Goal: Task Accomplishment & Management: Complete application form

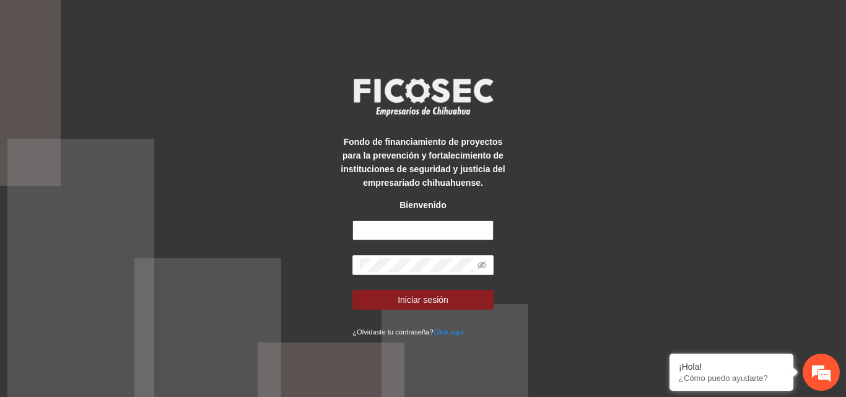
click at [417, 228] on input "text" at bounding box center [422, 230] width 141 height 20
click at [461, 230] on input "text" at bounding box center [422, 230] width 141 height 20
type input "**********"
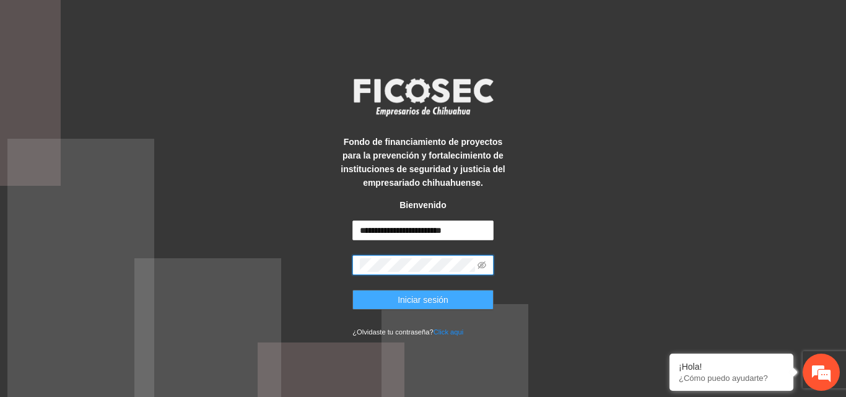
click at [400, 301] on span "Iniciar sesión" at bounding box center [422, 300] width 51 height 14
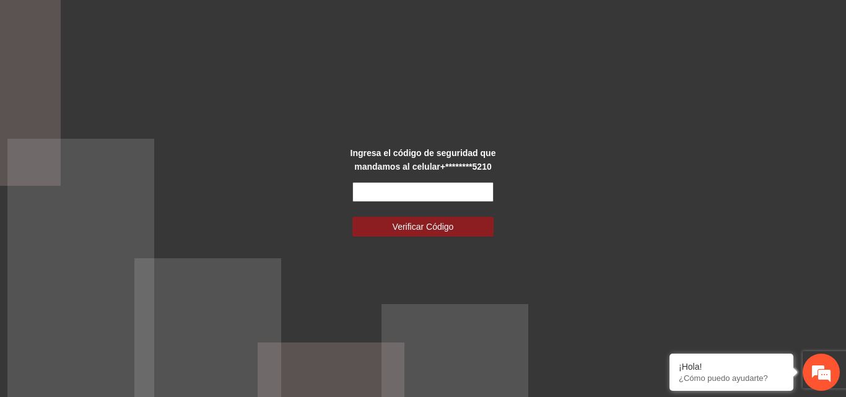
click at [428, 191] on input "text" at bounding box center [422, 192] width 141 height 20
type input "******"
click at [352, 217] on button "Verificar Código" at bounding box center [422, 227] width 141 height 20
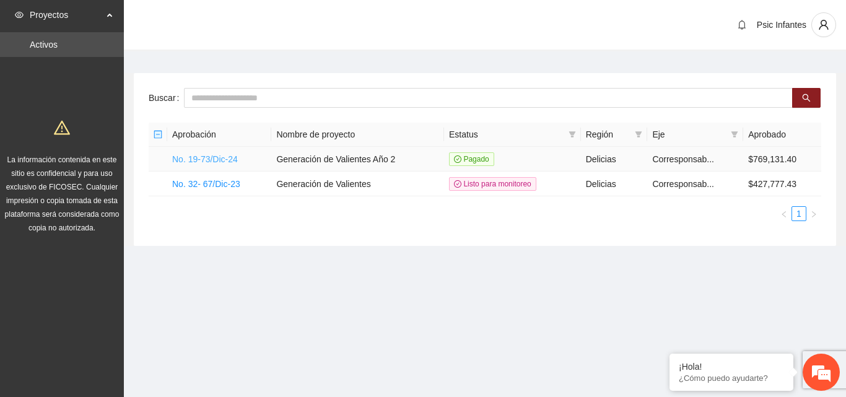
click at [222, 162] on link "No. 19-73/Dic-24" at bounding box center [205, 159] width 66 height 10
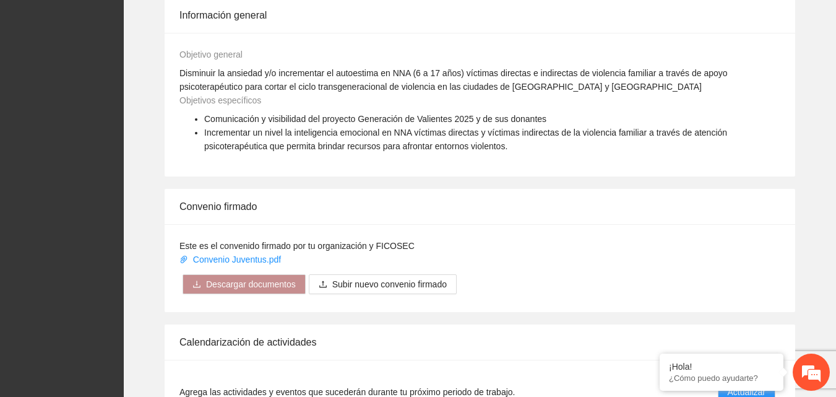
scroll to position [1012, 0]
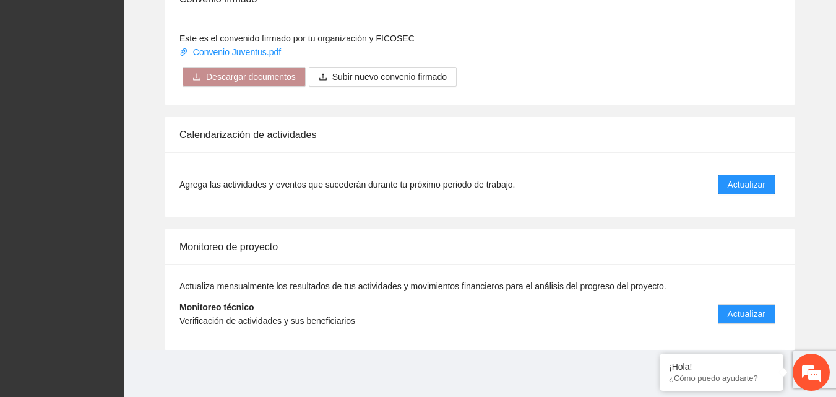
click at [753, 191] on button "Actualizar" at bounding box center [747, 185] width 58 height 20
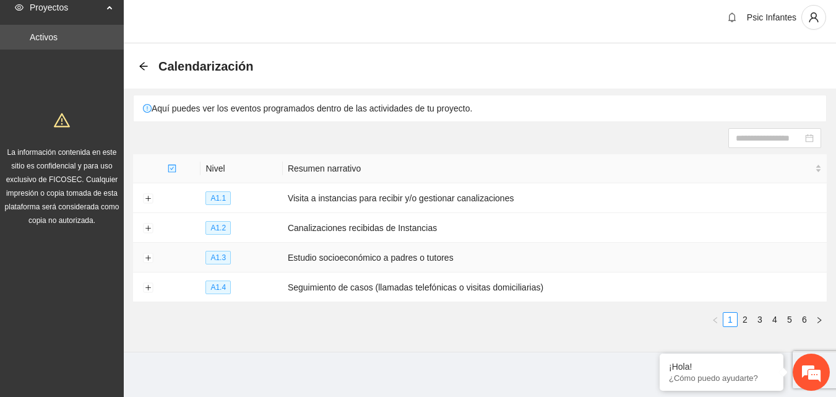
scroll to position [10, 0]
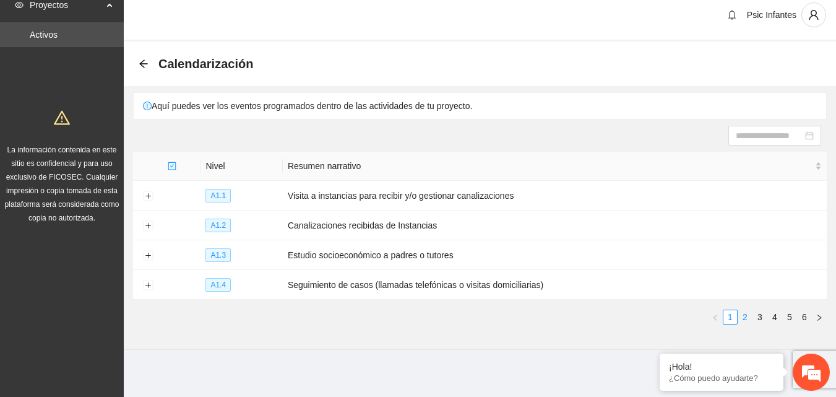
click at [747, 315] on link "2" at bounding box center [746, 317] width 14 height 14
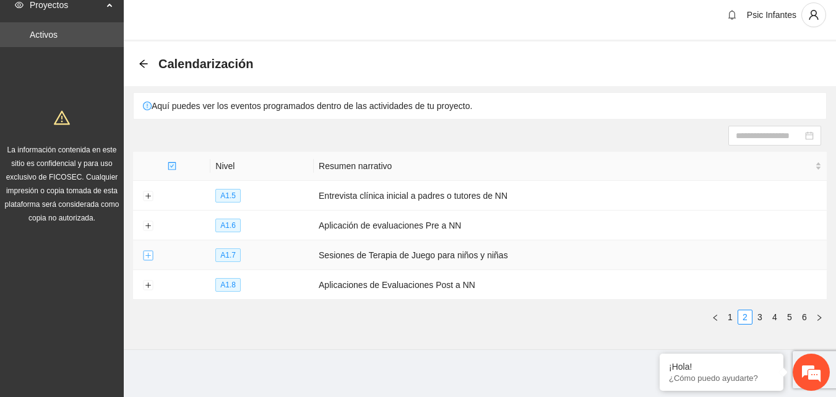
click at [152, 254] on button "Expand row" at bounding box center [148, 256] width 10 height 10
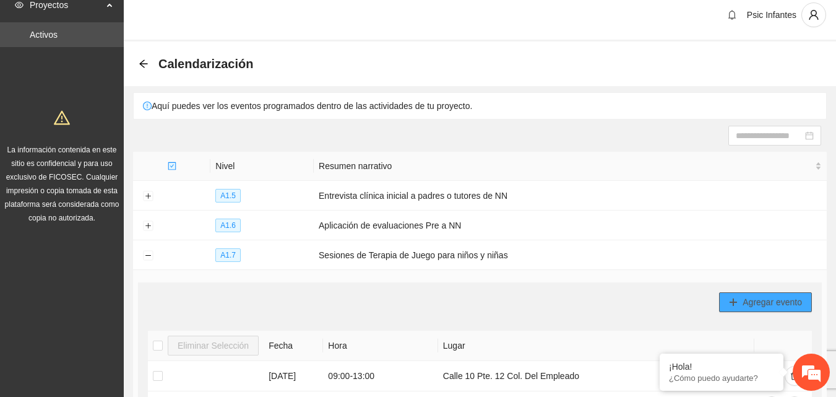
click at [770, 304] on span "Agregar evento" at bounding box center [772, 302] width 59 height 14
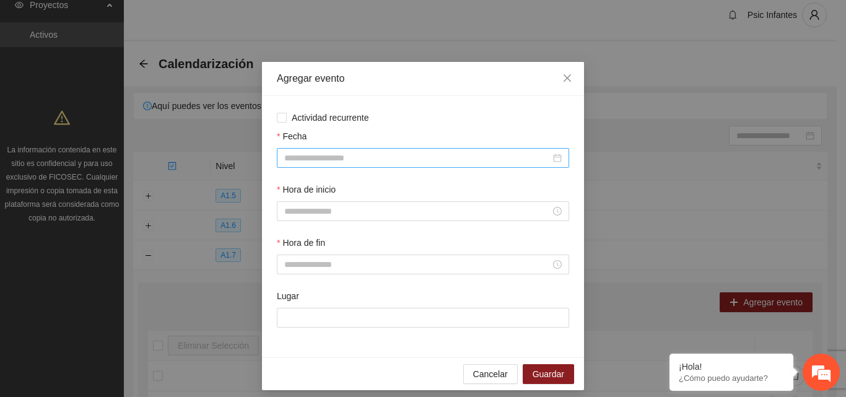
click at [355, 160] on input "Fecha" at bounding box center [417, 158] width 266 height 14
click at [343, 158] on input "Fecha" at bounding box center [417, 158] width 266 height 14
click at [371, 160] on input "Fecha" at bounding box center [417, 158] width 266 height 14
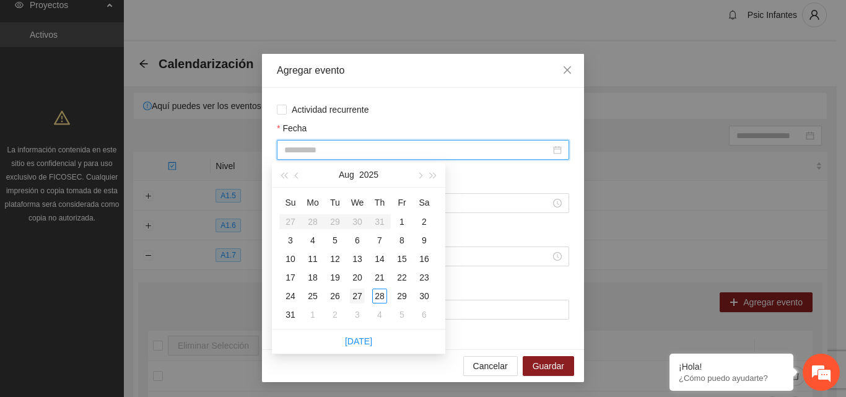
type input "**********"
click at [352, 293] on div "27" at bounding box center [357, 295] width 15 height 15
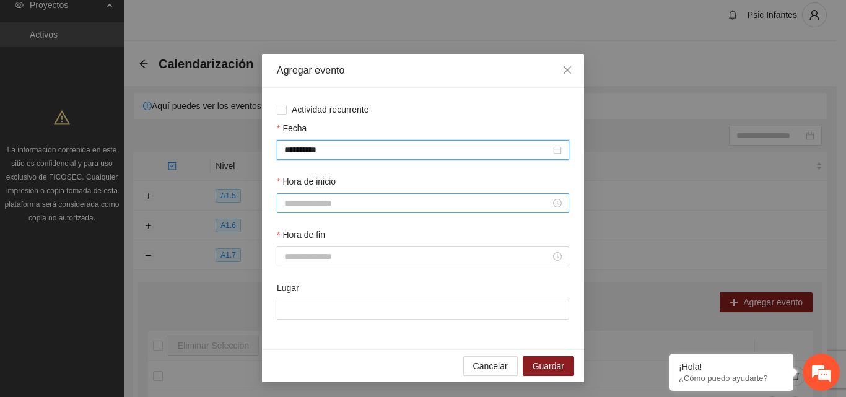
click at [349, 199] on input "Hora de inicio" at bounding box center [417, 203] width 266 height 14
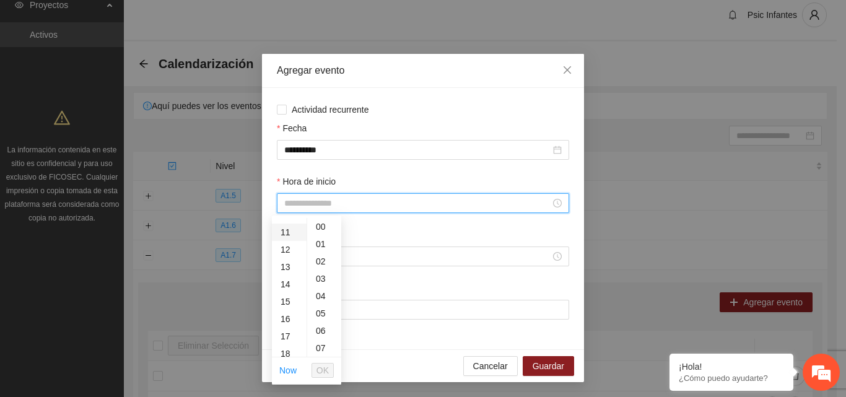
scroll to position [186, 0]
click at [287, 266] on div "13" at bounding box center [289, 266] width 35 height 17
type input "*****"
click at [324, 371] on span "OK" at bounding box center [322, 370] width 12 height 14
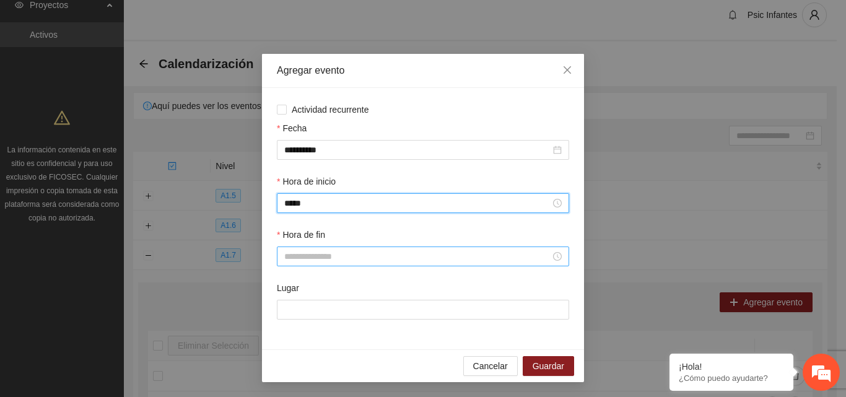
click at [357, 261] on input "Hora de fin" at bounding box center [417, 256] width 266 height 14
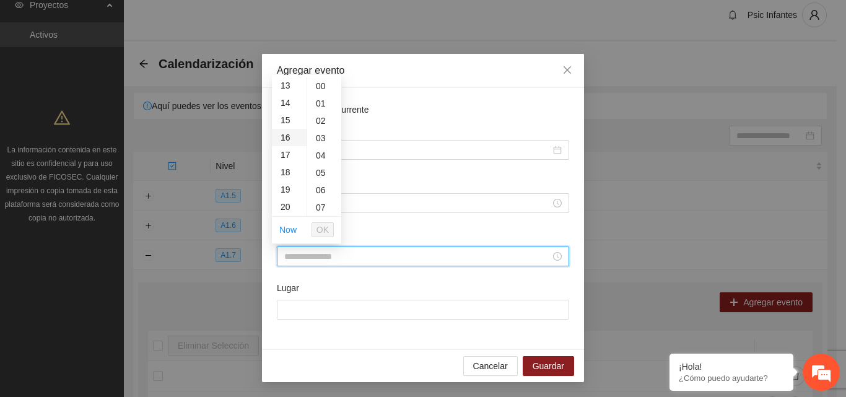
scroll to position [248, 0]
click at [285, 133] on div "17" at bounding box center [289, 132] width 35 height 17
type input "*****"
click at [324, 231] on span "OK" at bounding box center [322, 230] width 12 height 14
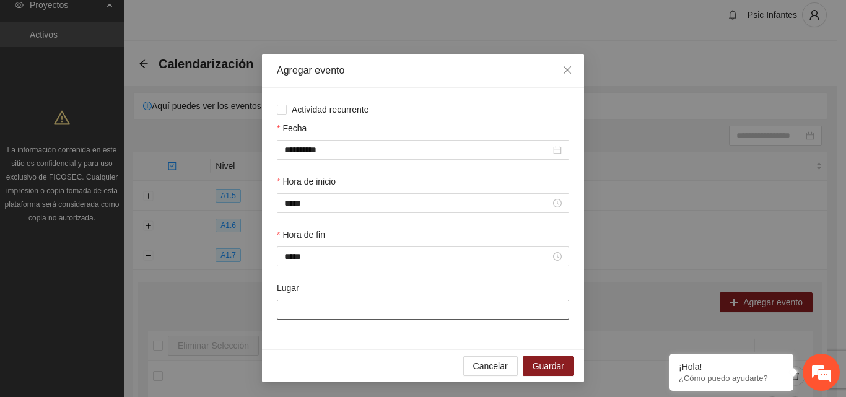
click at [308, 313] on input "Lugar" at bounding box center [423, 310] width 292 height 20
click at [443, 312] on input "**********" at bounding box center [423, 310] width 292 height 20
type input "*"
click at [418, 303] on input "Lugar" at bounding box center [423, 310] width 292 height 20
type input "**********"
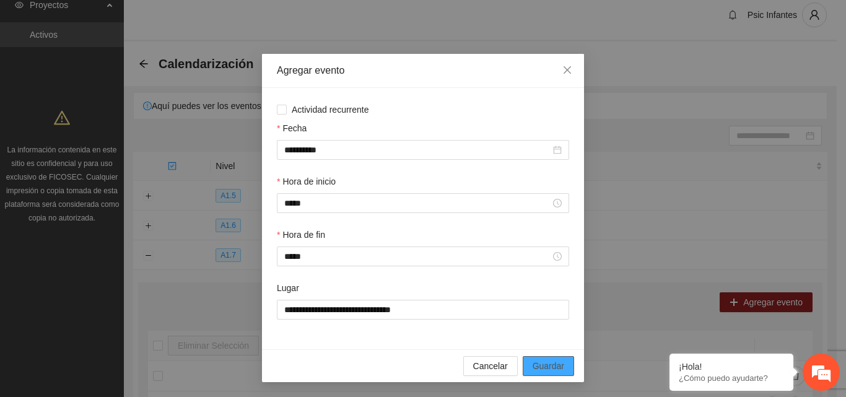
click at [552, 366] on span "Guardar" at bounding box center [548, 366] width 32 height 14
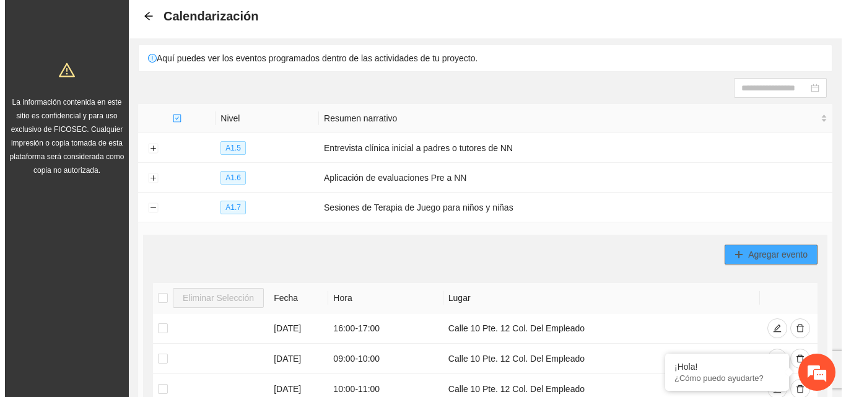
scroll to position [72, 0]
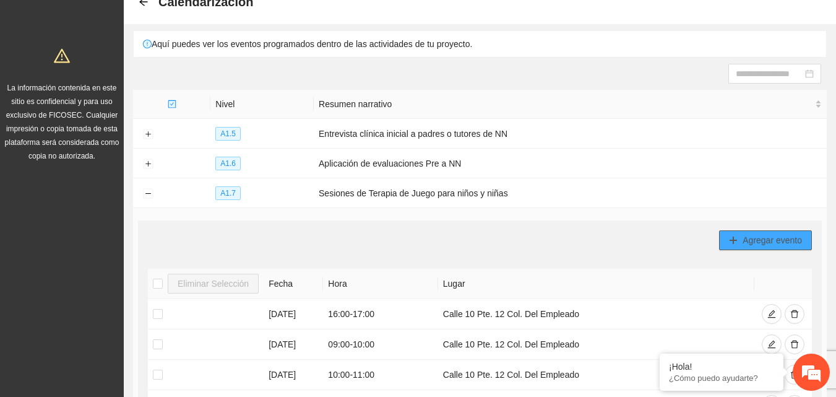
click at [737, 243] on span "plus" at bounding box center [733, 241] width 9 height 10
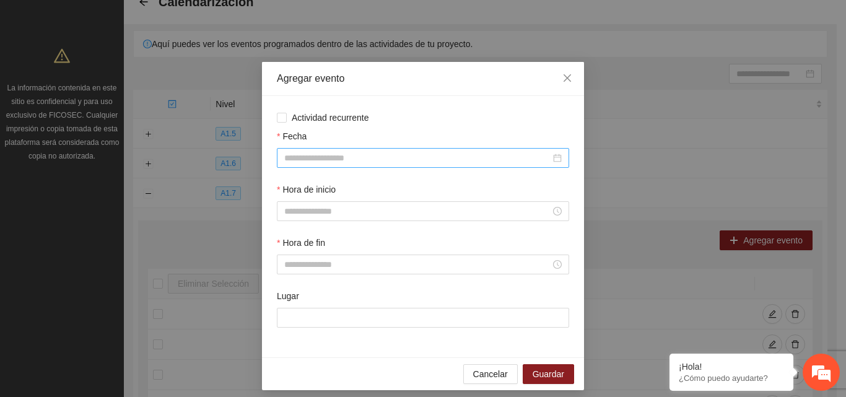
click at [378, 155] on input "Fecha" at bounding box center [417, 158] width 266 height 14
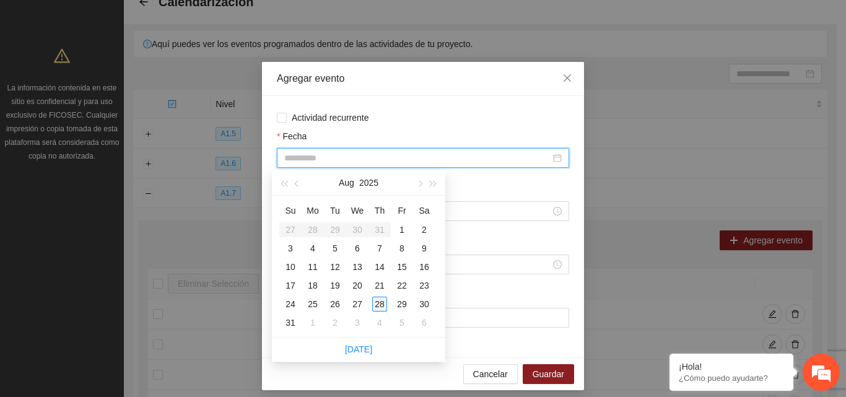
type input "**********"
click at [380, 305] on div "28" at bounding box center [379, 304] width 15 height 15
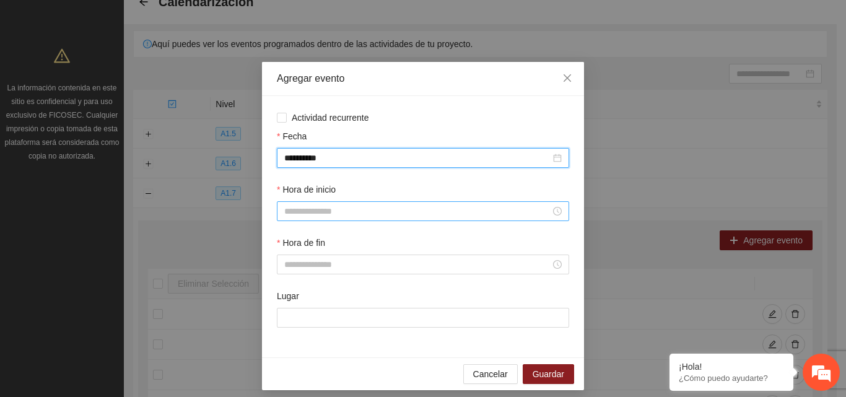
click at [387, 218] on div at bounding box center [423, 211] width 292 height 20
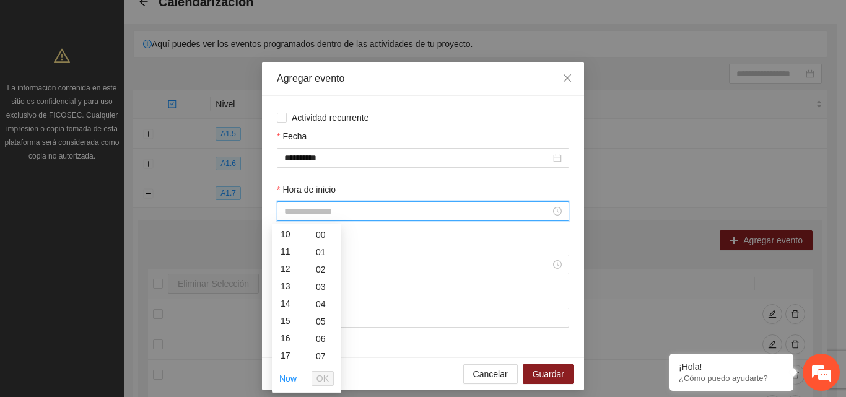
scroll to position [186, 0]
click at [286, 311] on div "15" at bounding box center [289, 308] width 35 height 17
type input "*****"
click at [323, 379] on span "OK" at bounding box center [322, 378] width 12 height 14
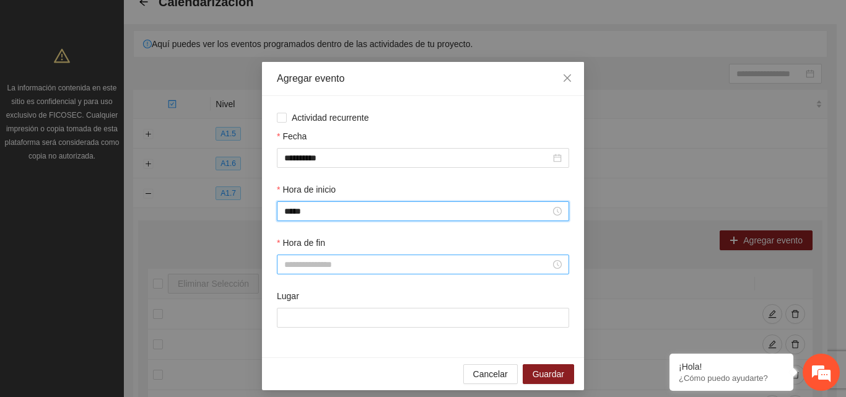
click at [325, 264] on input "Hora de fin" at bounding box center [417, 265] width 266 height 14
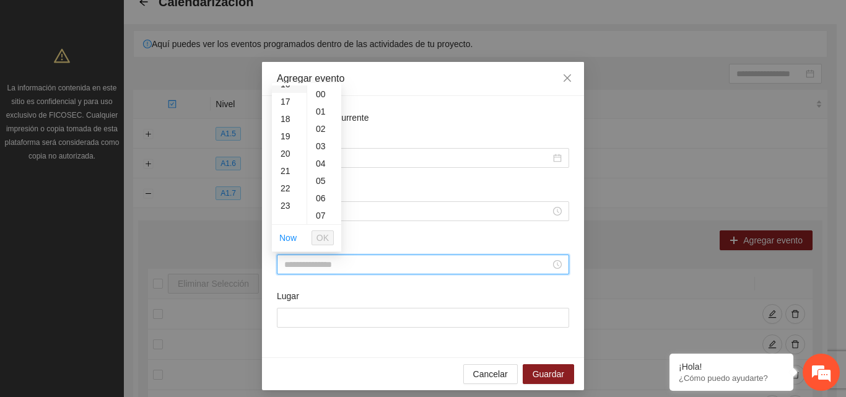
scroll to position [248, 0]
click at [288, 141] on div "17" at bounding box center [289, 140] width 35 height 17
click at [285, 114] on div "18" at bounding box center [289, 111] width 35 height 17
type input "*****"
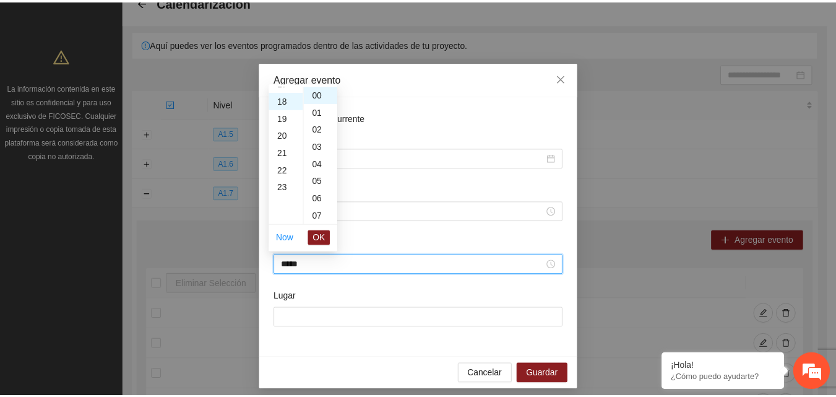
scroll to position [312, 0]
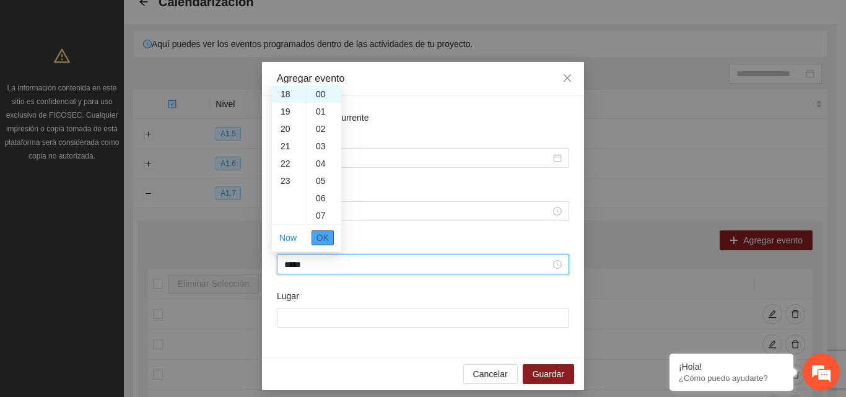
click at [327, 239] on span "OK" at bounding box center [322, 238] width 12 height 14
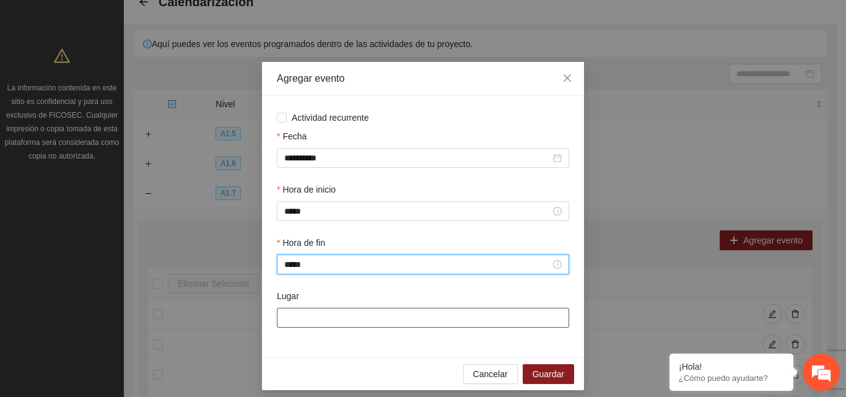
click at [328, 319] on input "Lugar" at bounding box center [423, 318] width 292 height 20
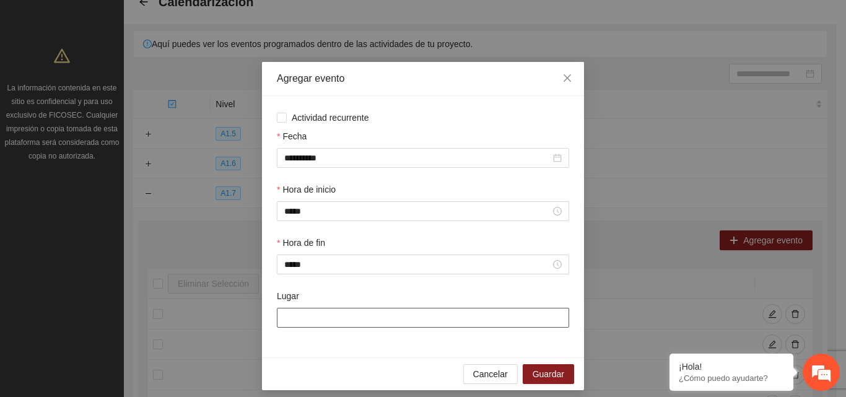
type input "**********"
click at [537, 371] on span "Guardar" at bounding box center [548, 374] width 32 height 14
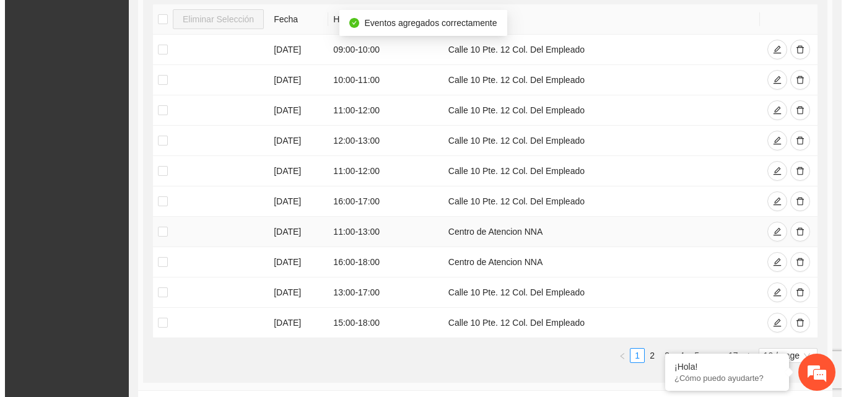
scroll to position [381, 0]
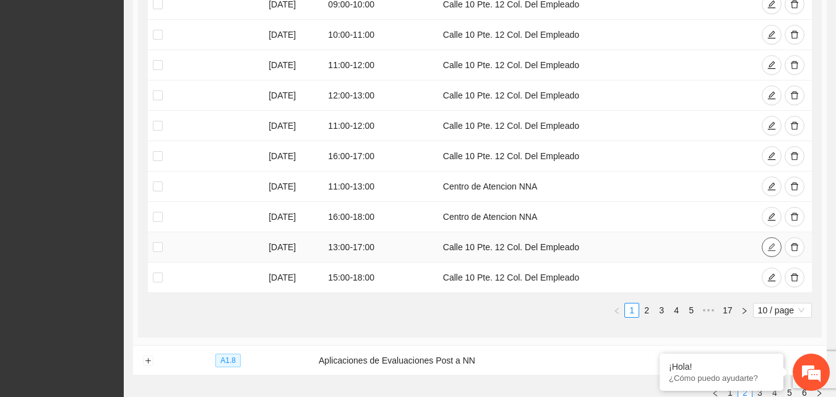
click at [766, 246] on button "button" at bounding box center [772, 247] width 20 height 20
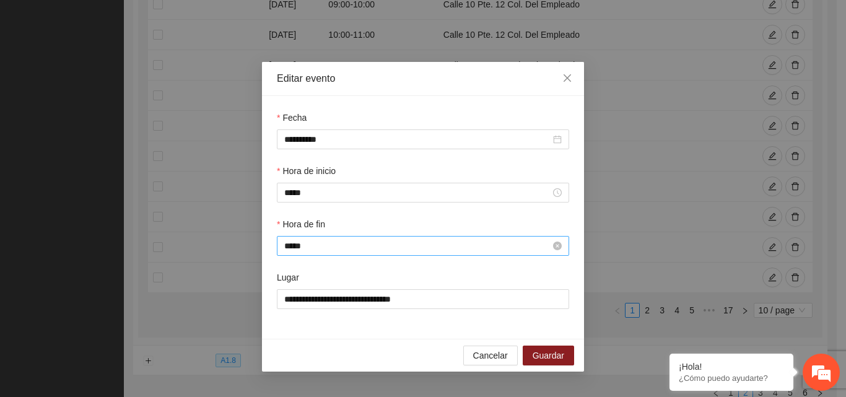
click at [321, 248] on input "*****" at bounding box center [417, 246] width 266 height 14
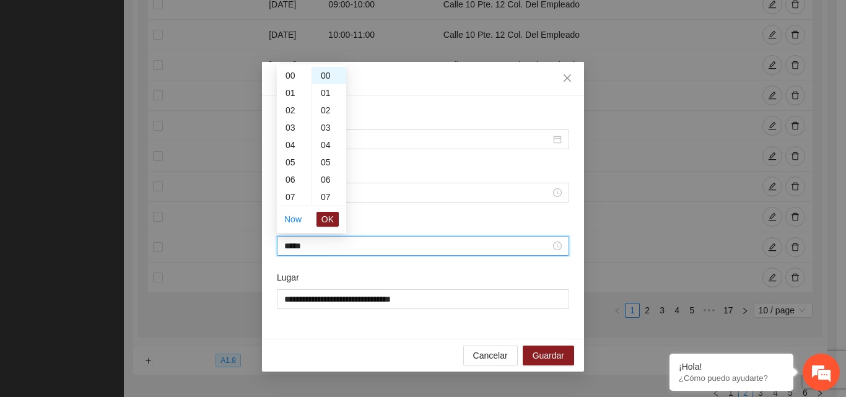
scroll to position [295, 0]
click at [292, 95] on div "18" at bounding box center [294, 92] width 35 height 17
type input "*****"
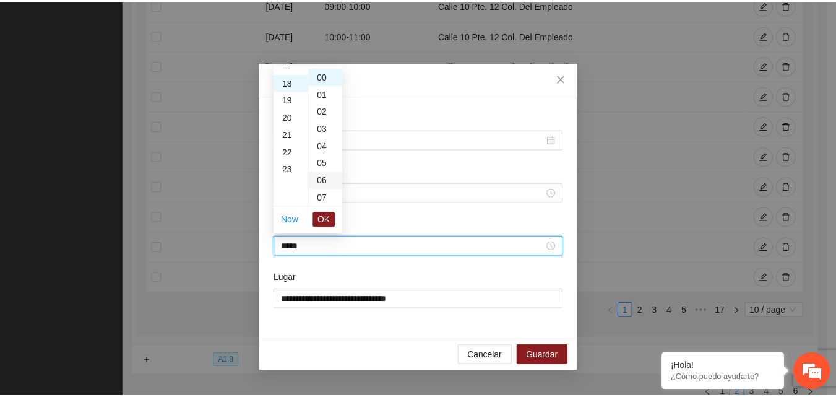
scroll to position [312, 0]
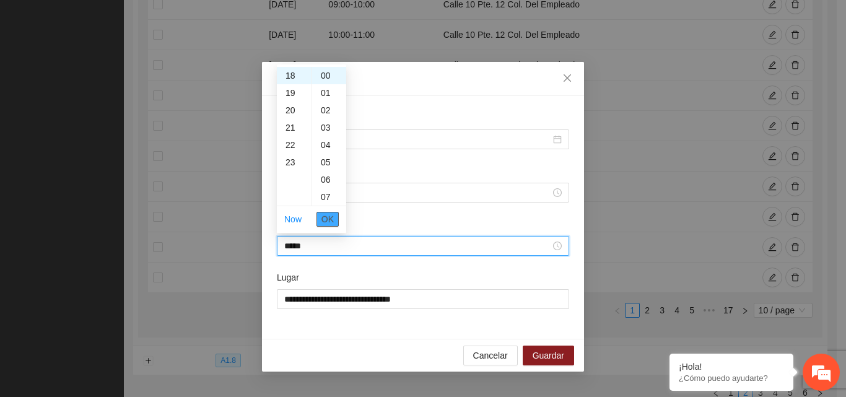
click at [330, 216] on span "OK" at bounding box center [327, 219] width 12 height 14
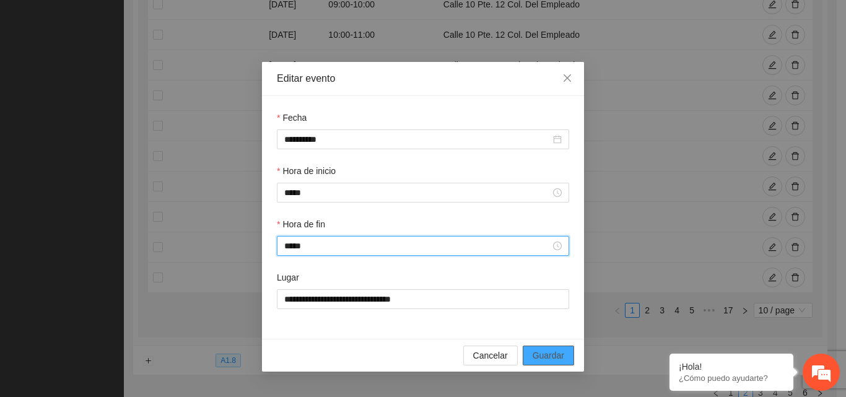
click at [553, 359] on span "Guardar" at bounding box center [548, 356] width 32 height 14
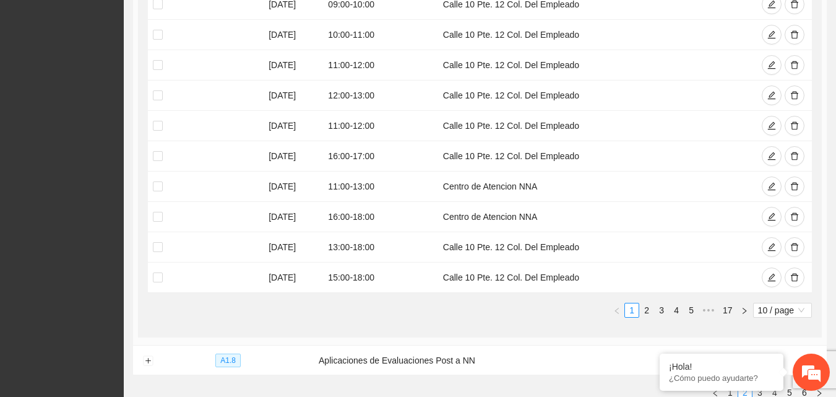
click at [331, 309] on ul "1 2 3 4 5 ••• 17 10 / page" at bounding box center [480, 310] width 664 height 15
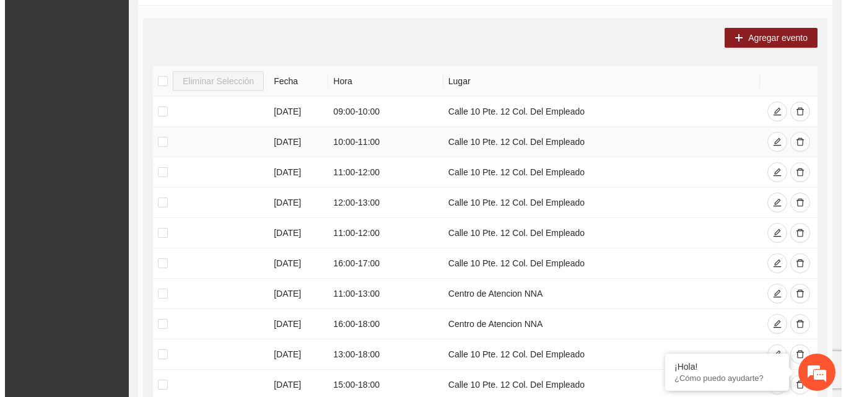
scroll to position [196, 0]
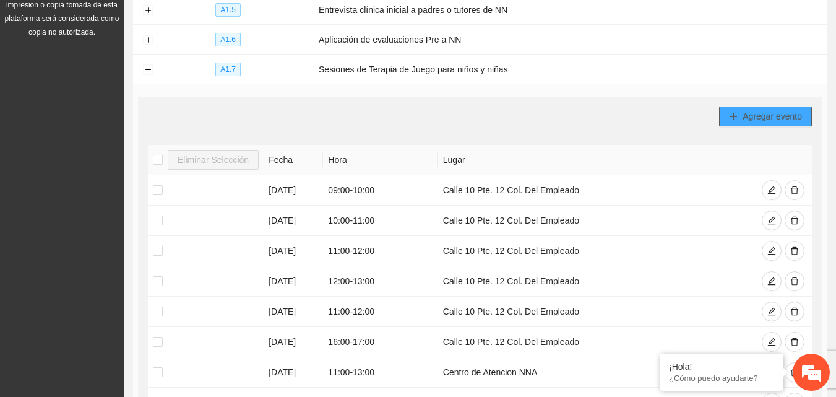
click at [781, 117] on span "Agregar evento" at bounding box center [772, 117] width 59 height 14
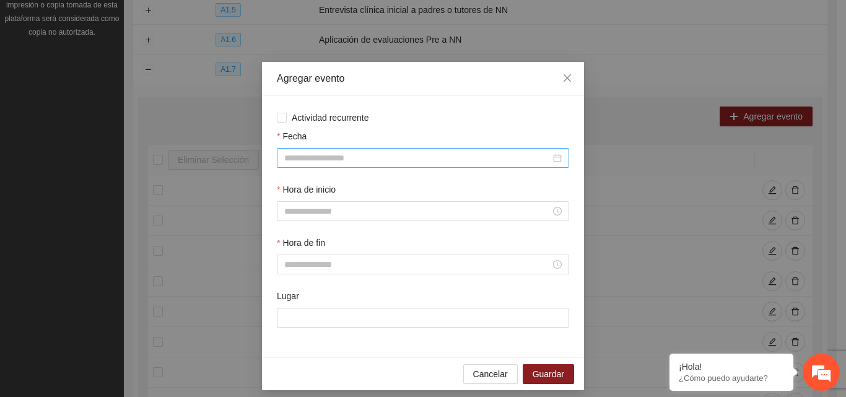
click at [359, 162] on input "Fecha" at bounding box center [417, 158] width 266 height 14
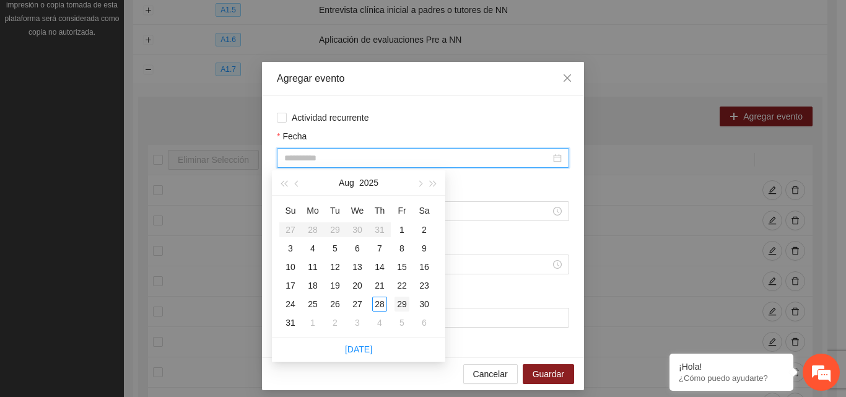
type input "**********"
click at [402, 308] on div "29" at bounding box center [401, 304] width 15 height 15
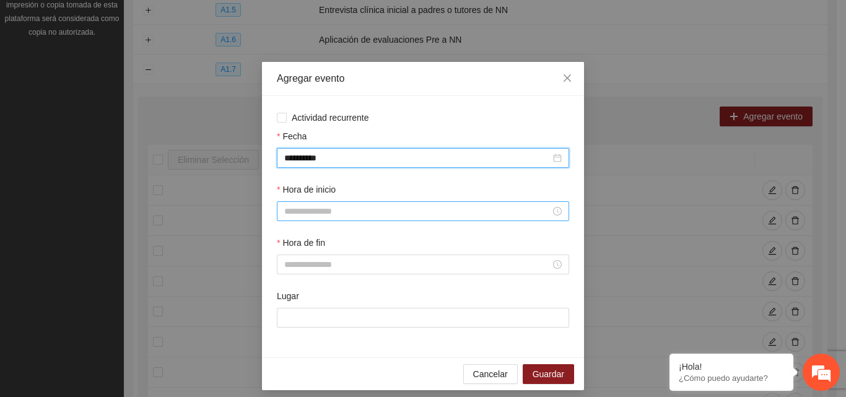
click at [373, 207] on input "Hora de inicio" at bounding box center [417, 211] width 266 height 14
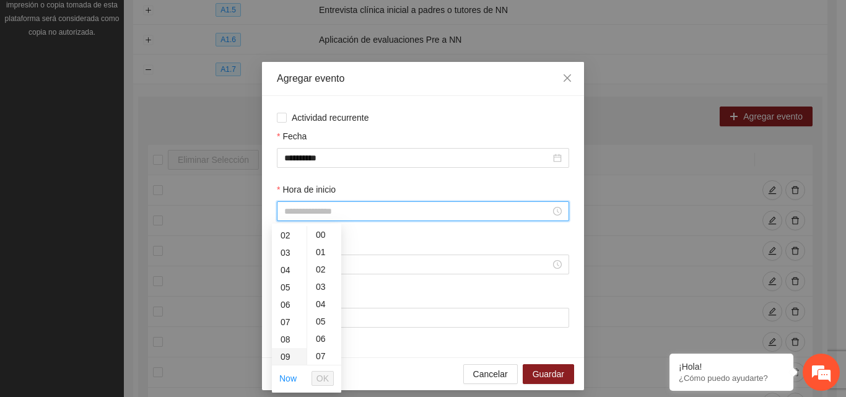
scroll to position [62, 0]
click at [284, 328] on div "09" at bounding box center [289, 328] width 35 height 17
type input "*****"
click at [324, 383] on span "OK" at bounding box center [322, 378] width 12 height 14
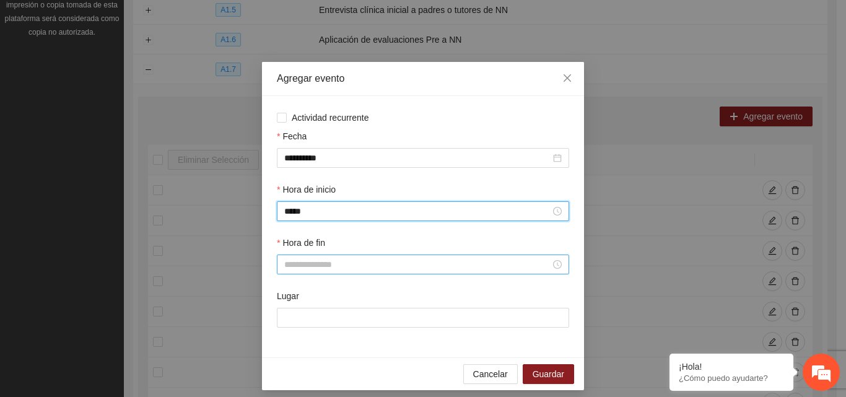
click at [308, 266] on input "Hora de fin" at bounding box center [417, 265] width 266 height 14
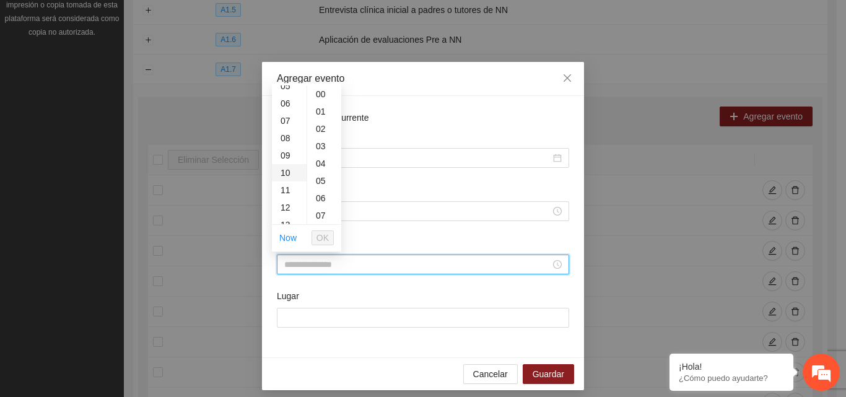
scroll to position [124, 0]
click at [288, 178] on div "12" at bounding box center [289, 178] width 35 height 17
type input "*****"
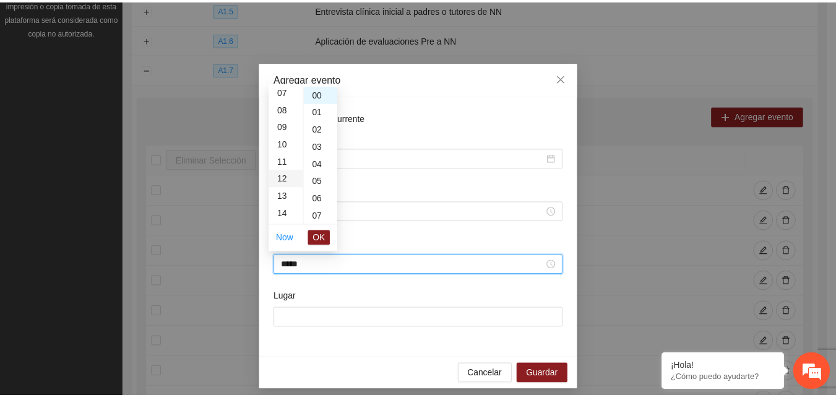
scroll to position [208, 0]
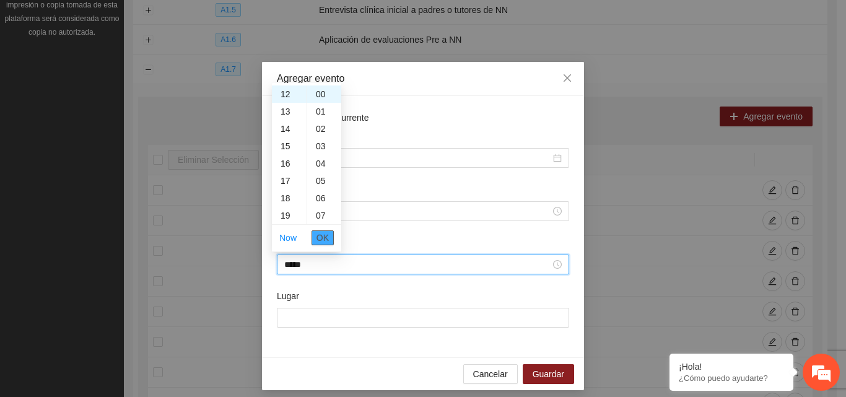
click at [325, 243] on span "OK" at bounding box center [322, 238] width 12 height 14
click at [321, 238] on span "OK" at bounding box center [322, 238] width 12 height 14
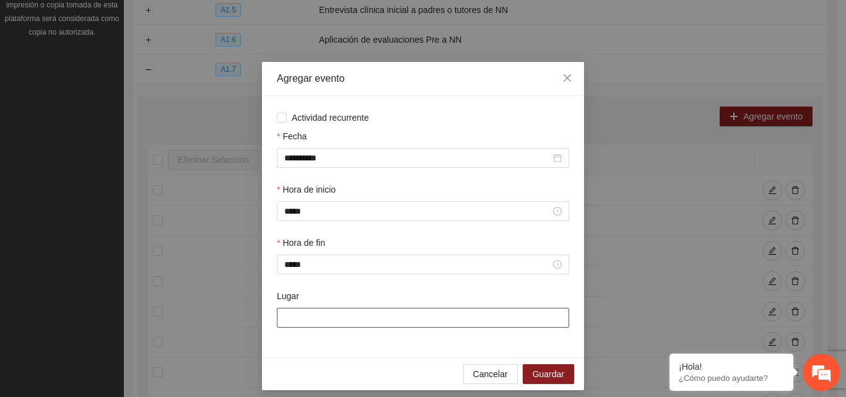
click at [300, 315] on input "Lugar" at bounding box center [423, 318] width 292 height 20
type input "**********"
click at [547, 381] on button "Guardar" at bounding box center [548, 374] width 51 height 20
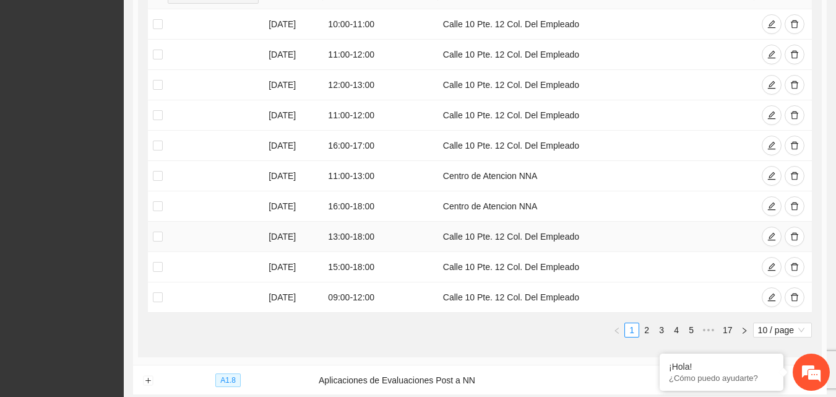
scroll to position [457, 0]
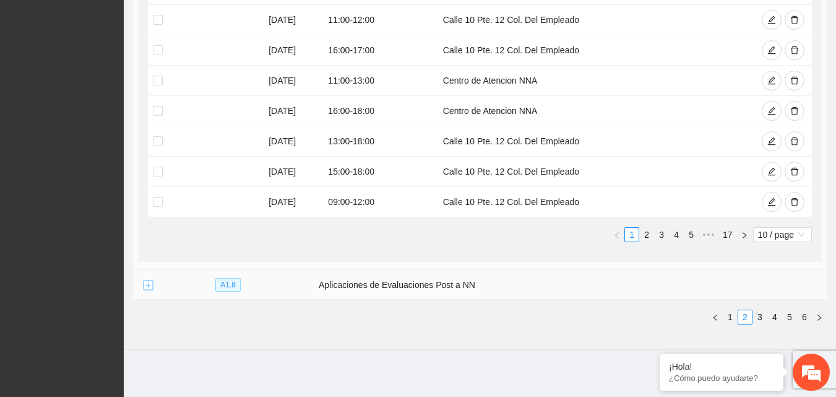
click at [148, 284] on button "Expand row" at bounding box center [148, 285] width 10 height 10
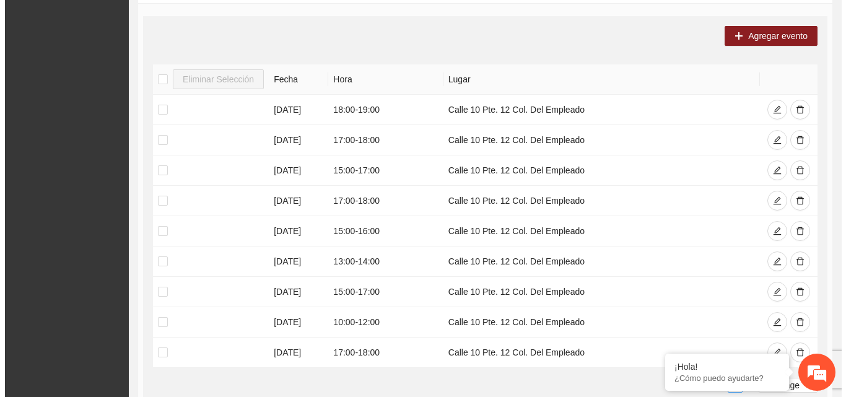
scroll to position [750, 0]
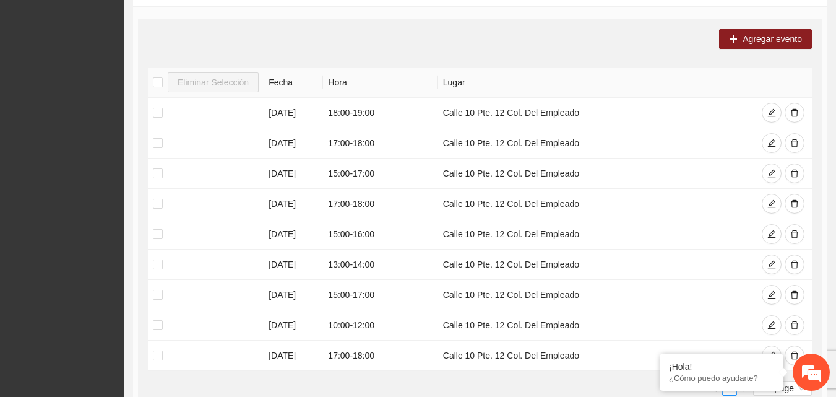
click at [760, 48] on div "Agregar evento Eliminar Selección Fecha Hora Lugar 02/04/2025 18:00 - 19:00 Cal…" at bounding box center [480, 217] width 684 height 396
click at [753, 39] on span "Agregar evento" at bounding box center [772, 39] width 59 height 14
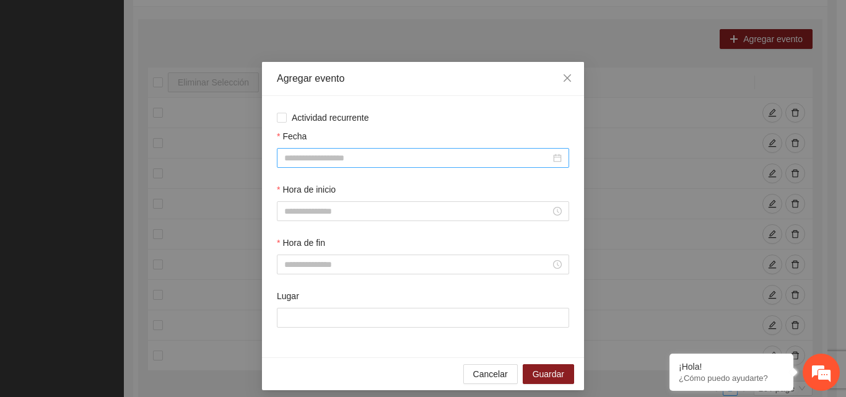
click at [307, 158] on input "Fecha" at bounding box center [417, 158] width 266 height 14
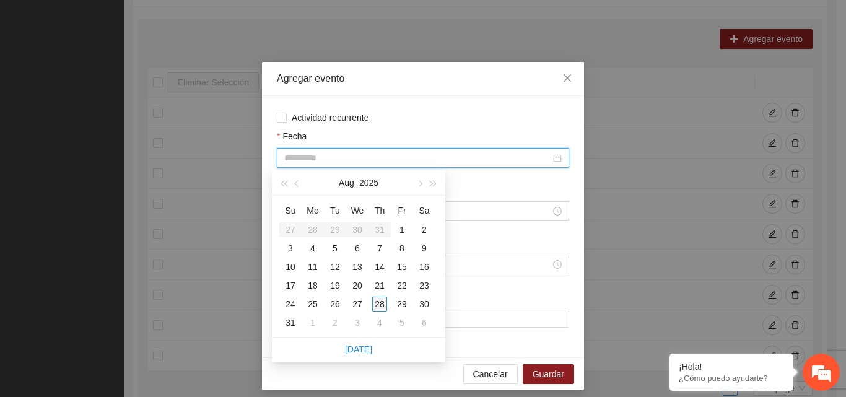
type input "**********"
click at [376, 303] on div "28" at bounding box center [379, 304] width 15 height 15
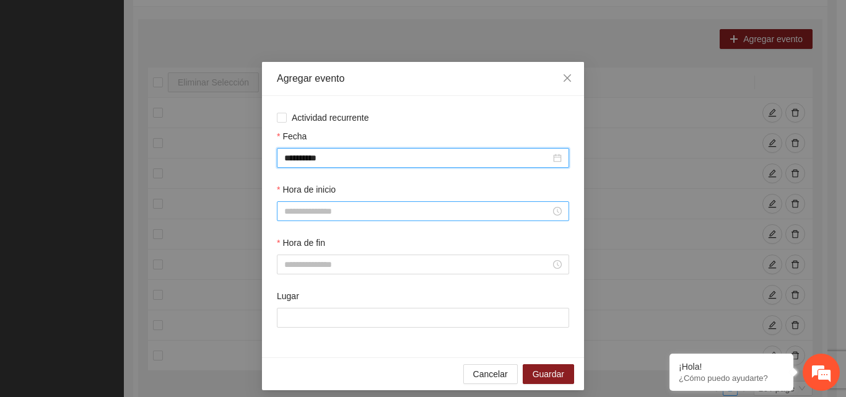
click at [352, 217] on input "Hora de inicio" at bounding box center [417, 211] width 266 height 14
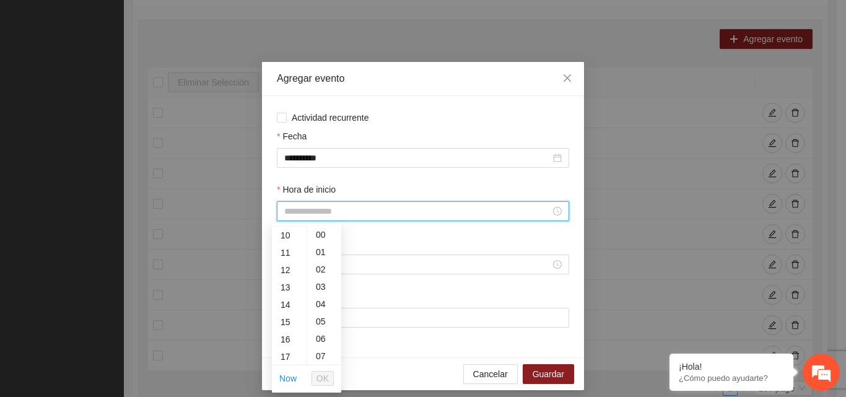
scroll to position [186, 0]
click at [285, 292] on div "14" at bounding box center [289, 291] width 35 height 17
type input "*****"
click at [326, 377] on span "OK" at bounding box center [322, 378] width 12 height 14
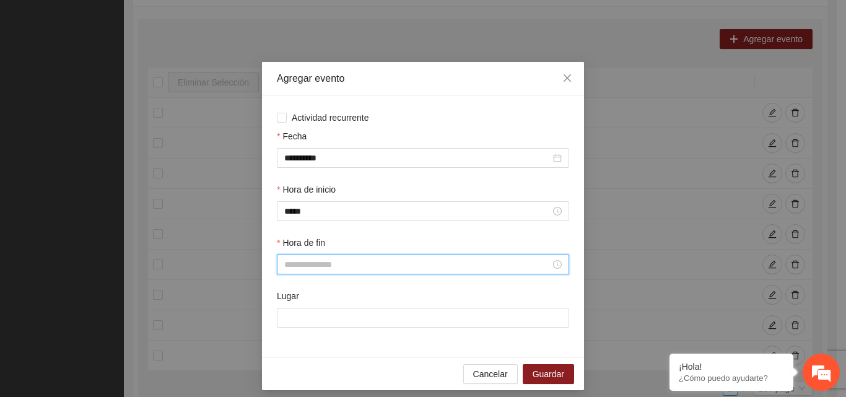
click at [337, 265] on input "Hora de fin" at bounding box center [417, 265] width 266 height 14
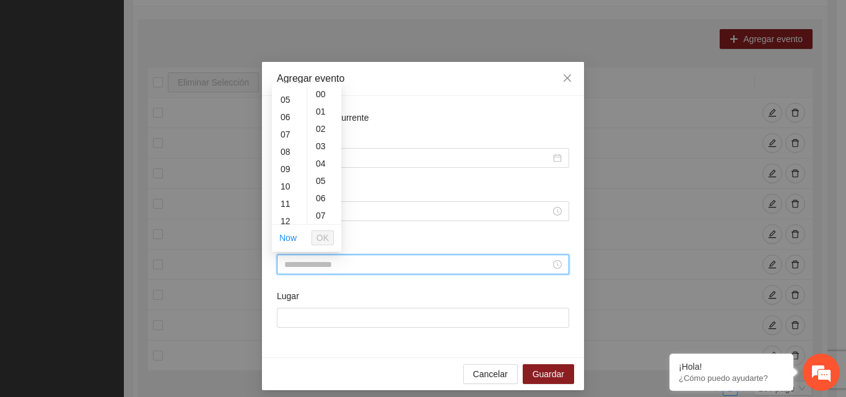
scroll to position [248, 0]
click at [290, 108] on div "15" at bounding box center [289, 106] width 35 height 17
type input "*****"
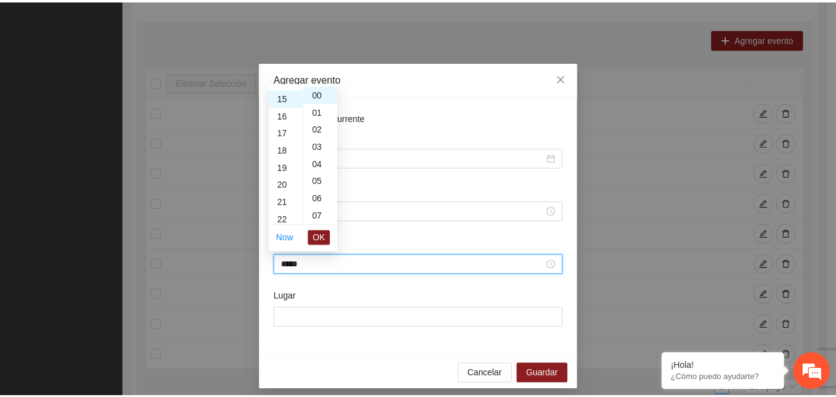
scroll to position [260, 0]
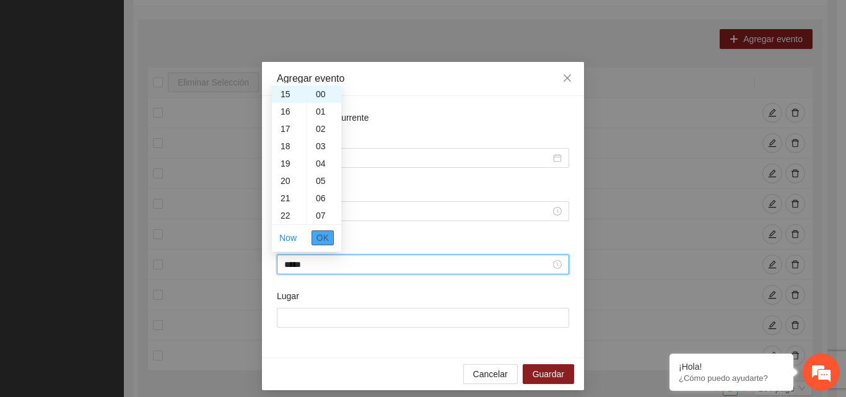
click at [317, 239] on span "OK" at bounding box center [322, 238] width 12 height 14
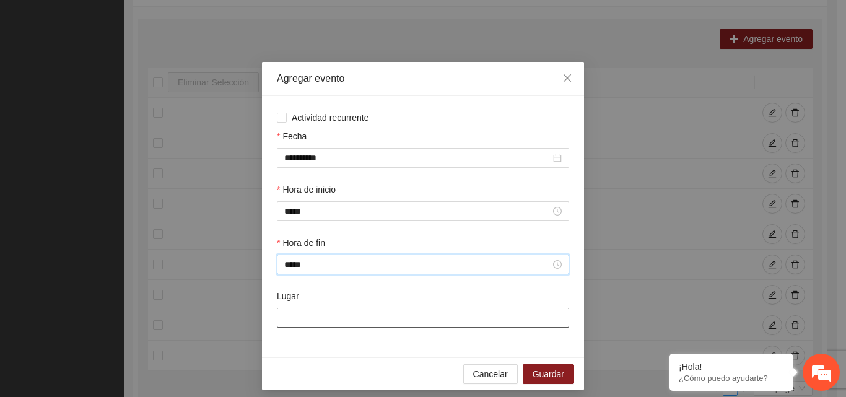
click at [299, 318] on input "Lugar" at bounding box center [423, 318] width 292 height 20
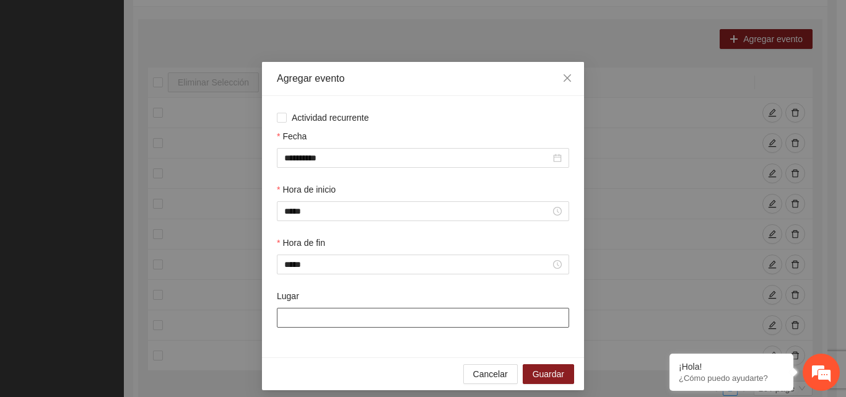
type input "**********"
click at [546, 375] on span "Guardar" at bounding box center [548, 374] width 32 height 14
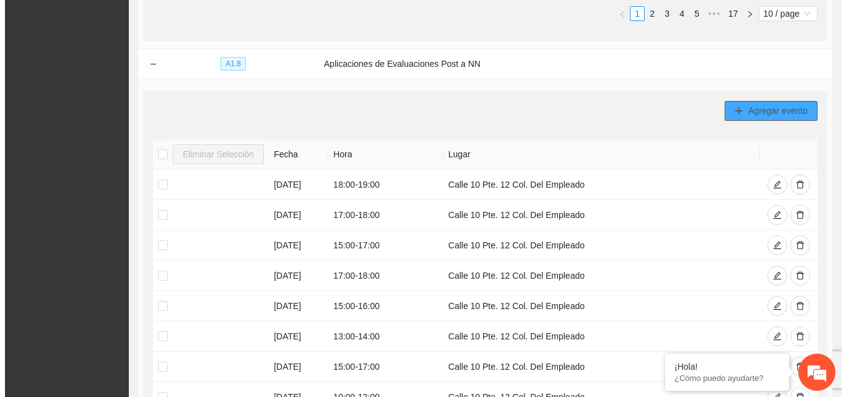
scroll to position [750, 0]
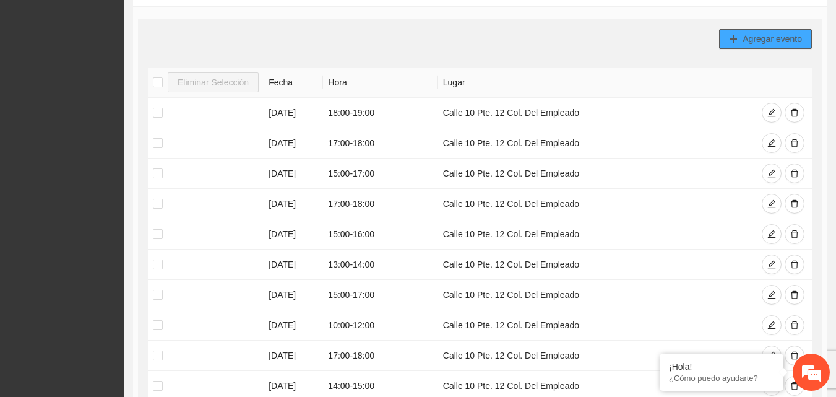
click at [763, 41] on span "Agregar evento" at bounding box center [772, 39] width 59 height 14
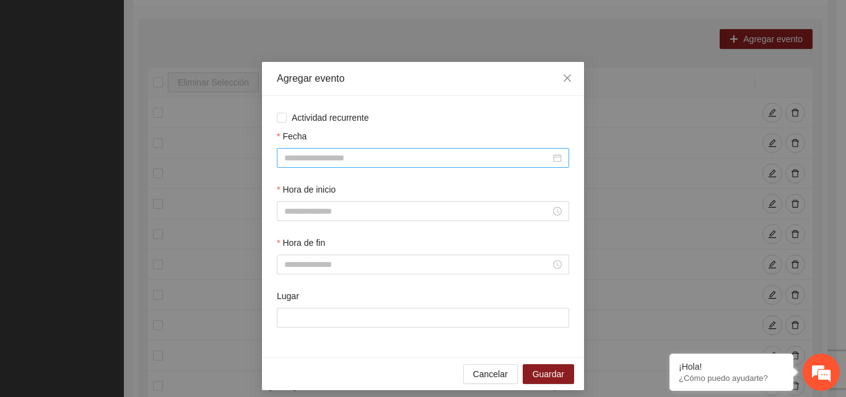
click at [303, 156] on input "Fecha" at bounding box center [417, 158] width 266 height 14
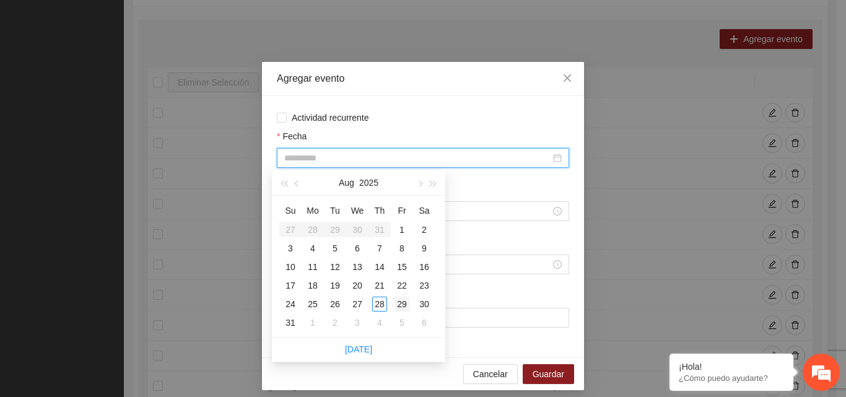
type input "**********"
click at [405, 304] on div "29" at bounding box center [401, 304] width 15 height 15
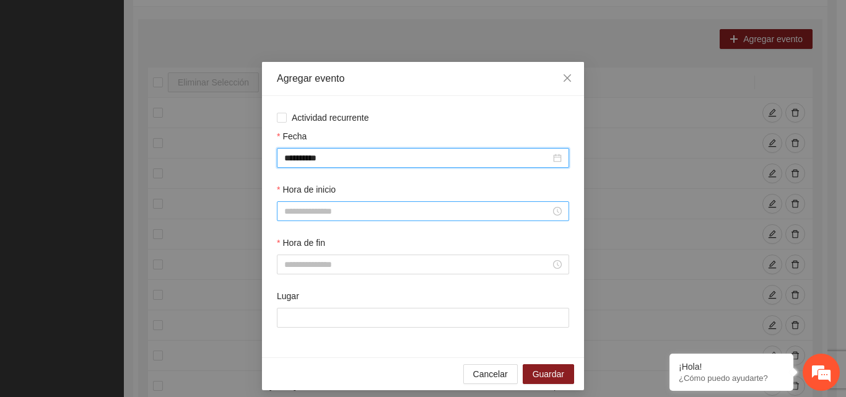
click at [366, 206] on input "Hora de inicio" at bounding box center [417, 211] width 266 height 14
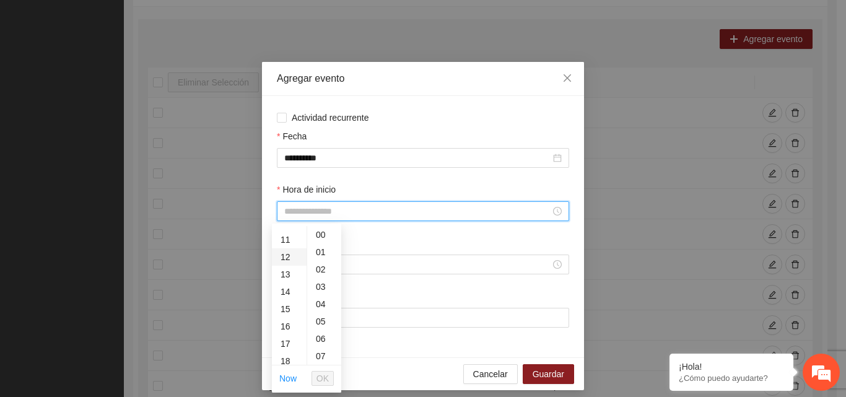
click at [287, 252] on div "12" at bounding box center [289, 256] width 35 height 17
type input "*****"
click at [329, 374] on button "OK" at bounding box center [322, 378] width 22 height 15
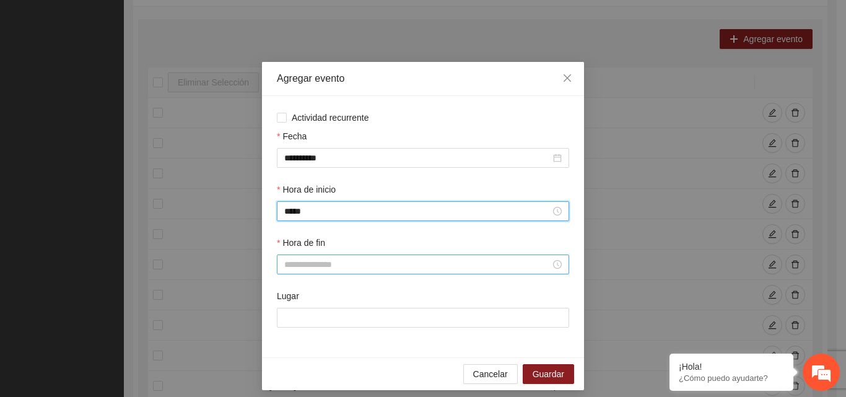
click at [314, 267] on input "Hora de fin" at bounding box center [417, 265] width 266 height 14
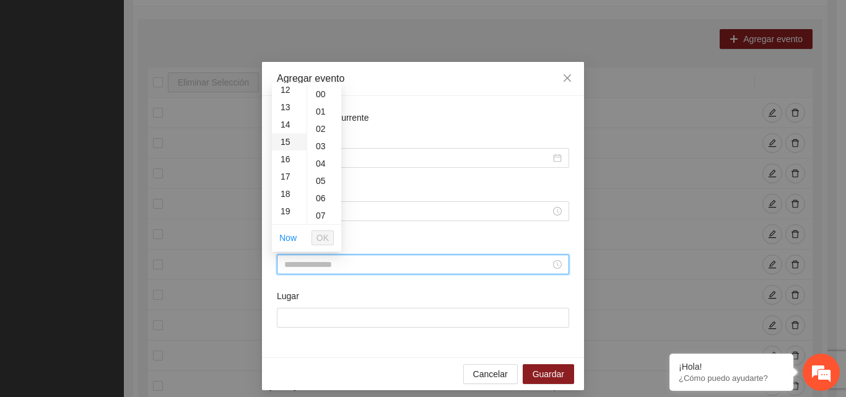
scroll to position [186, 0]
click at [283, 133] on div "13" at bounding box center [289, 133] width 35 height 17
type input "*****"
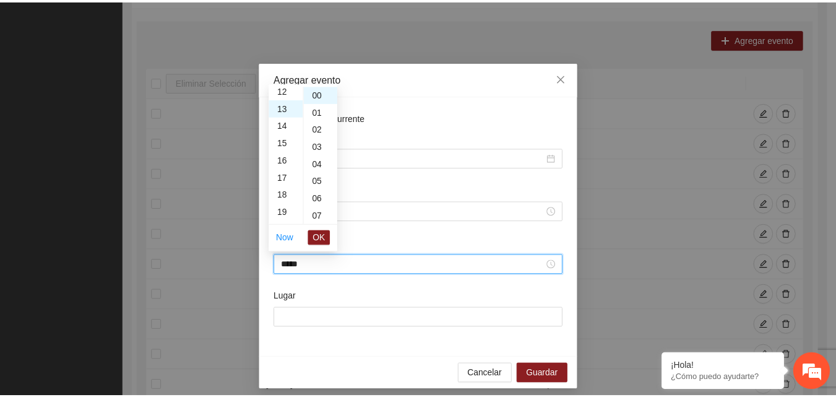
scroll to position [225, 0]
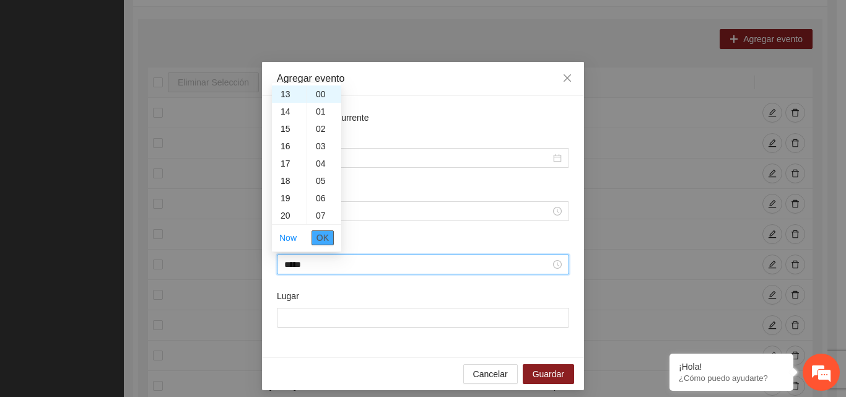
click at [332, 236] on button "OK" at bounding box center [322, 237] width 22 height 15
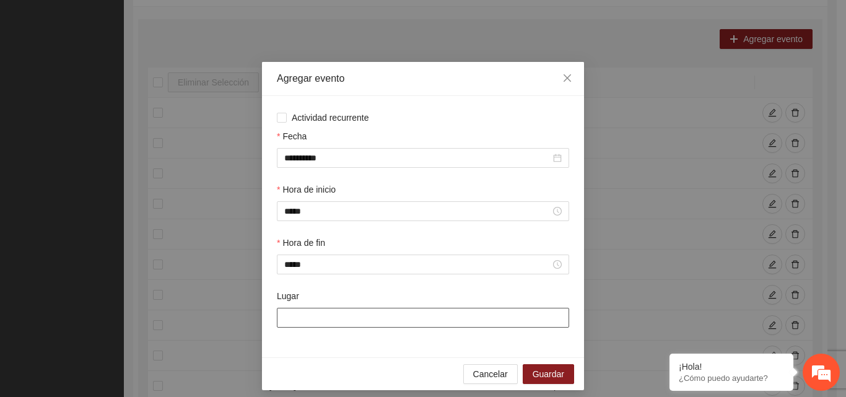
click at [289, 323] on input "Lugar" at bounding box center [423, 318] width 292 height 20
type input "**********"
click at [547, 371] on span "Guardar" at bounding box center [548, 374] width 32 height 14
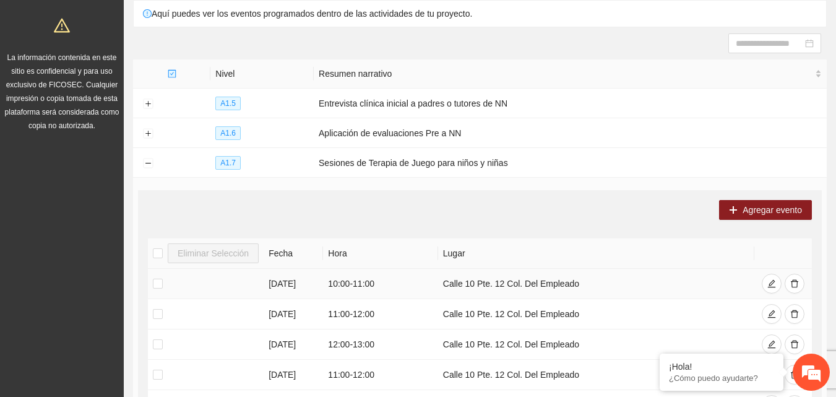
scroll to position [99, 0]
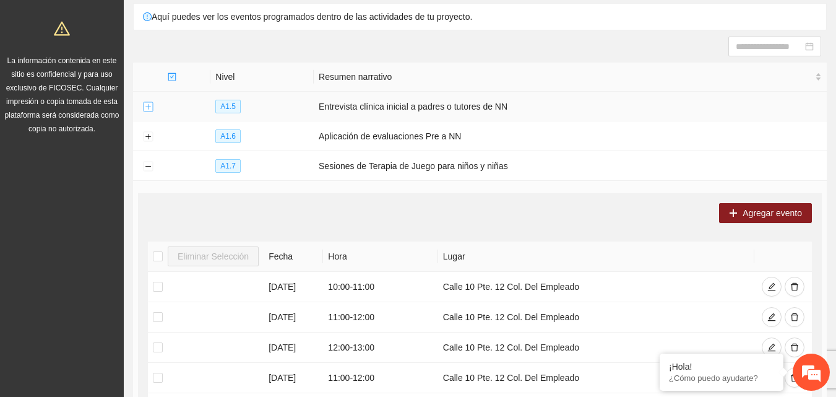
click at [149, 107] on button "Expand row" at bounding box center [148, 107] width 10 height 10
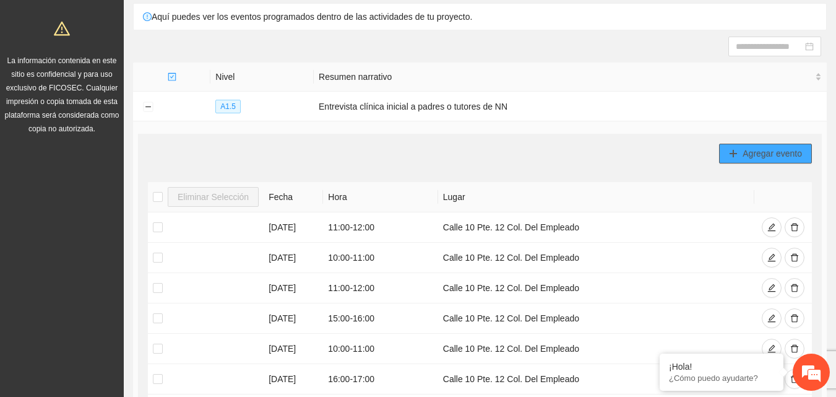
click at [750, 157] on span "Agregar evento" at bounding box center [772, 154] width 59 height 14
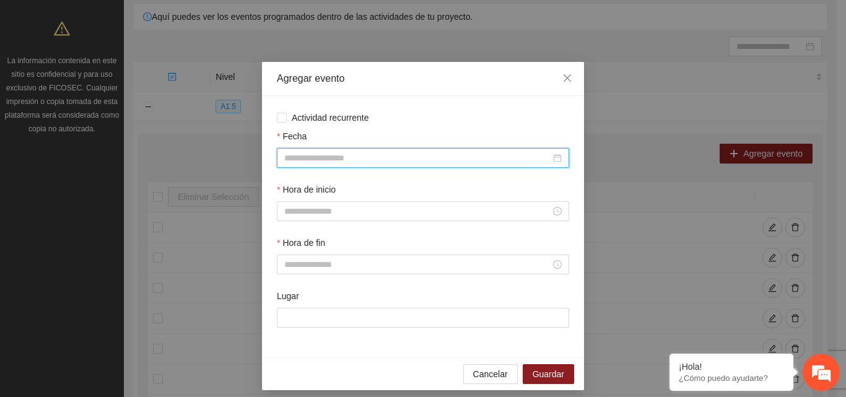
click at [362, 156] on input "Fecha" at bounding box center [417, 158] width 266 height 14
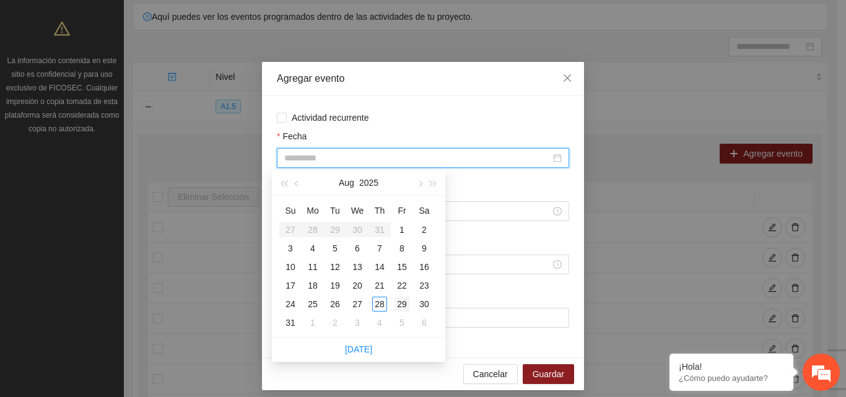
type input "**********"
click at [402, 305] on div "29" at bounding box center [401, 304] width 15 height 15
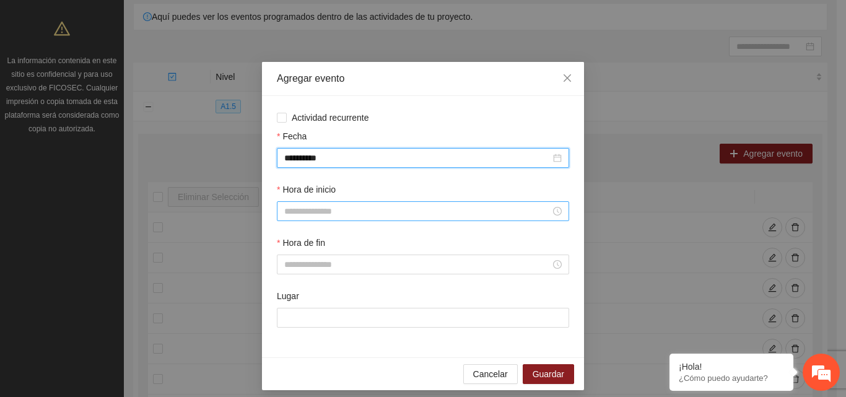
click at [384, 214] on input "Hora de inicio" at bounding box center [417, 211] width 266 height 14
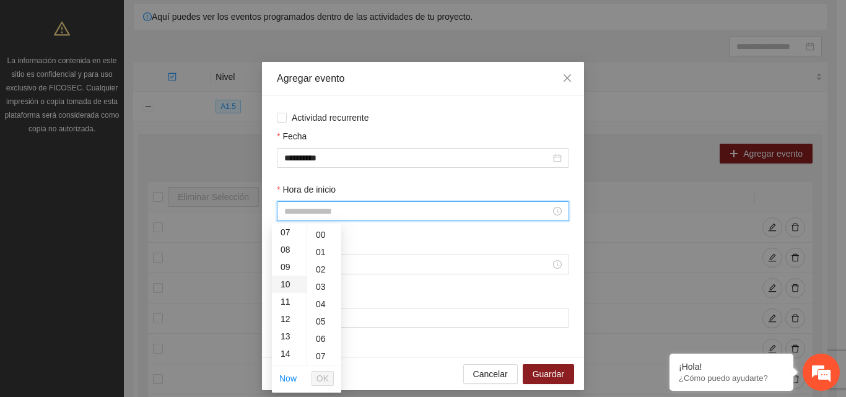
scroll to position [186, 0]
click at [288, 272] on div "13" at bounding box center [289, 274] width 35 height 17
type input "*****"
click at [326, 382] on span "OK" at bounding box center [322, 378] width 12 height 14
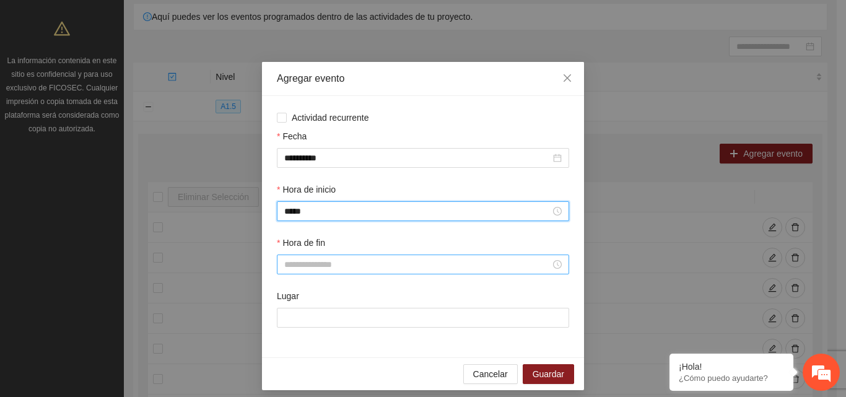
click at [373, 272] on div at bounding box center [423, 264] width 292 height 20
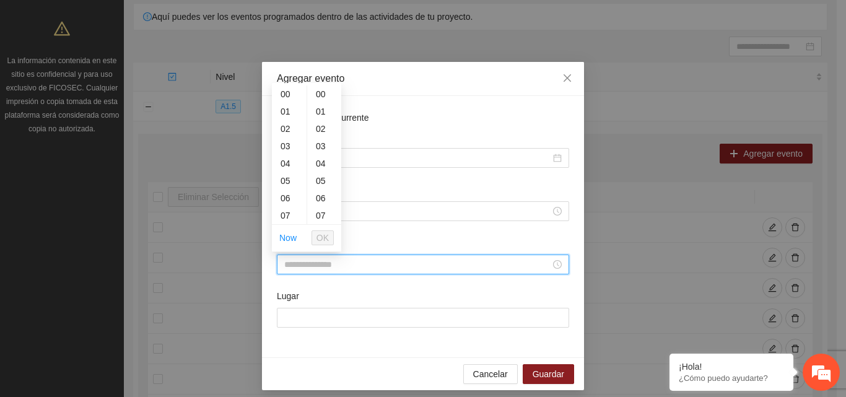
click at [378, 269] on input "Hora de fin" at bounding box center [417, 265] width 266 height 14
click at [287, 150] on div "14" at bounding box center [289, 150] width 35 height 17
type input "*****"
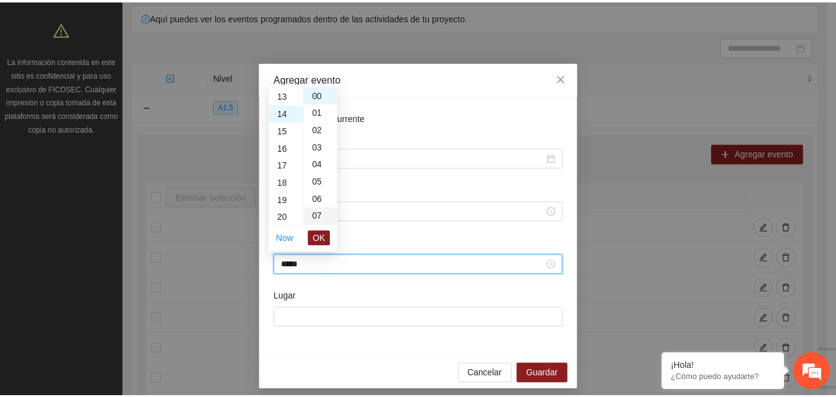
scroll to position [243, 0]
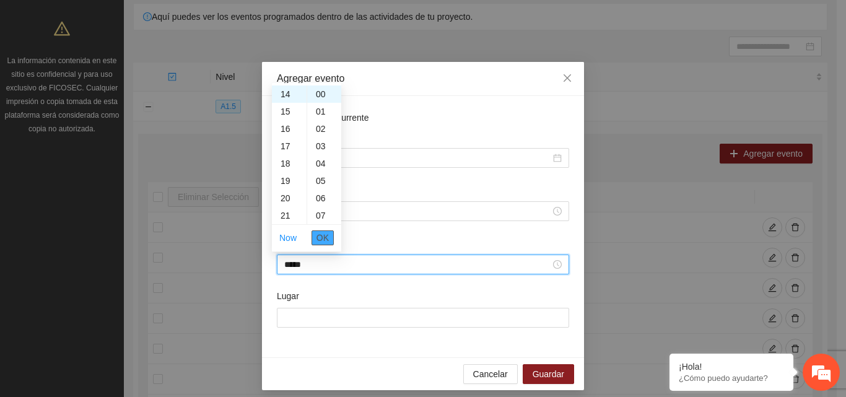
click at [324, 237] on span "OK" at bounding box center [322, 238] width 12 height 14
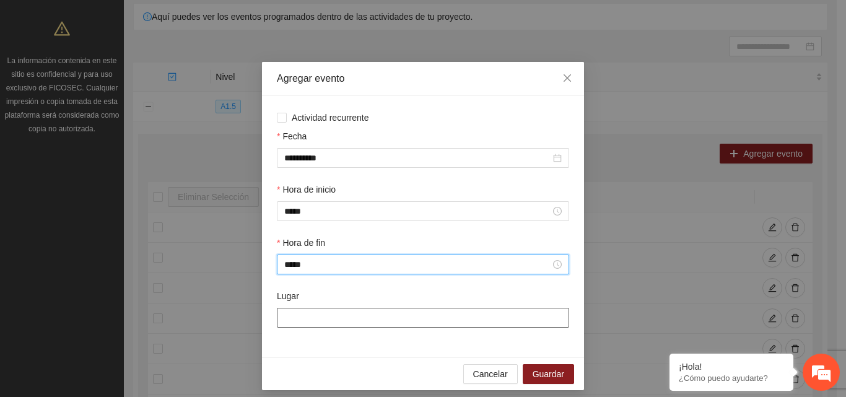
click at [311, 323] on input "Lugar" at bounding box center [423, 318] width 292 height 20
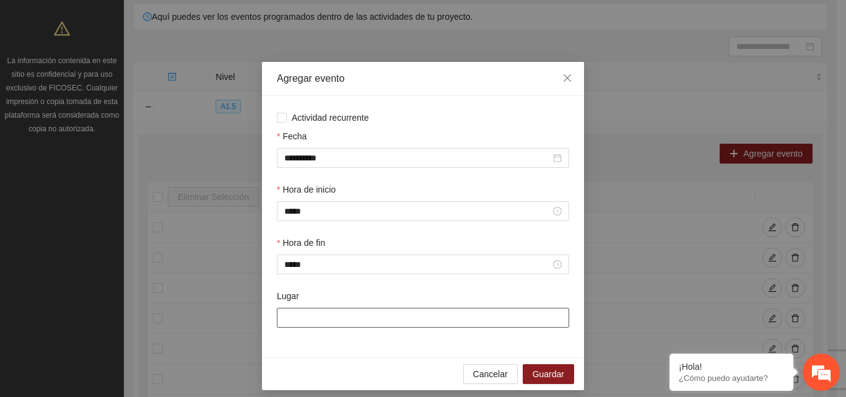
type input "**********"
click at [542, 375] on span "Guardar" at bounding box center [548, 374] width 32 height 14
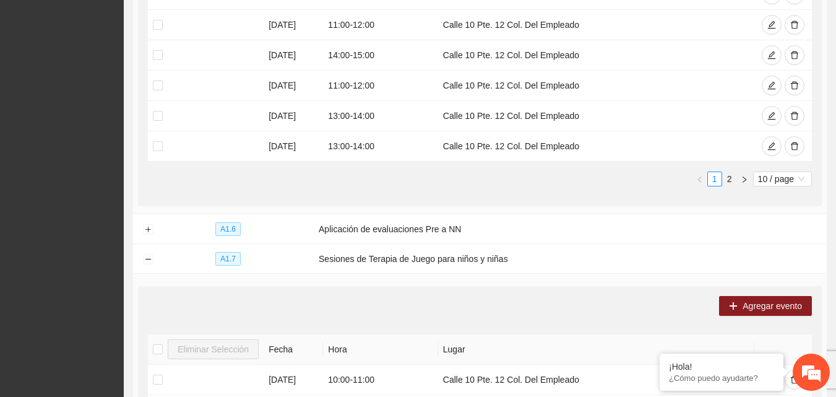
scroll to position [471, 0]
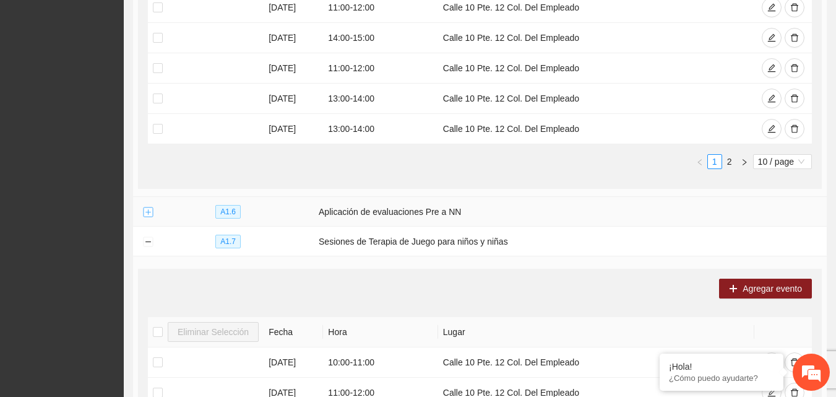
click at [147, 213] on button "Expand row" at bounding box center [148, 212] width 10 height 10
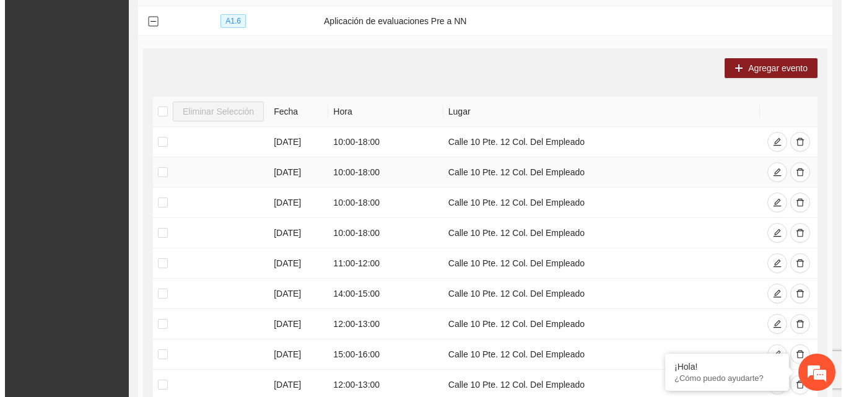
scroll to position [656, 0]
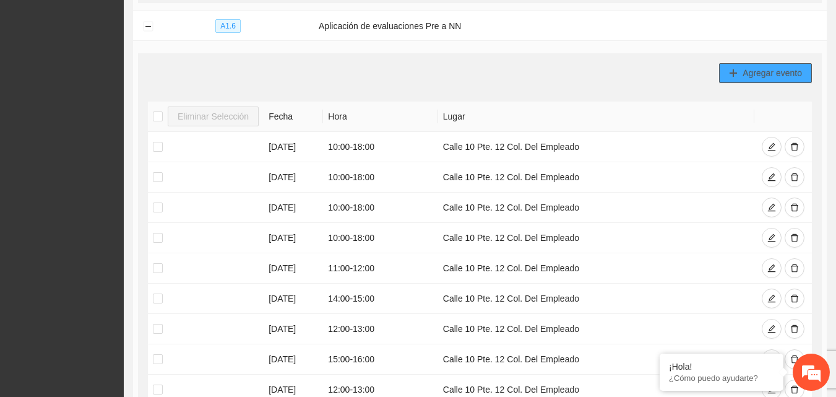
click at [770, 72] on span "Agregar evento" at bounding box center [772, 73] width 59 height 14
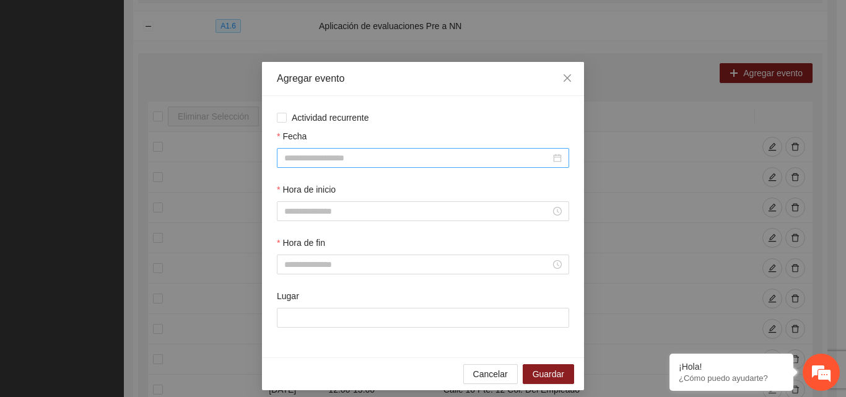
click at [340, 161] on input "Fecha" at bounding box center [417, 158] width 266 height 14
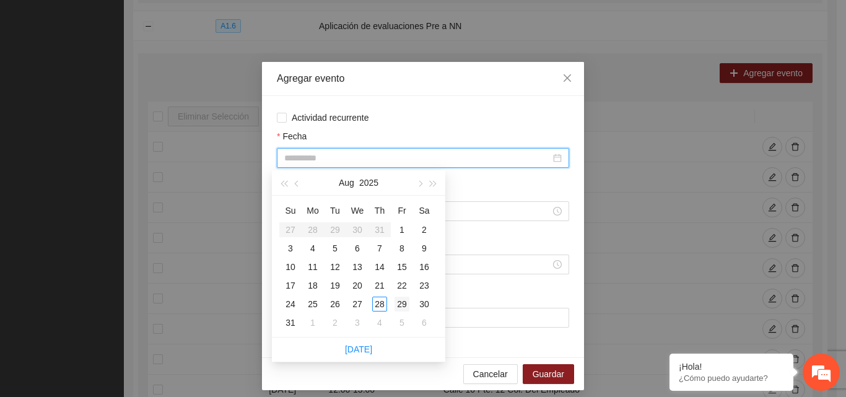
type input "**********"
click at [404, 305] on div "29" at bounding box center [401, 304] width 15 height 15
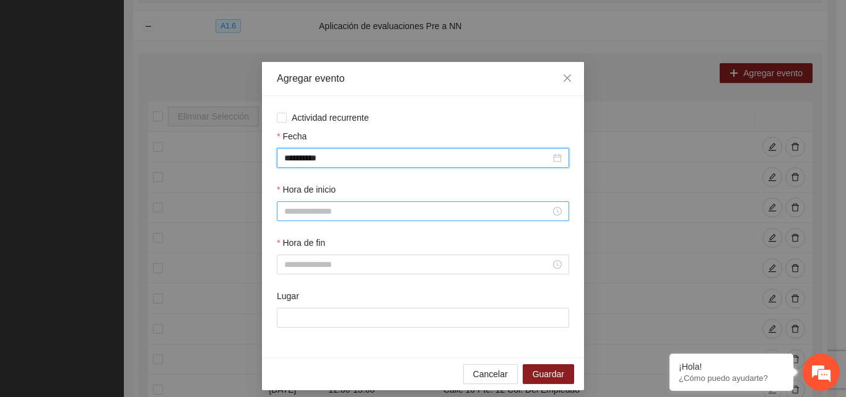
click at [353, 209] on input "Hora de inicio" at bounding box center [417, 211] width 266 height 14
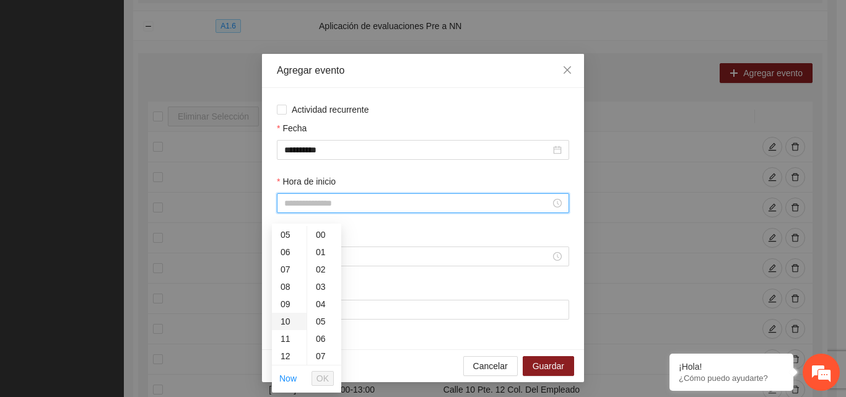
scroll to position [124, 0]
click at [290, 354] on div "14" at bounding box center [289, 353] width 35 height 17
type input "*****"
click at [322, 378] on span "OK" at bounding box center [322, 378] width 12 height 14
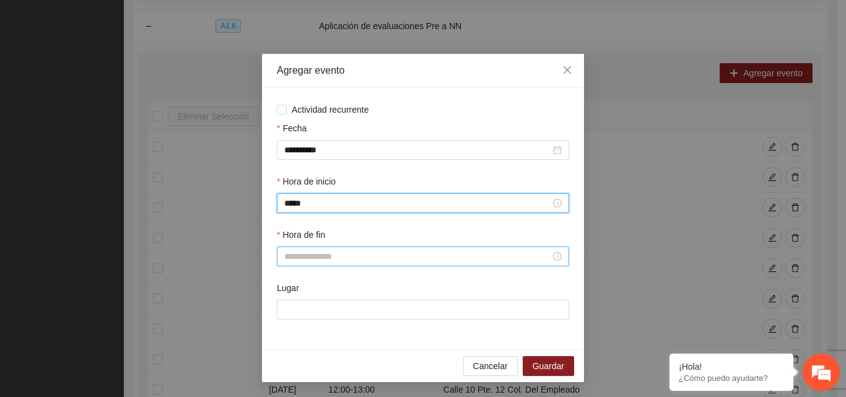
click at [332, 256] on input "Hora de fin" at bounding box center [417, 256] width 266 height 14
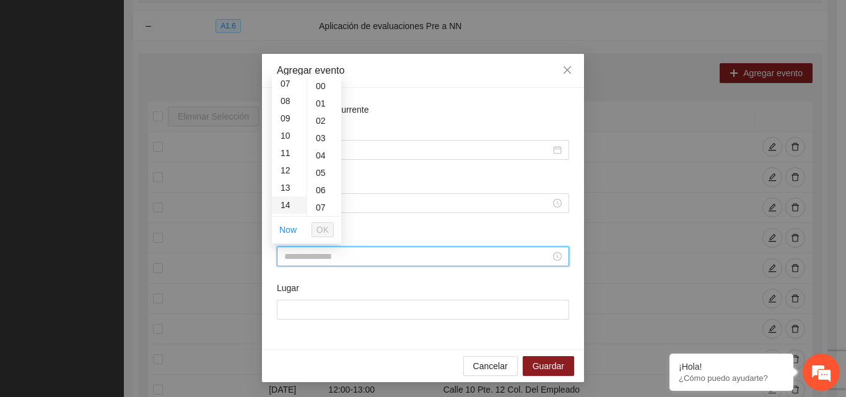
scroll to position [186, 0]
click at [290, 161] on div "15" at bounding box center [289, 160] width 35 height 17
type input "*****"
click at [321, 230] on span "OK" at bounding box center [322, 230] width 12 height 14
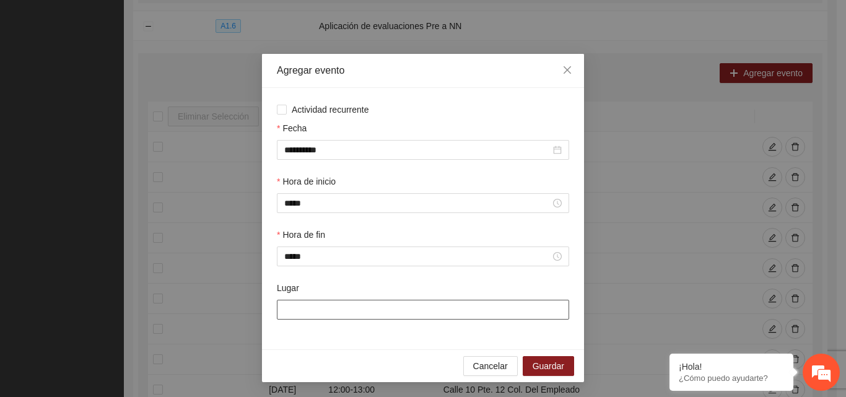
click at [304, 308] on input "Lugar" at bounding box center [423, 310] width 292 height 20
type input "**********"
click at [547, 369] on span "Guardar" at bounding box center [548, 366] width 32 height 14
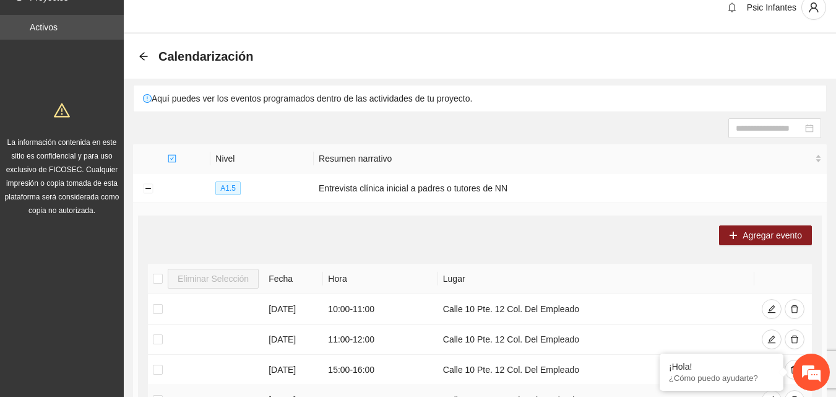
scroll to position [0, 0]
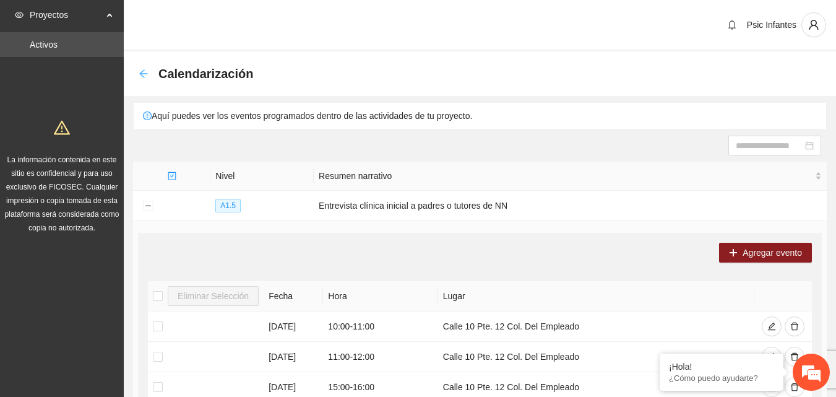
click at [144, 73] on icon "arrow-left" at bounding box center [144, 74] width 10 height 10
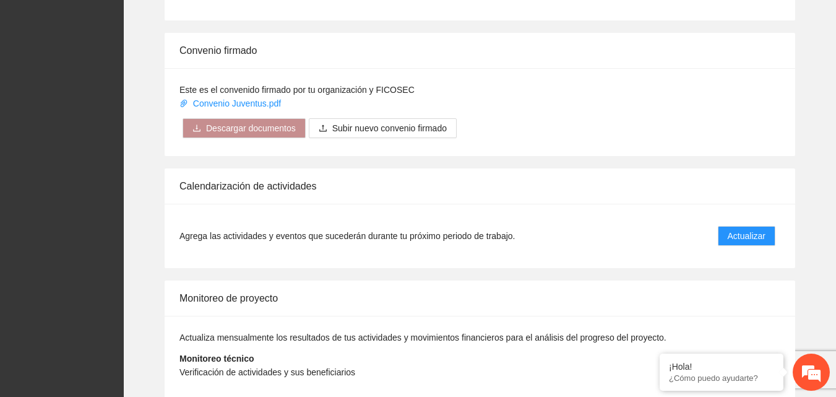
scroll to position [1012, 0]
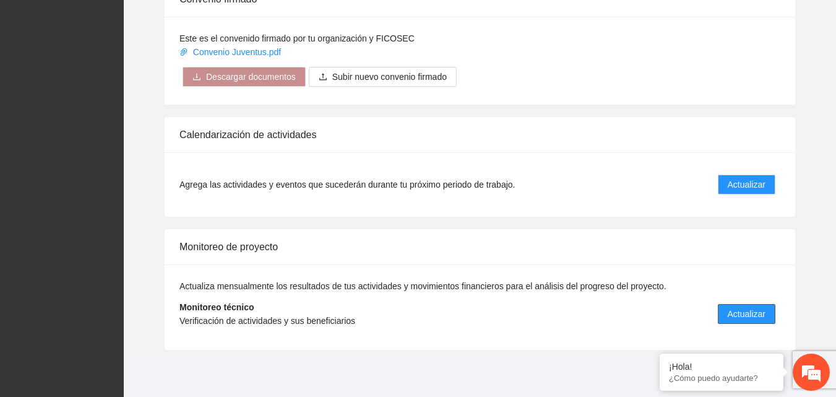
click at [752, 317] on span "Actualizar" at bounding box center [747, 314] width 38 height 14
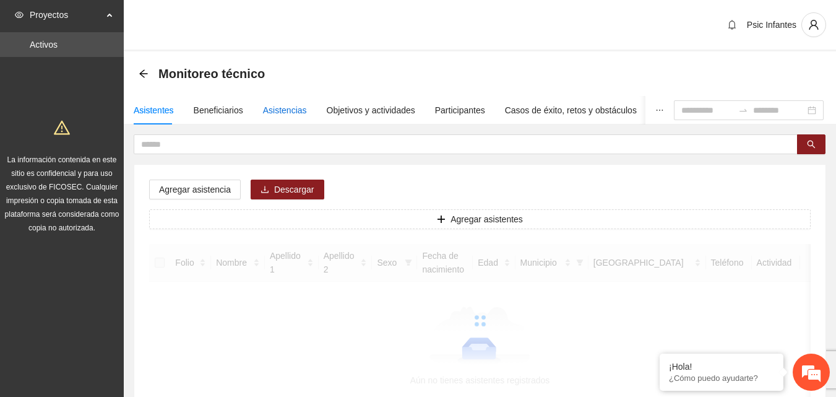
click at [285, 108] on div "Asistencias" at bounding box center [285, 110] width 44 height 14
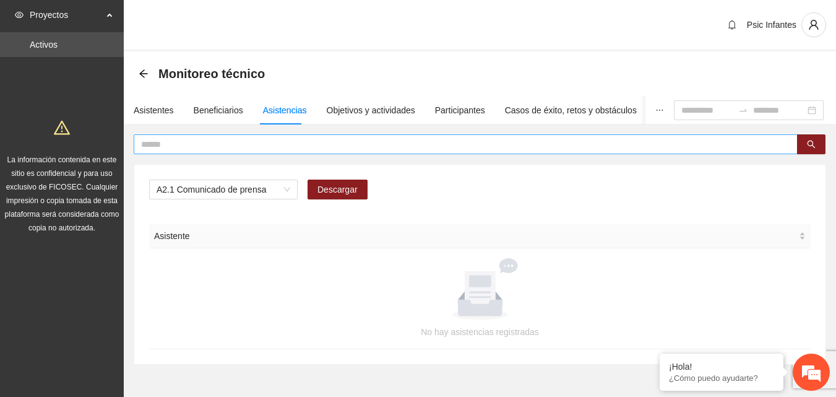
click at [228, 139] on input "text" at bounding box center [461, 144] width 640 height 14
type input "******"
click at [147, 113] on div "Asistentes" at bounding box center [154, 110] width 40 height 14
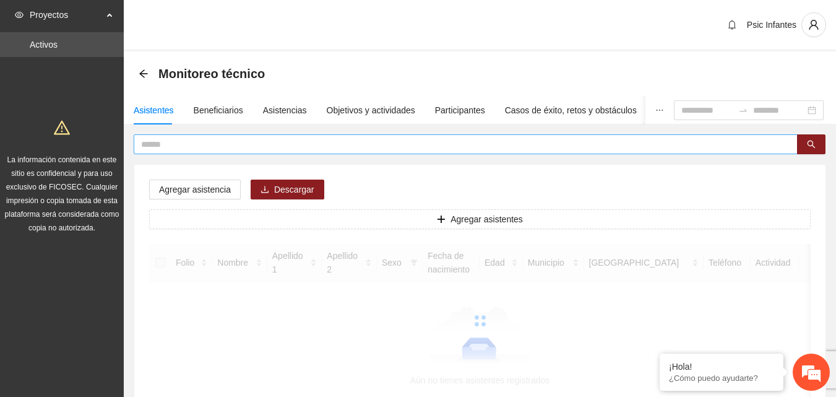
click at [202, 150] on input "text" at bounding box center [461, 144] width 640 height 14
type input "******"
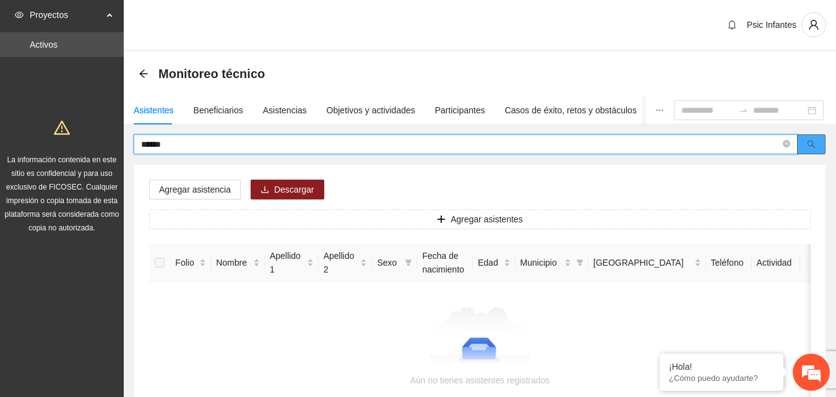
click at [813, 146] on icon "search" at bounding box center [811, 144] width 9 height 9
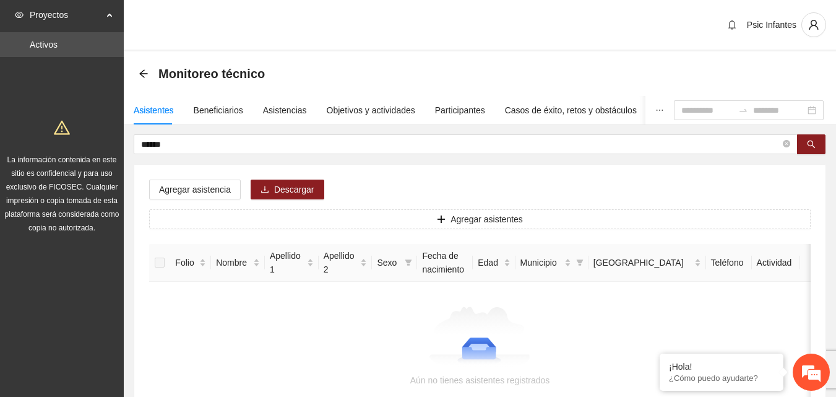
click at [527, 74] on div "Monitoreo técnico" at bounding box center [480, 73] width 683 height 25
click at [809, 146] on icon "search" at bounding box center [811, 144] width 9 height 9
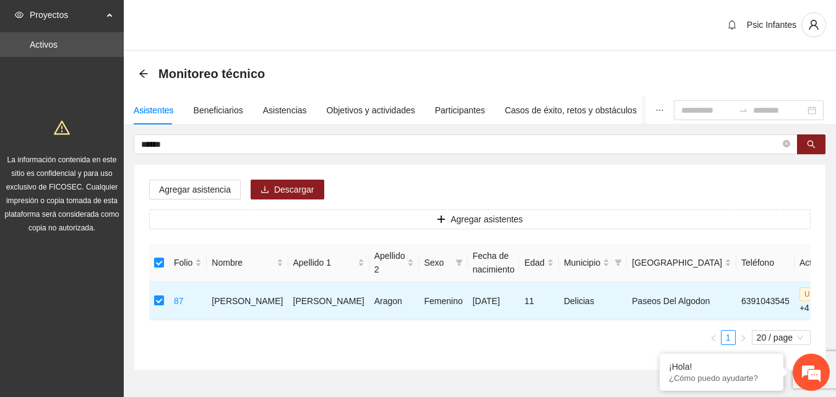
click at [169, 163] on div "****** Agregar asistencia Descargar Agregar asistentes Folio Nombre Apellido 1 …" at bounding box center [480, 252] width 693 height 236
click at [191, 191] on span "Agregar asistencia" at bounding box center [195, 190] width 72 height 14
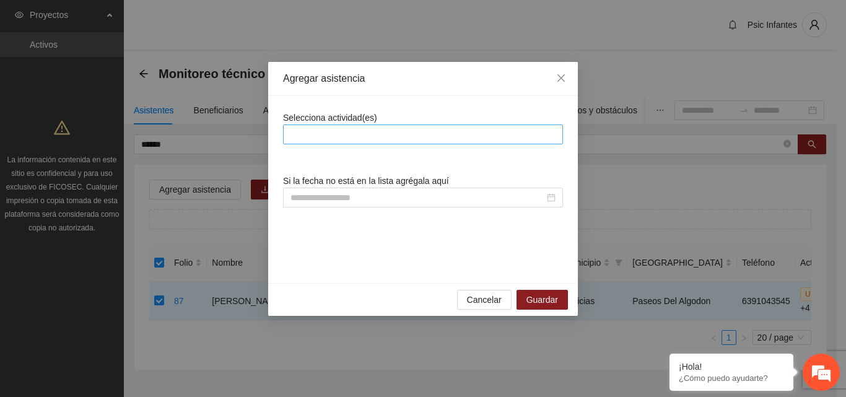
click at [376, 128] on div at bounding box center [423, 134] width 274 height 15
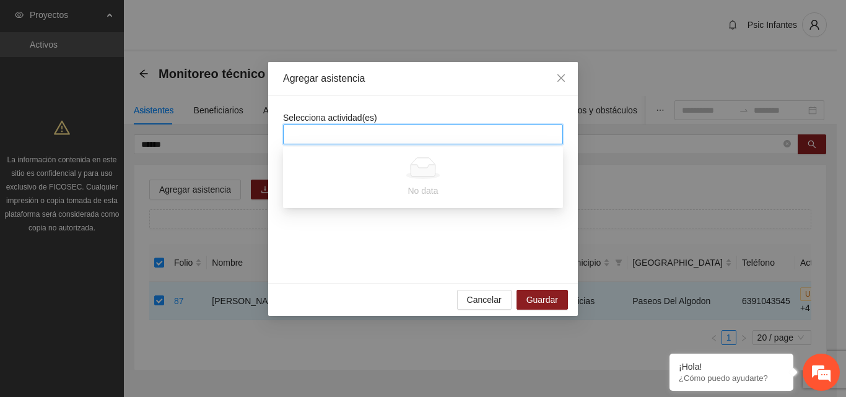
click at [387, 135] on div at bounding box center [423, 134] width 274 height 15
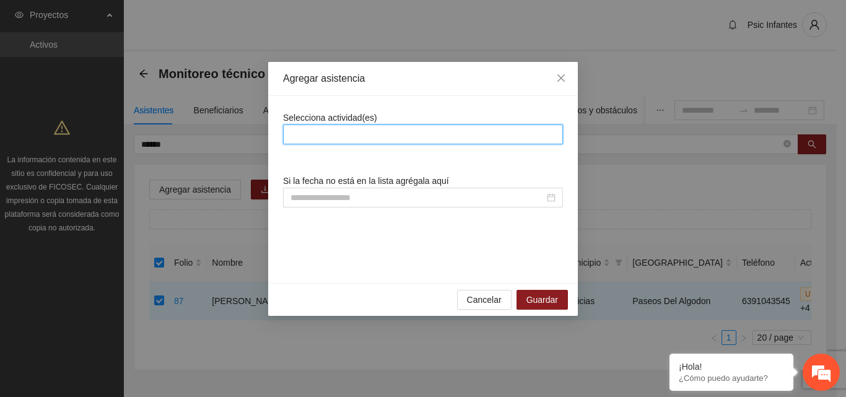
click at [439, 129] on div at bounding box center [423, 134] width 274 height 15
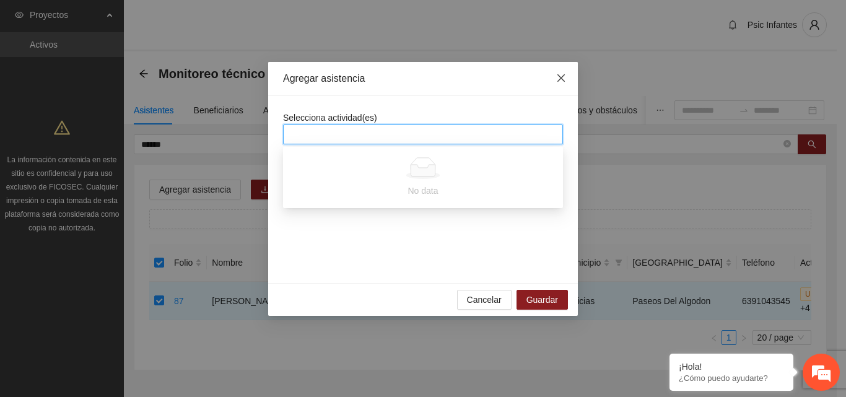
click at [559, 79] on icon "close" at bounding box center [561, 78] width 10 height 10
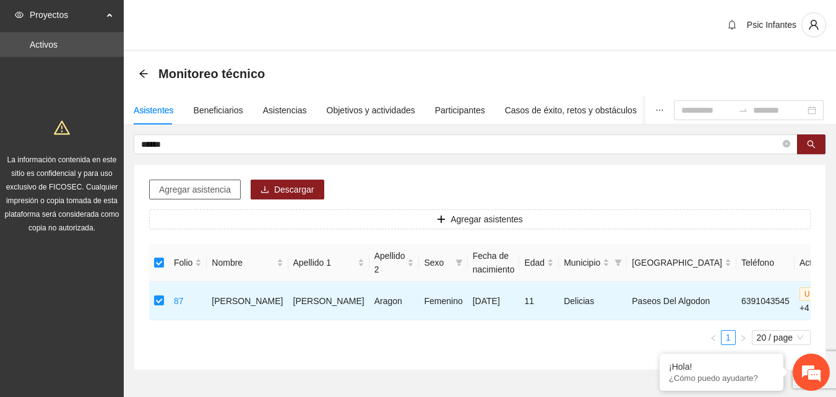
click at [194, 194] on span "Agregar asistencia" at bounding box center [195, 190] width 72 height 14
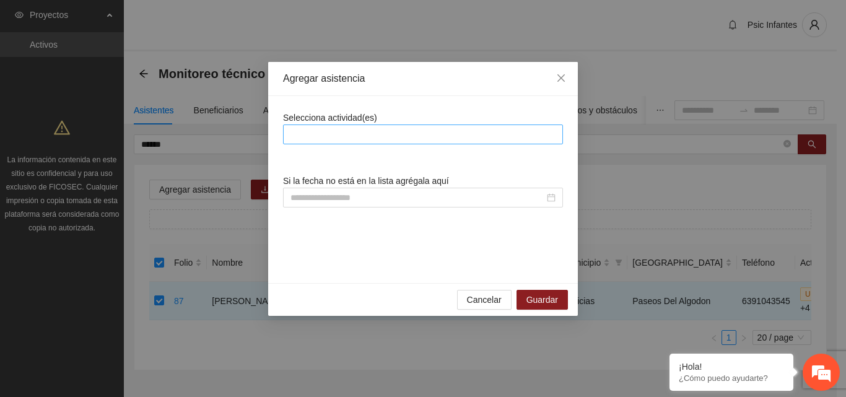
click at [315, 139] on div at bounding box center [423, 134] width 274 height 15
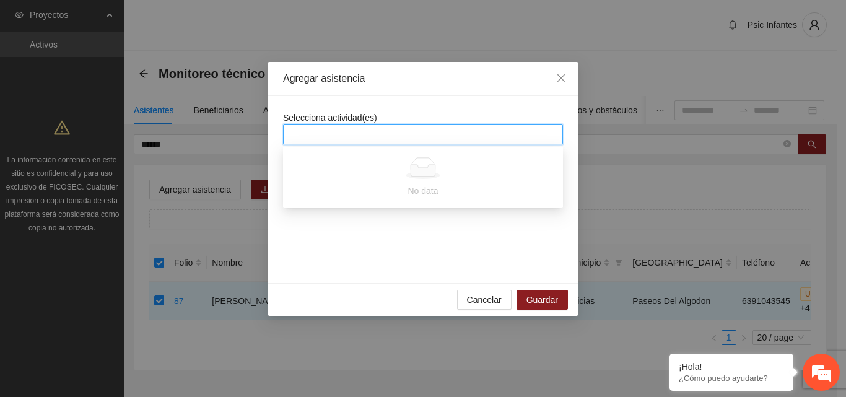
click at [381, 124] on div at bounding box center [423, 134] width 280 height 20
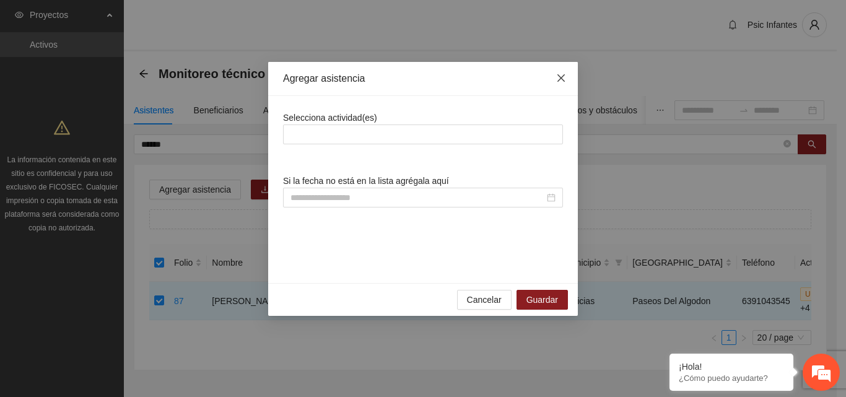
click at [562, 75] on icon "close" at bounding box center [561, 78] width 10 height 10
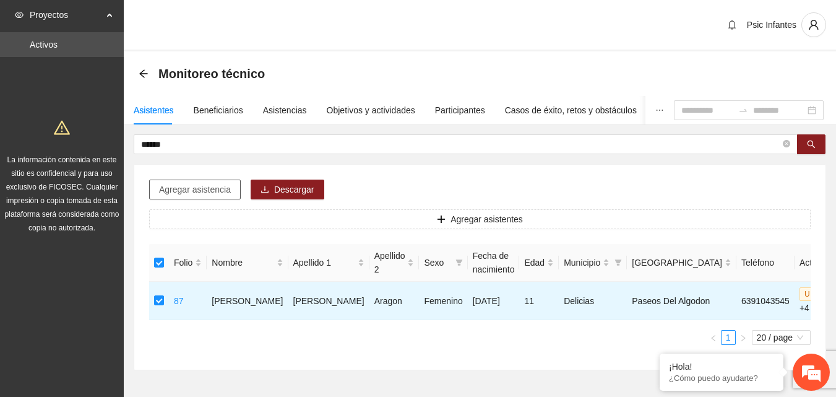
click at [171, 184] on span "Agregar asistencia" at bounding box center [195, 190] width 72 height 14
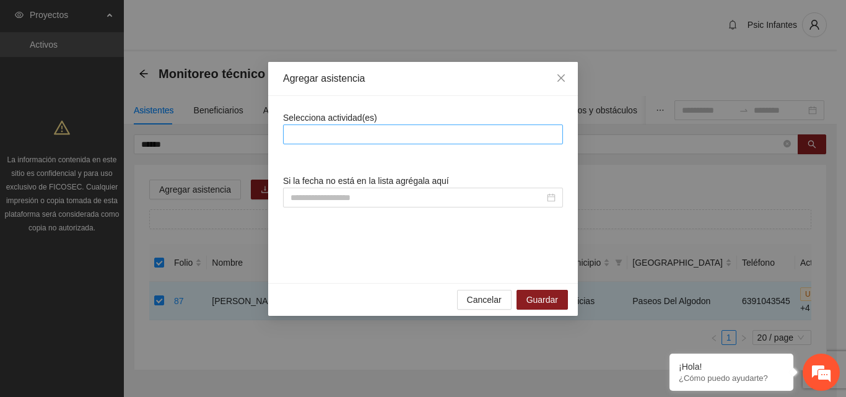
click at [345, 128] on div at bounding box center [423, 134] width 274 height 15
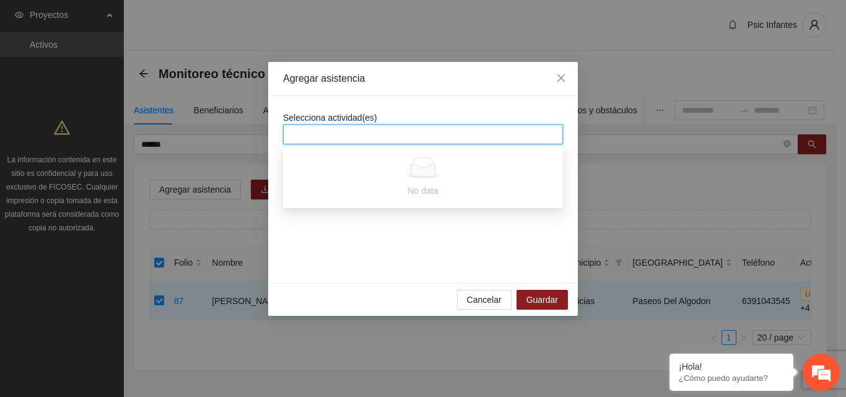
click at [419, 128] on div at bounding box center [423, 134] width 274 height 15
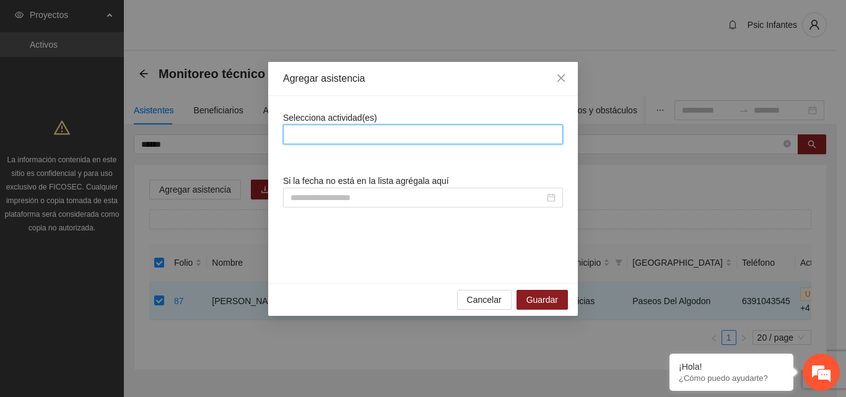
click at [458, 85] on div "Agregar asistencia" at bounding box center [423, 79] width 280 height 14
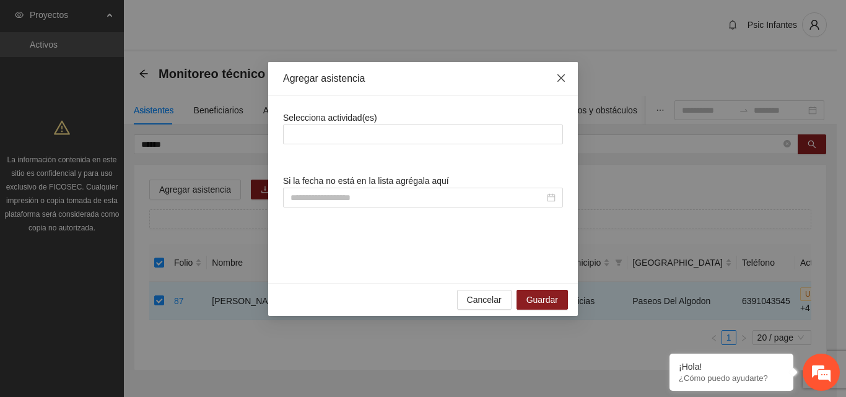
click at [565, 74] on icon "close" at bounding box center [561, 78] width 10 height 10
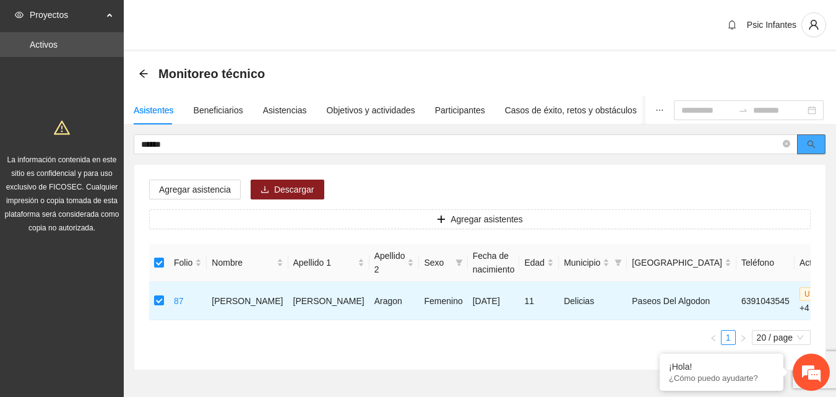
click at [818, 148] on button "button" at bounding box center [811, 144] width 28 height 20
click at [189, 189] on span "Agregar asistencia" at bounding box center [195, 190] width 72 height 14
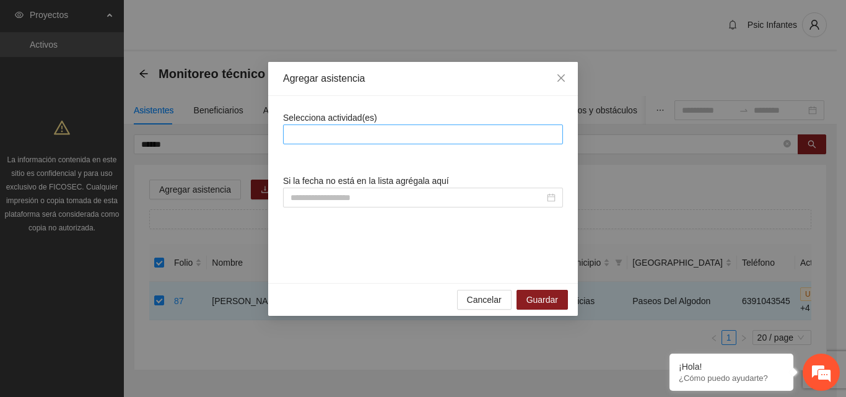
click at [370, 131] on div at bounding box center [423, 134] width 274 height 15
click at [367, 128] on div at bounding box center [423, 134] width 274 height 15
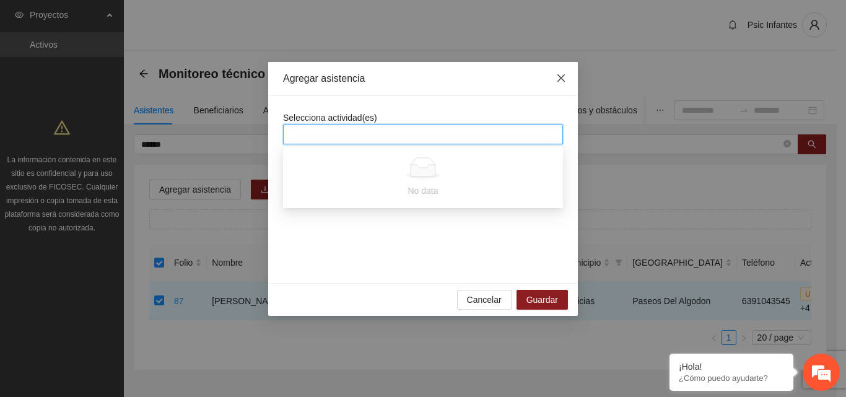
click at [557, 80] on icon "close" at bounding box center [561, 78] width 10 height 10
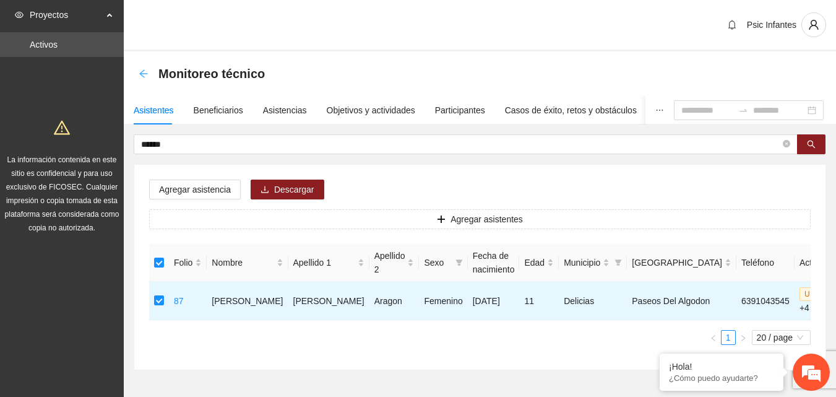
click at [141, 73] on icon "arrow-left" at bounding box center [143, 73] width 8 height 8
click at [813, 30] on button "button" at bounding box center [814, 24] width 25 height 25
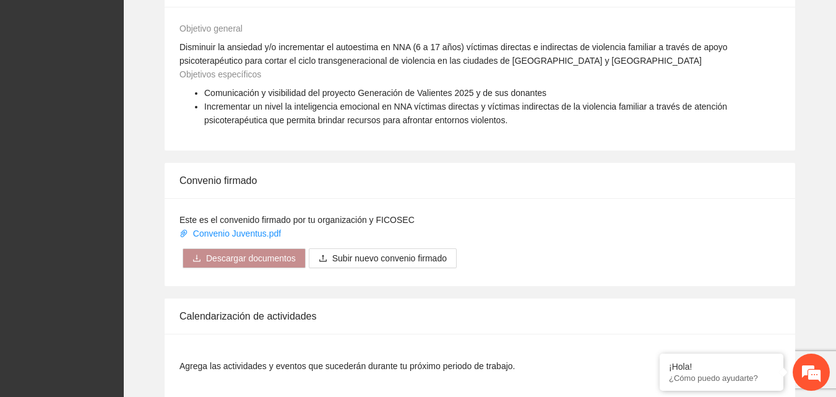
scroll to position [1012, 0]
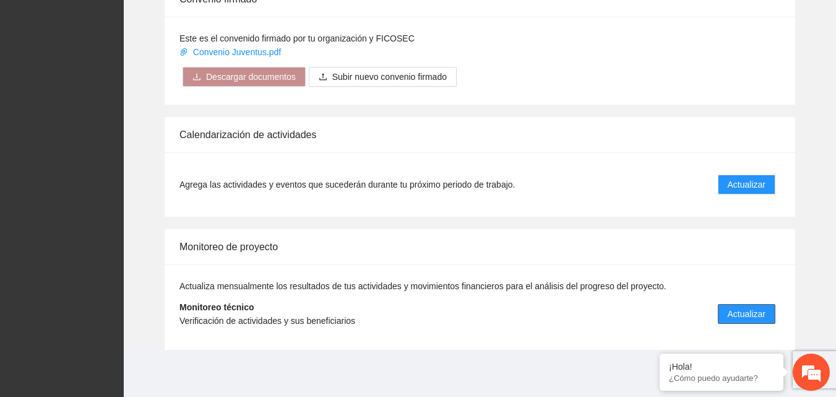
click at [747, 314] on span "Actualizar" at bounding box center [747, 314] width 38 height 14
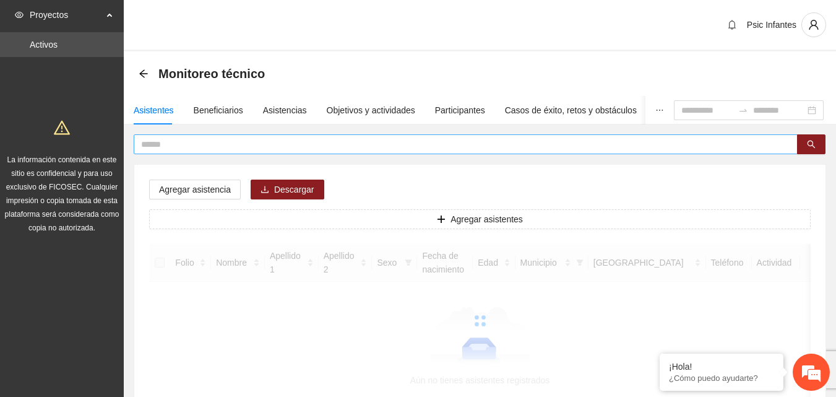
click at [171, 145] on input "text" at bounding box center [461, 144] width 640 height 14
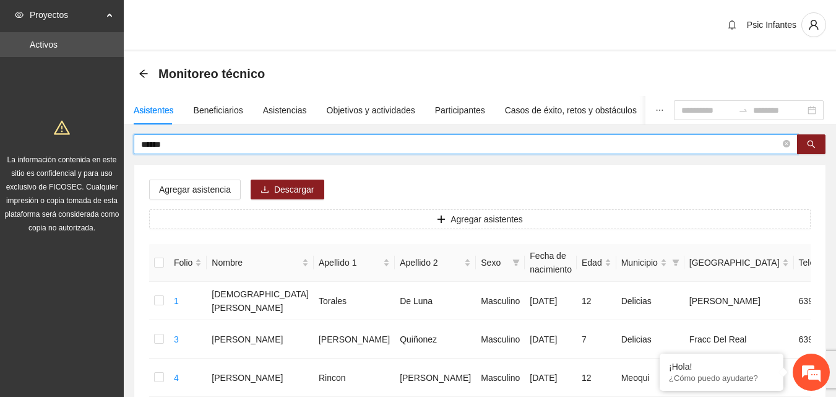
type input "******"
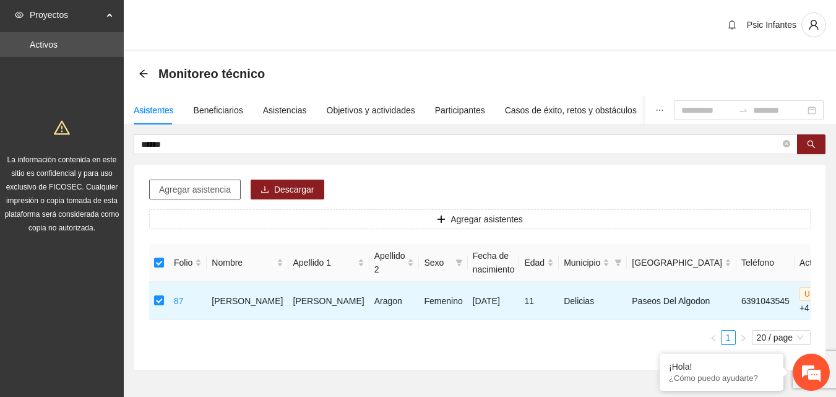
click at [209, 187] on span "Agregar asistencia" at bounding box center [195, 190] width 72 height 14
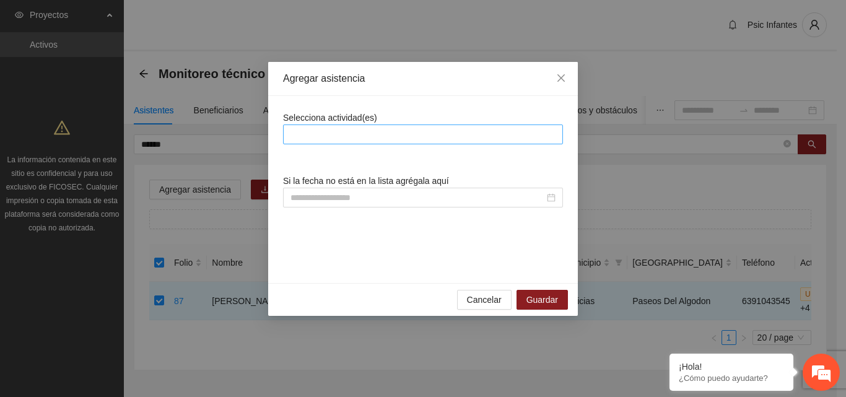
click at [334, 135] on div at bounding box center [423, 134] width 274 height 15
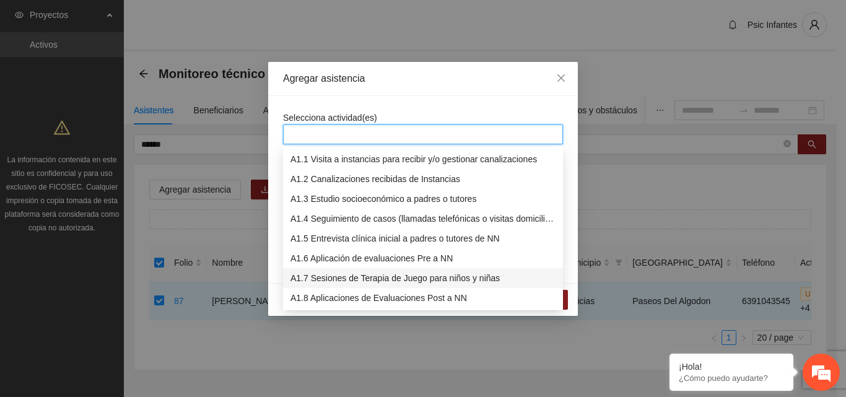
click at [345, 276] on div "A1.7 Sesiones de Terapia de Juego para niños y niñas" at bounding box center [422, 278] width 265 height 14
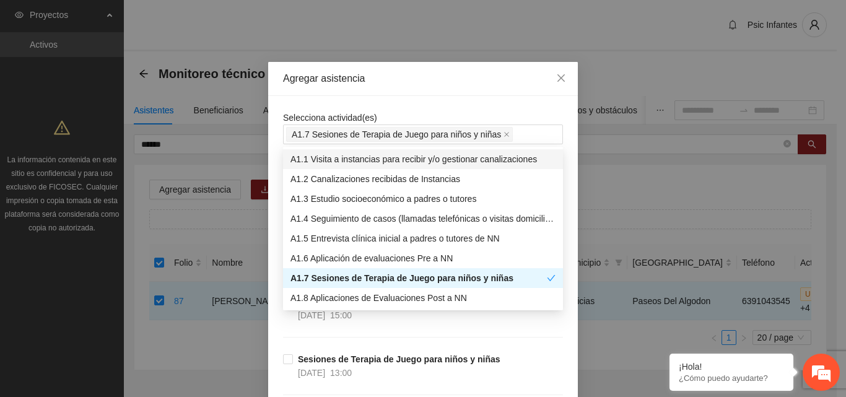
click at [418, 112] on div "Selecciona actividad(es) A1.7 Sesiones de Terapia de Juego para niños y niñas" at bounding box center [423, 127] width 280 height 33
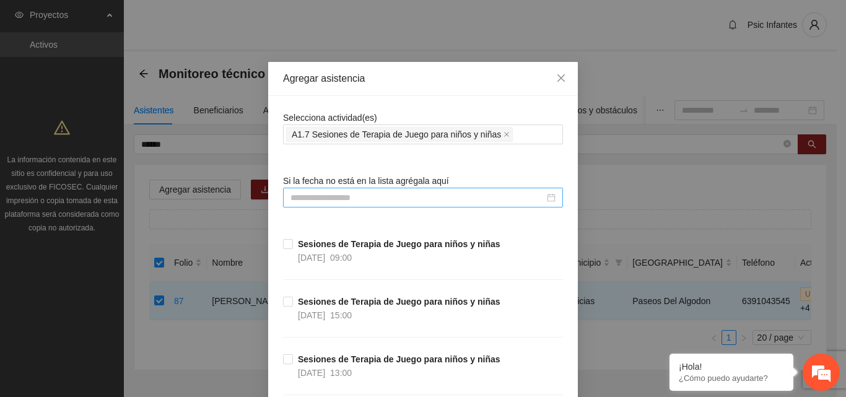
click at [401, 201] on input at bounding box center [417, 198] width 254 height 14
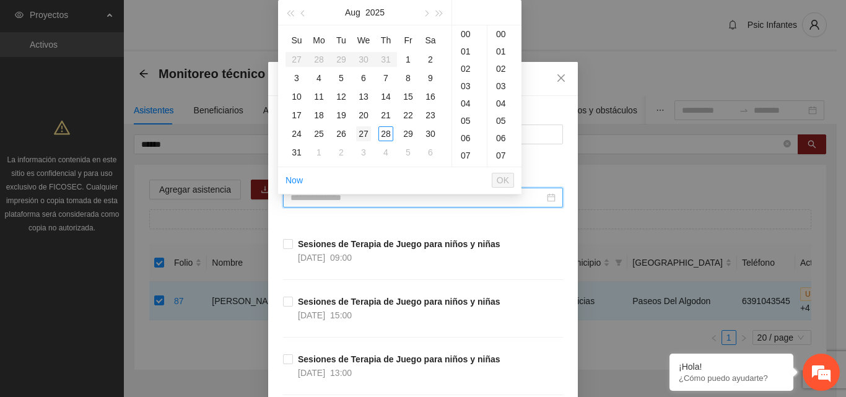
click at [362, 135] on div "27" at bounding box center [363, 133] width 15 height 15
click at [468, 66] on div "13" at bounding box center [469, 68] width 35 height 17
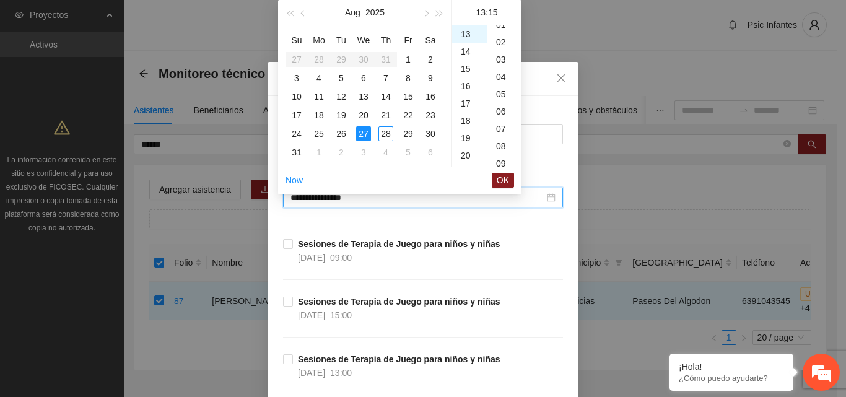
scroll to position [0, 0]
click at [501, 30] on div "00" at bounding box center [504, 33] width 34 height 17
type input "**********"
click at [502, 184] on span "OK" at bounding box center [503, 180] width 12 height 14
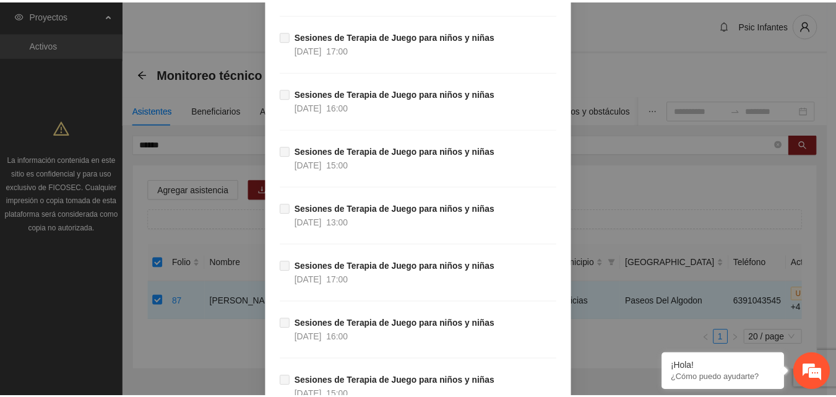
scroll to position [9721, 0]
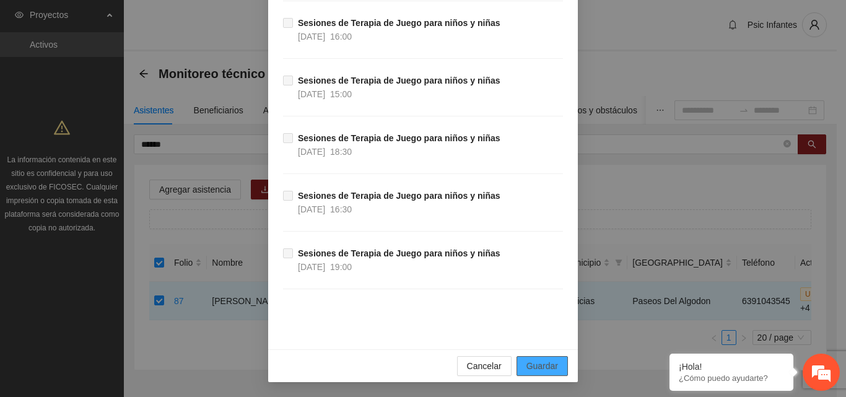
click at [532, 365] on span "Guardar" at bounding box center [542, 366] width 32 height 14
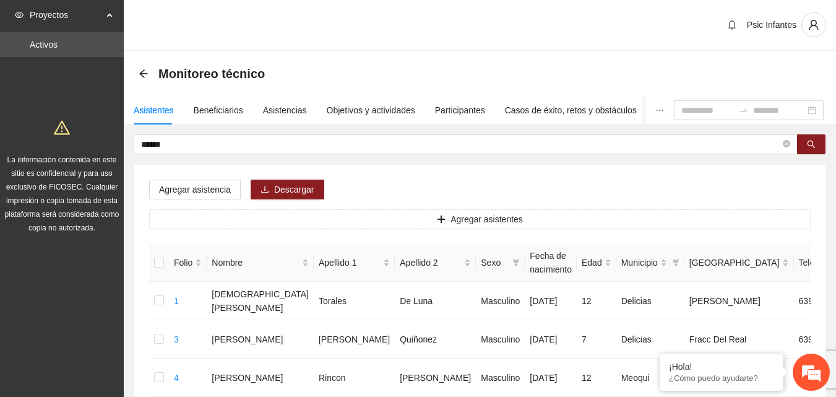
click at [352, 42] on div "Psic Infantes" at bounding box center [480, 25] width 713 height 51
click at [180, 147] on input "******" at bounding box center [461, 144] width 640 height 14
click at [286, 109] on div "Asistencias" at bounding box center [285, 110] width 44 height 14
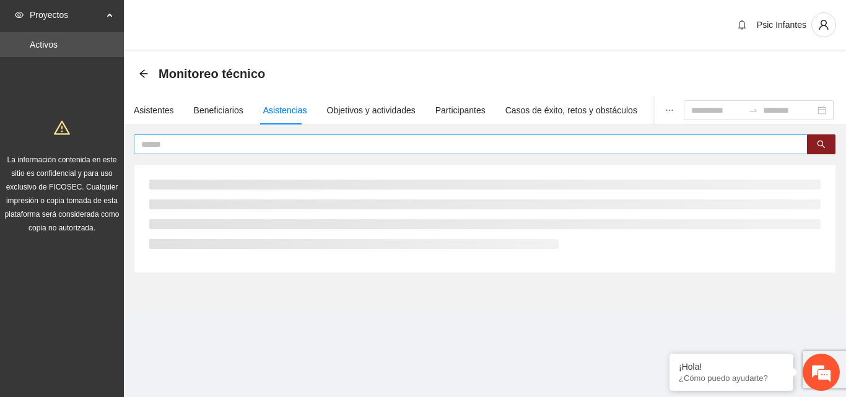
click at [230, 150] on input "text" at bounding box center [465, 144] width 649 height 14
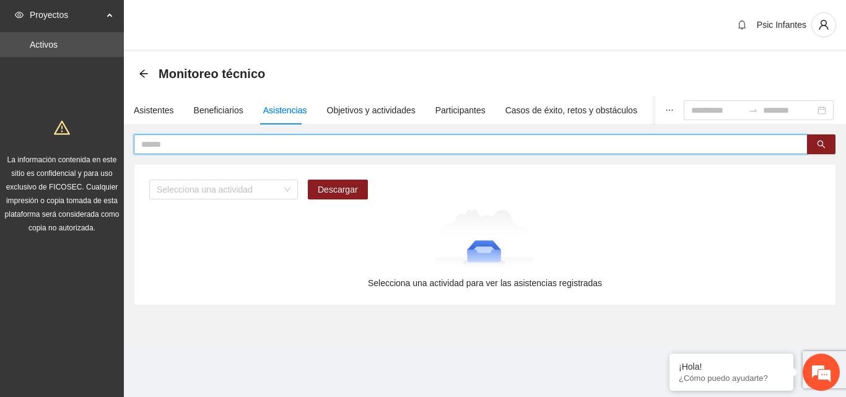
click at [208, 145] on input "text" at bounding box center [465, 144] width 649 height 14
click at [285, 194] on div "Selecciona una actividad" at bounding box center [223, 190] width 149 height 20
type input "******"
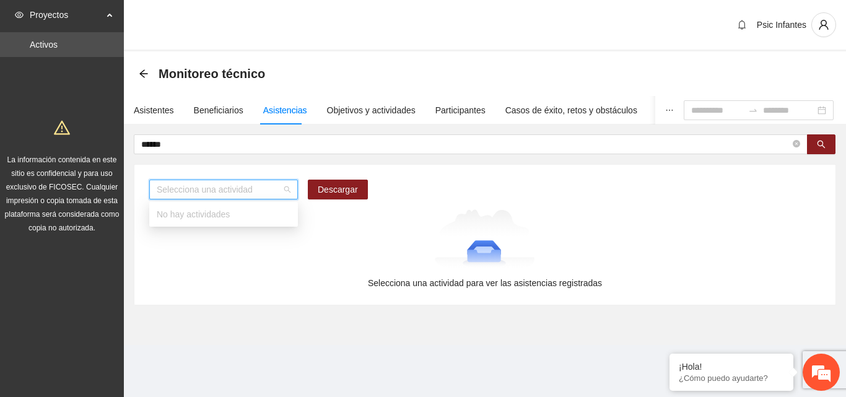
click at [300, 188] on div "Selecciona una actividad Descargar" at bounding box center [258, 190] width 219 height 20
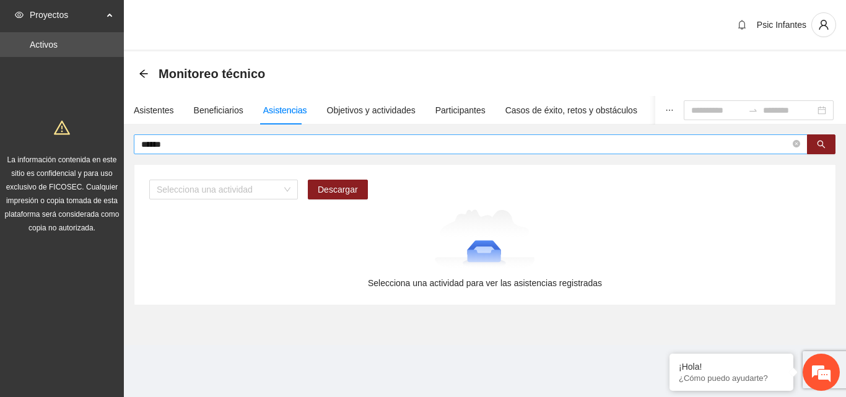
click at [258, 144] on input "******" at bounding box center [465, 144] width 649 height 14
click at [818, 142] on icon "search" at bounding box center [821, 145] width 8 height 8
click at [262, 186] on input "search" at bounding box center [219, 189] width 125 height 19
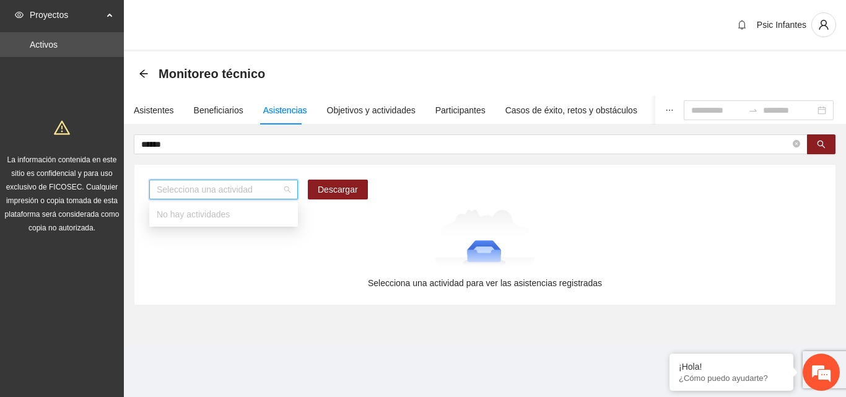
click at [290, 192] on div "Selecciona una actividad" at bounding box center [223, 190] width 149 height 20
click at [214, 106] on div "Beneficiarios" at bounding box center [219, 110] width 50 height 14
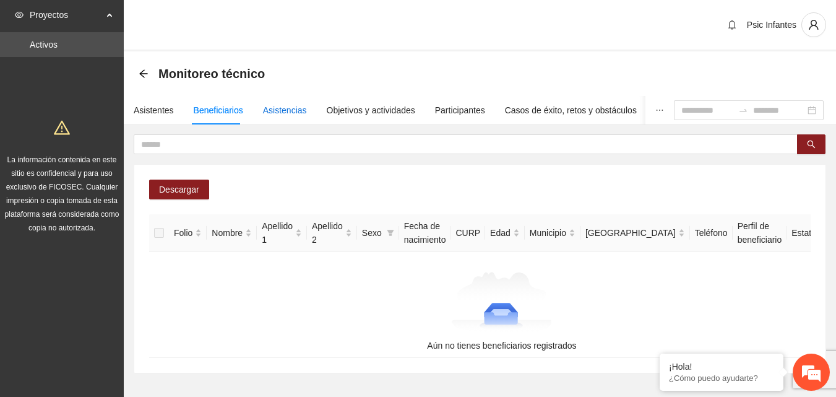
click at [276, 107] on div "Asistencias" at bounding box center [285, 110] width 44 height 14
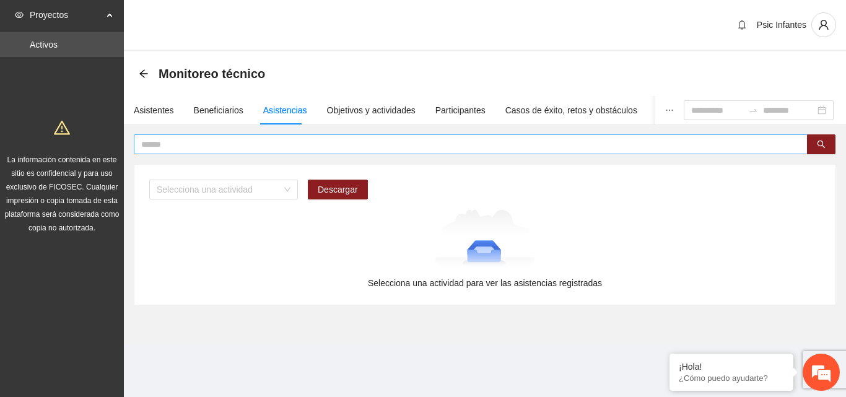
click at [264, 145] on input "text" at bounding box center [465, 144] width 649 height 14
click at [825, 143] on button "button" at bounding box center [821, 144] width 28 height 20
click at [199, 147] on input "text" at bounding box center [465, 144] width 649 height 14
click at [258, 194] on input "search" at bounding box center [219, 189] width 125 height 19
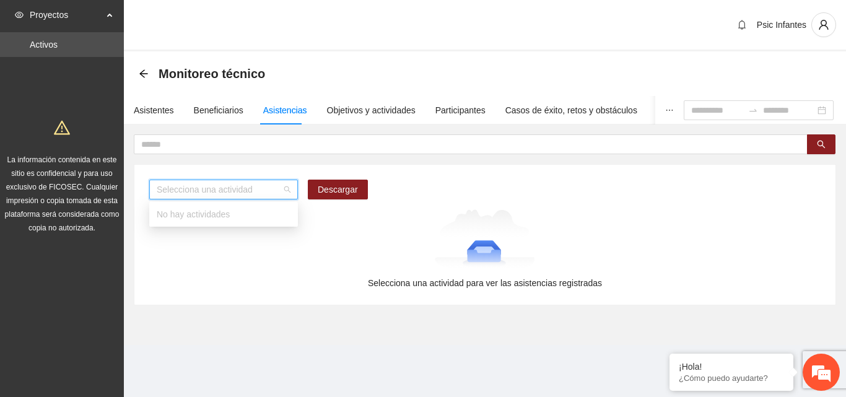
click at [222, 221] on div "No hay actividades" at bounding box center [223, 214] width 149 height 20
click at [158, 119] on div "Asistentes" at bounding box center [154, 110] width 40 height 28
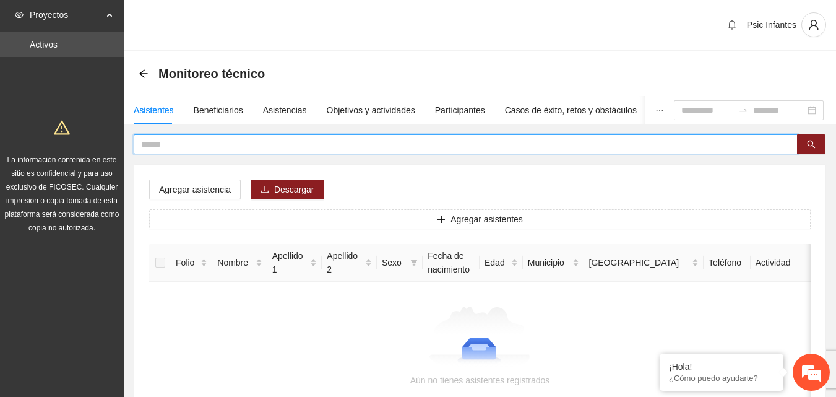
click at [199, 147] on input "text" at bounding box center [461, 144] width 640 height 14
type input "**********"
click at [817, 147] on button "button" at bounding box center [811, 144] width 28 height 20
click at [813, 147] on icon "search" at bounding box center [811, 144] width 9 height 9
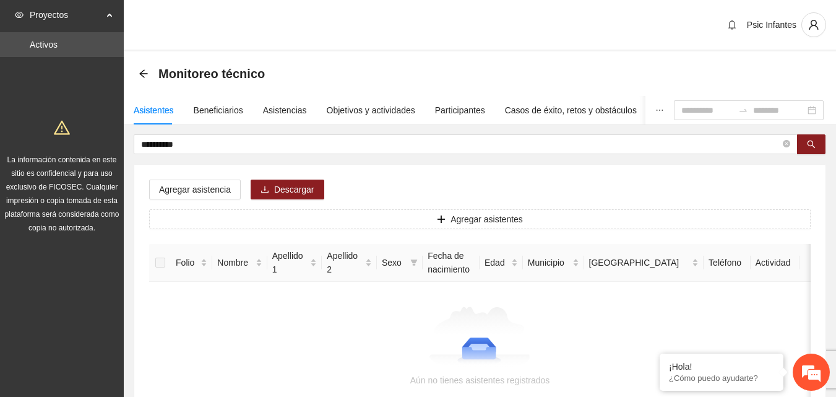
click at [477, 61] on div "Monitoreo técnico" at bounding box center [480, 73] width 683 height 25
click at [812, 144] on icon "search" at bounding box center [811, 144] width 9 height 9
click at [813, 149] on span "search" at bounding box center [811, 145] width 9 height 10
click at [815, 21] on icon "user" at bounding box center [813, 25] width 9 height 10
click at [805, 21] on span "user" at bounding box center [814, 24] width 24 height 11
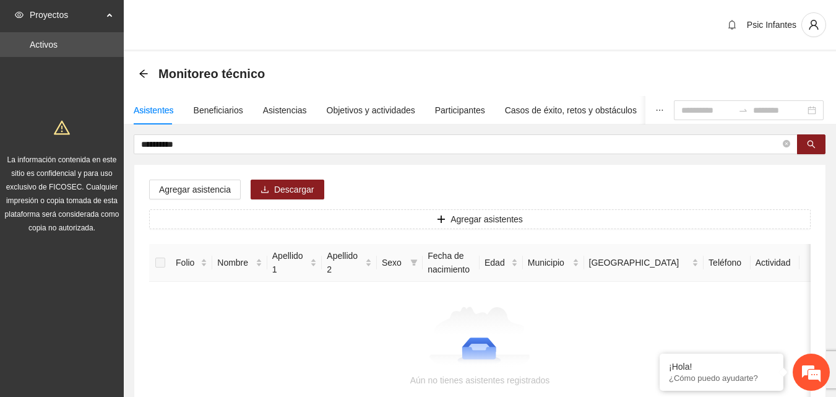
click at [750, 26] on span "Psic Infantes" at bounding box center [772, 25] width 50 height 10
click at [764, 25] on span "Psic Infantes" at bounding box center [772, 25] width 50 height 10
click at [727, 24] on span "bell" at bounding box center [732, 25] width 19 height 10
click at [818, 25] on icon "user" at bounding box center [814, 24] width 11 height 11
click at [621, 54] on div "Monitoreo técnico" at bounding box center [480, 73] width 713 height 45
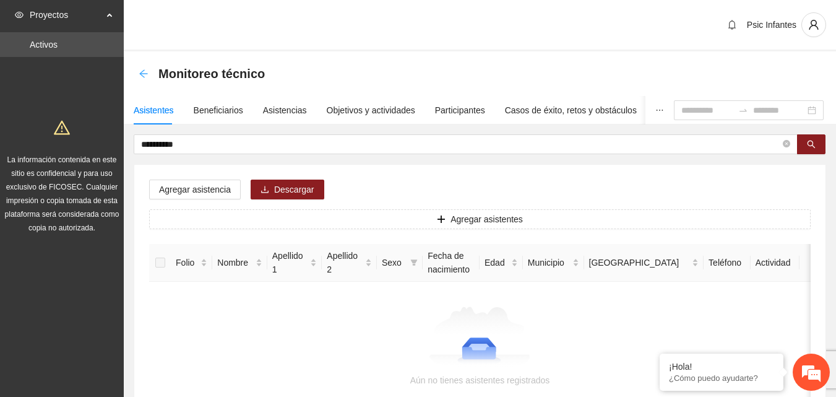
click at [142, 74] on icon "arrow-left" at bounding box center [143, 73] width 8 height 8
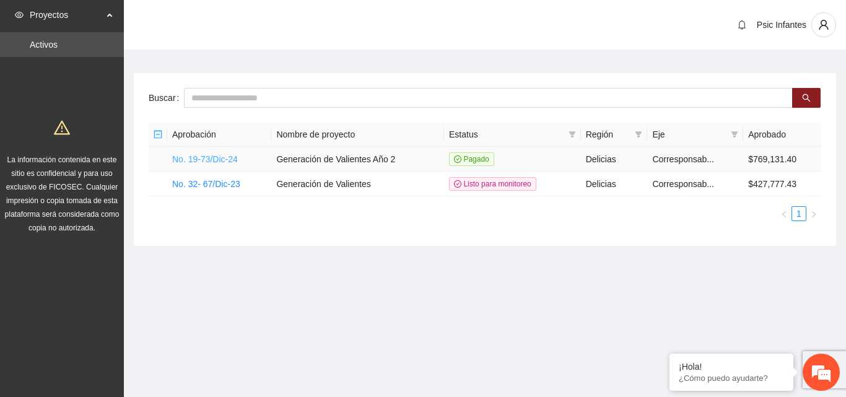
click at [219, 163] on link "No. 19-73/Dic-24" at bounding box center [205, 159] width 66 height 10
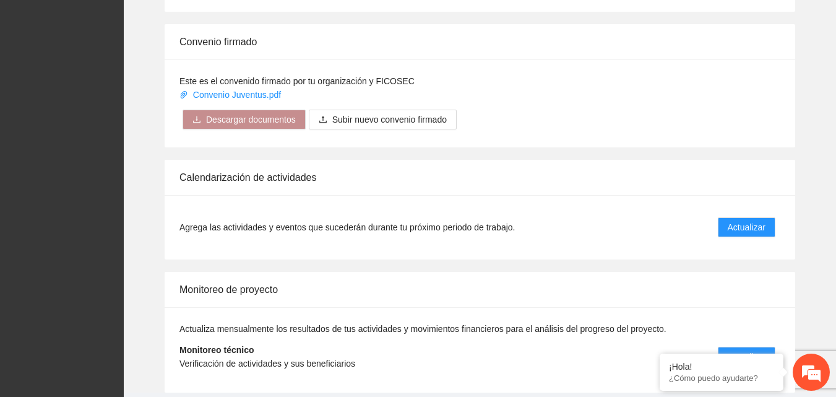
scroll to position [1012, 0]
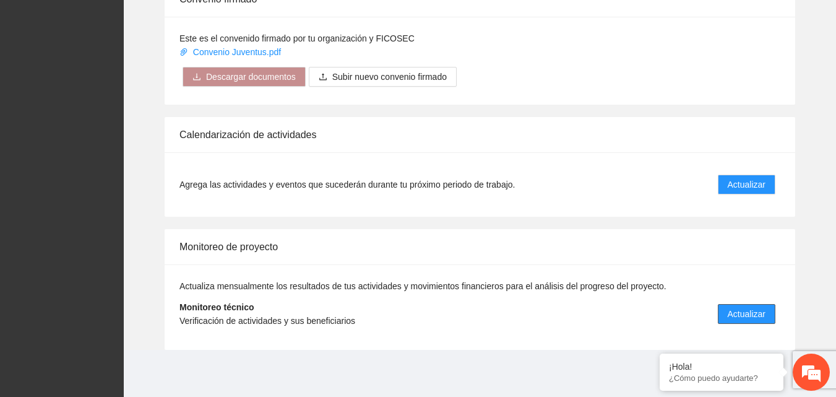
click at [744, 315] on span "Actualizar" at bounding box center [747, 314] width 38 height 14
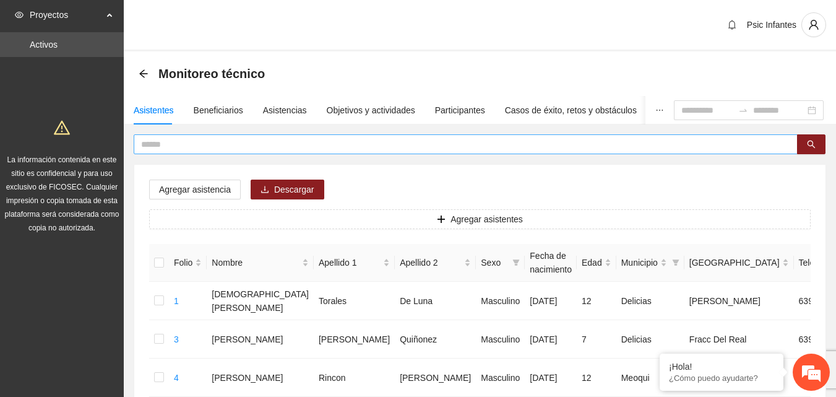
click at [167, 140] on input "text" at bounding box center [461, 144] width 640 height 14
type input "**********"
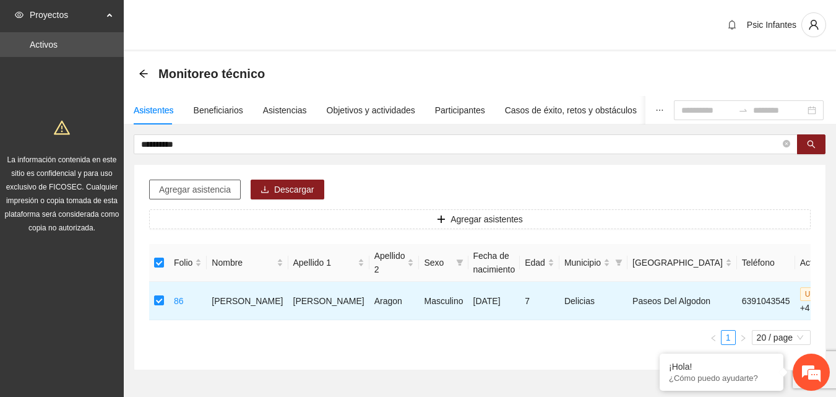
click at [179, 193] on span "Agregar asistencia" at bounding box center [195, 190] width 72 height 14
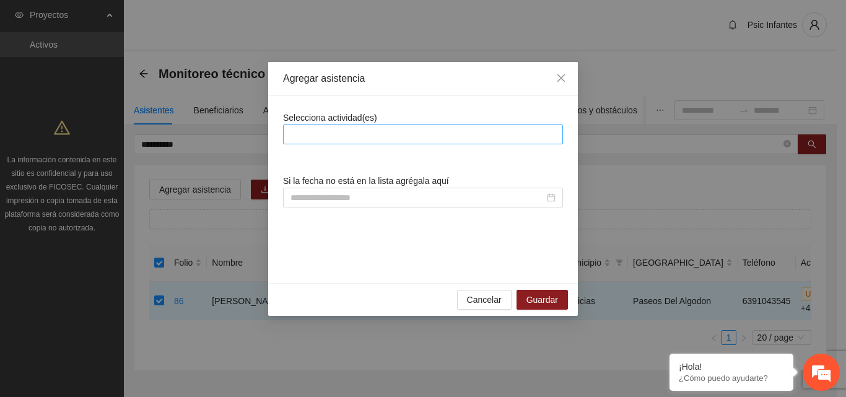
click at [449, 137] on div at bounding box center [423, 134] width 274 height 15
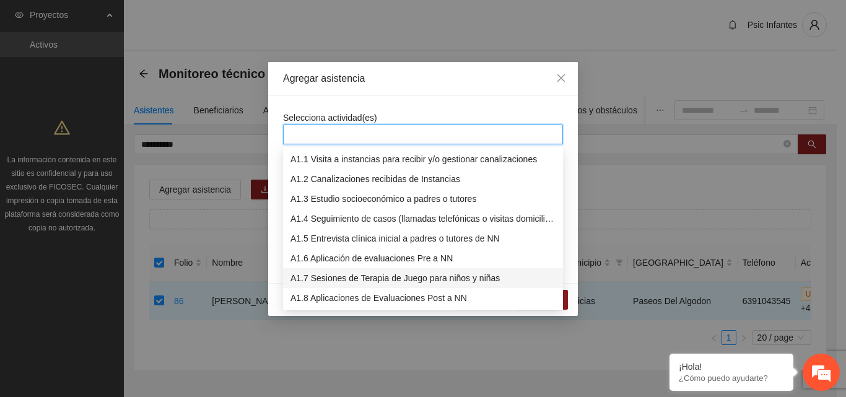
click at [379, 274] on div "A1.7 Sesiones de Terapia de Juego para niños y niñas" at bounding box center [422, 278] width 265 height 14
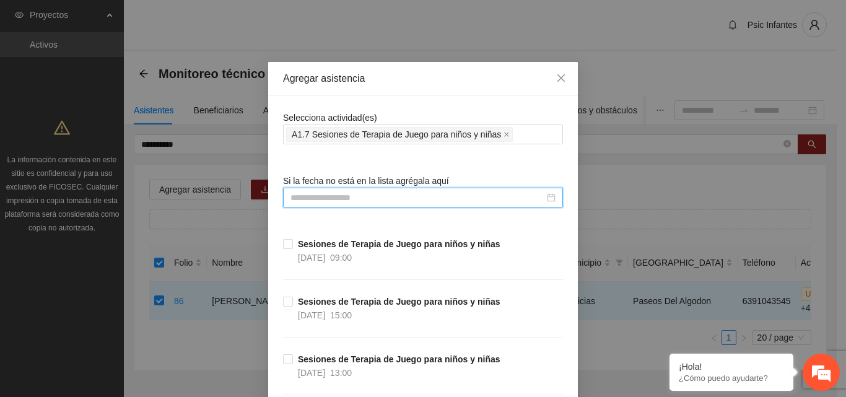
click at [344, 196] on input at bounding box center [417, 198] width 254 height 14
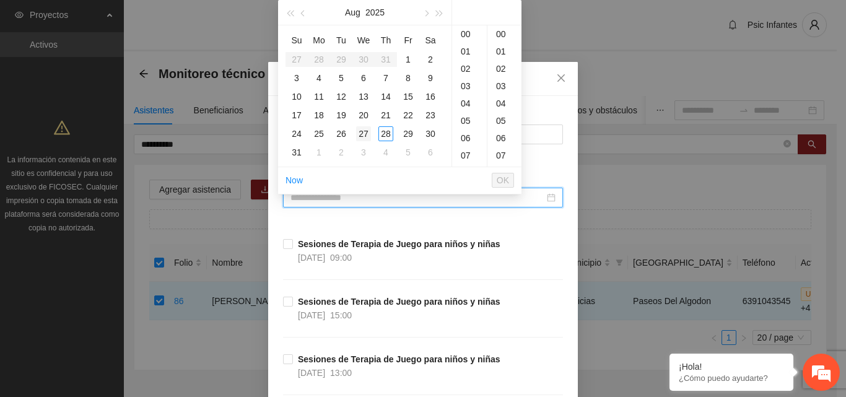
click at [365, 132] on div "27" at bounding box center [363, 133] width 15 height 15
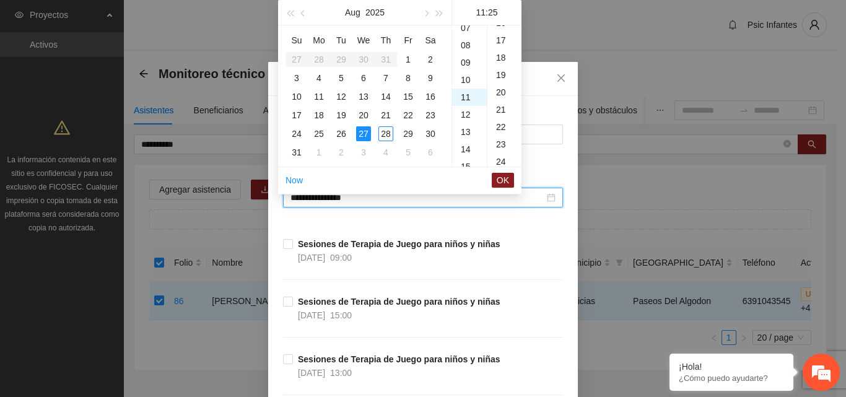
scroll to position [433, 0]
click at [459, 84] on div "14" at bounding box center [469, 85] width 35 height 17
click at [499, 32] on div "00" at bounding box center [504, 33] width 34 height 17
type input "**********"
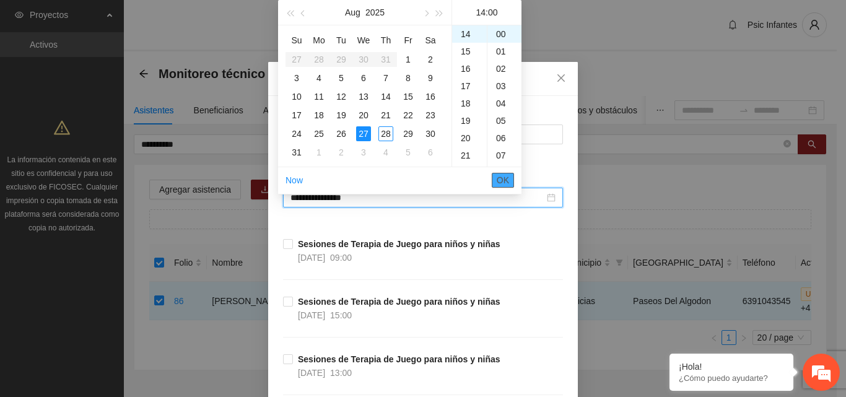
click at [504, 183] on span "OK" at bounding box center [503, 180] width 12 height 14
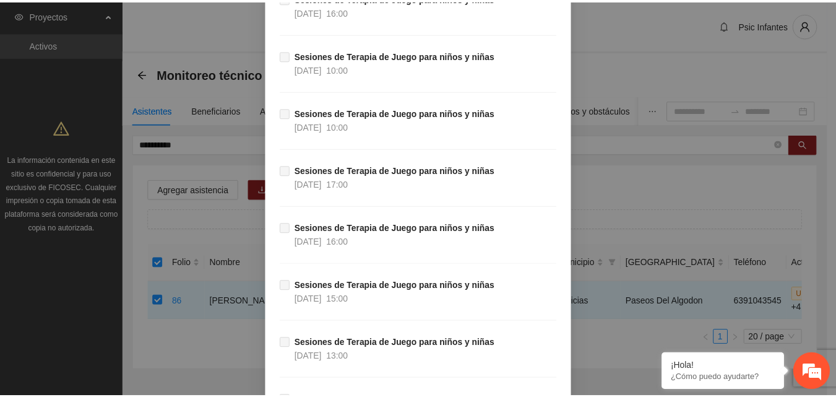
scroll to position [9721, 0]
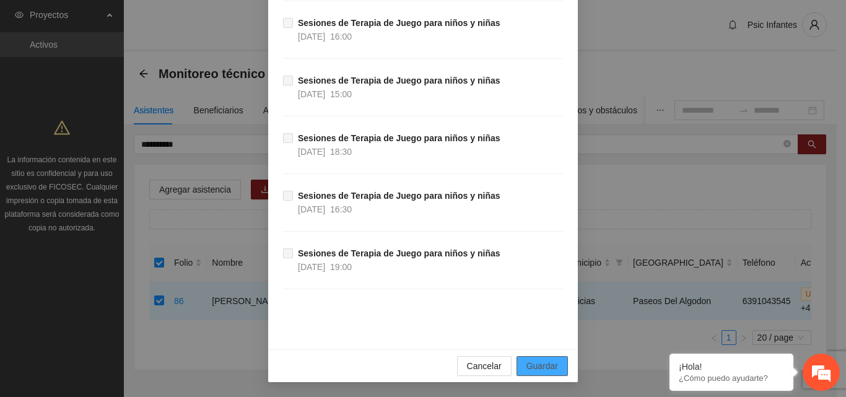
click at [536, 373] on button "Guardar" at bounding box center [541, 366] width 51 height 20
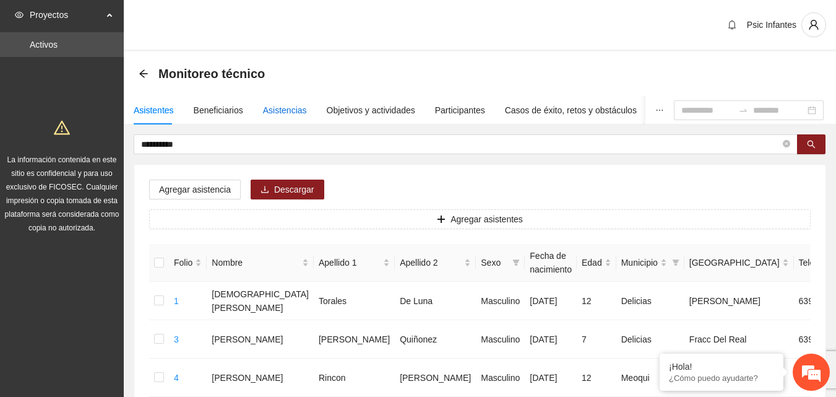
click at [283, 113] on div "Asistencias" at bounding box center [285, 110] width 44 height 14
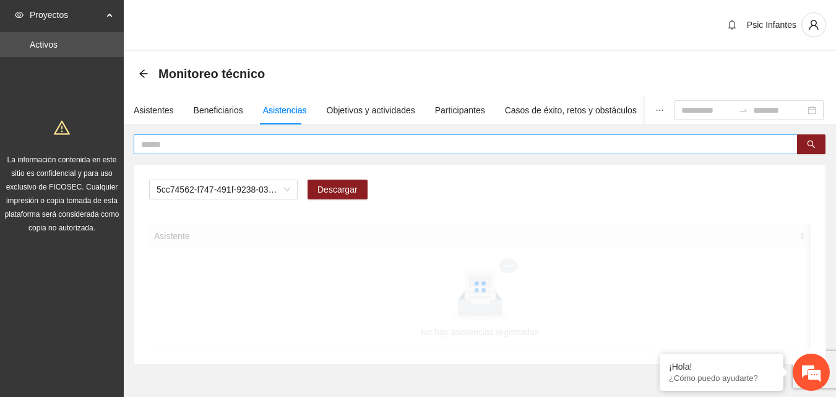
click at [259, 144] on input "text" at bounding box center [461, 144] width 640 height 14
click at [285, 192] on span "A2.1 Comunicado de prensa" at bounding box center [224, 189] width 134 height 19
type input "**********"
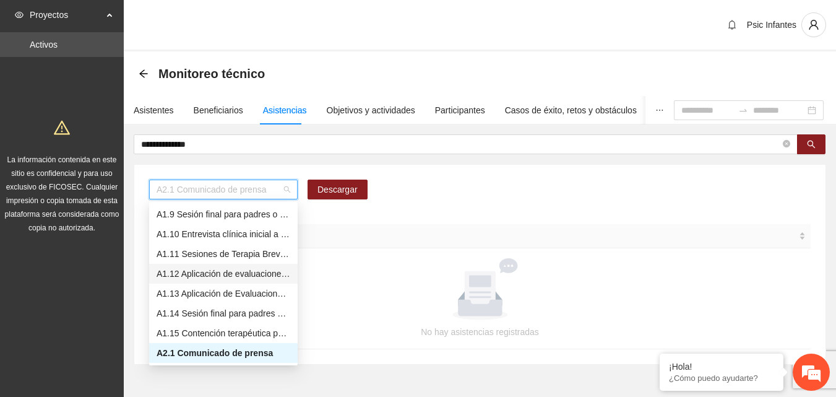
scroll to position [97, 0]
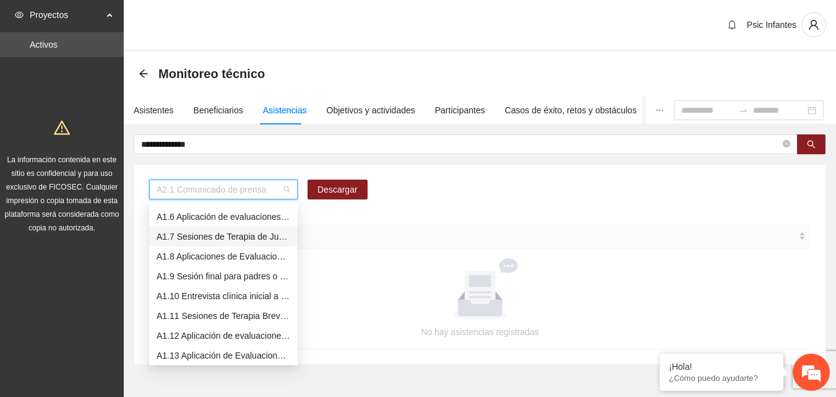
click at [214, 235] on div "A1.7 Sesiones de Terapia de Juego para niños y niñas" at bounding box center [224, 237] width 134 height 14
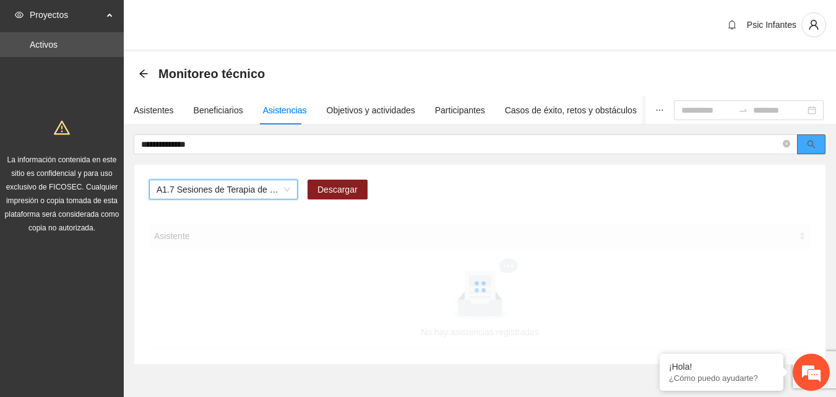
click at [809, 142] on icon "search" at bounding box center [811, 144] width 9 height 9
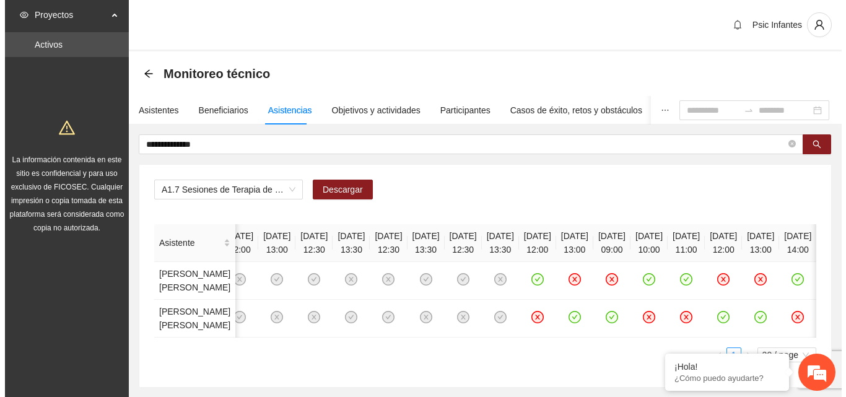
scroll to position [0, 281]
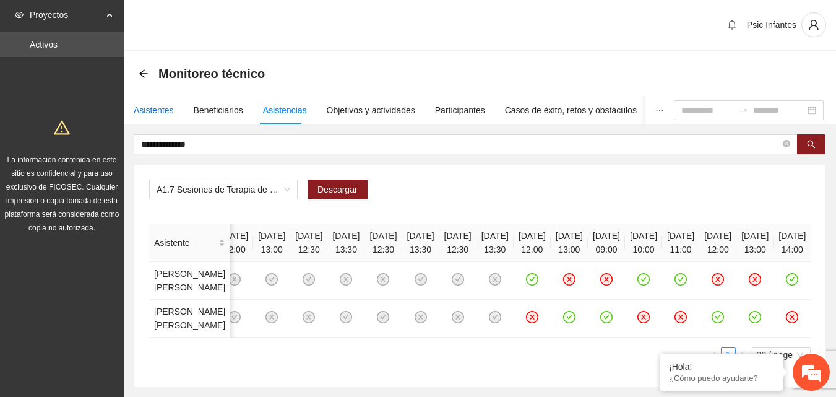
click at [151, 112] on div "Asistentes" at bounding box center [154, 110] width 40 height 14
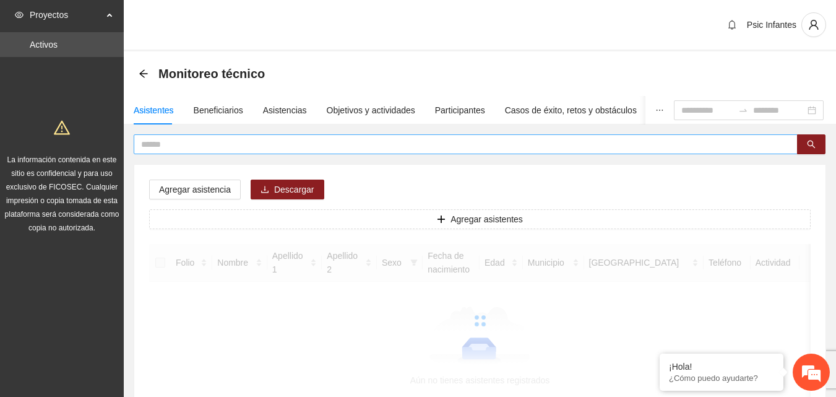
click at [207, 145] on input "text" at bounding box center [461, 144] width 640 height 14
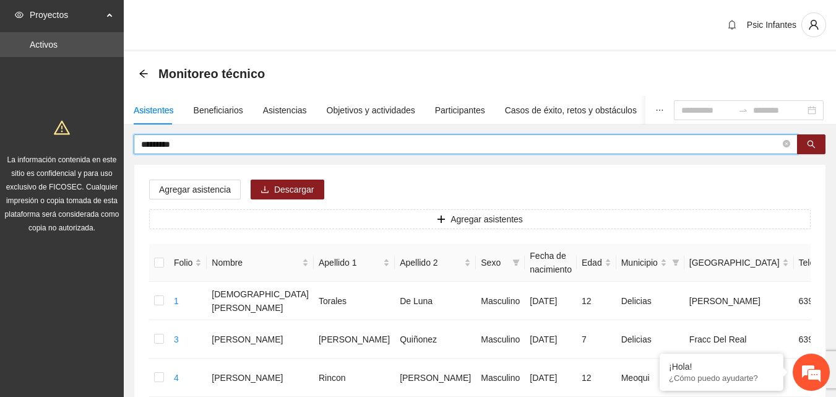
type input "*********"
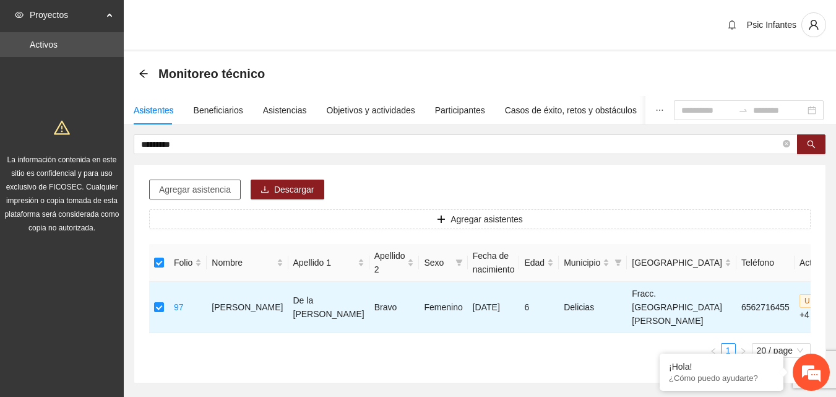
click at [200, 188] on span "Agregar asistencia" at bounding box center [195, 190] width 72 height 14
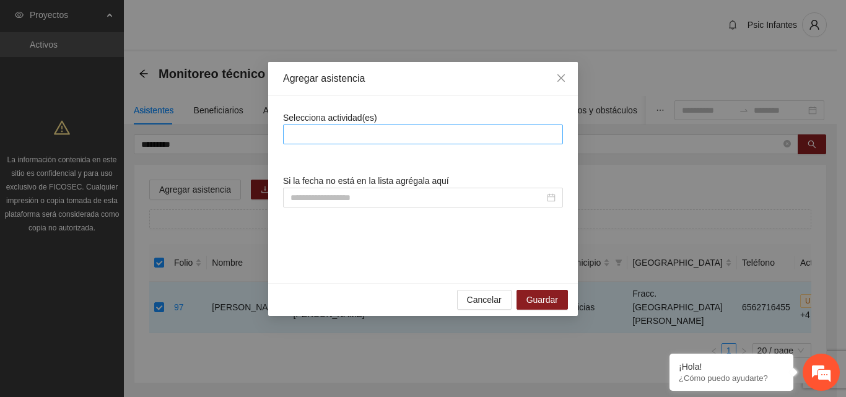
click at [370, 134] on div at bounding box center [423, 134] width 274 height 15
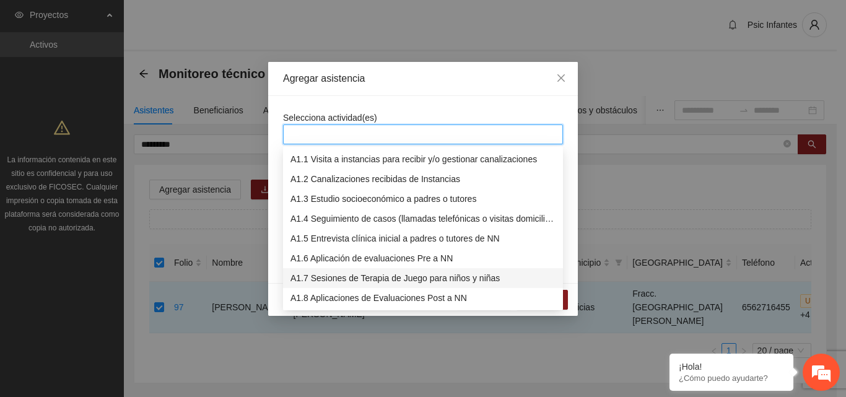
click at [339, 279] on div "A1.7 Sesiones de Terapia de Juego para niños y niñas" at bounding box center [422, 278] width 265 height 14
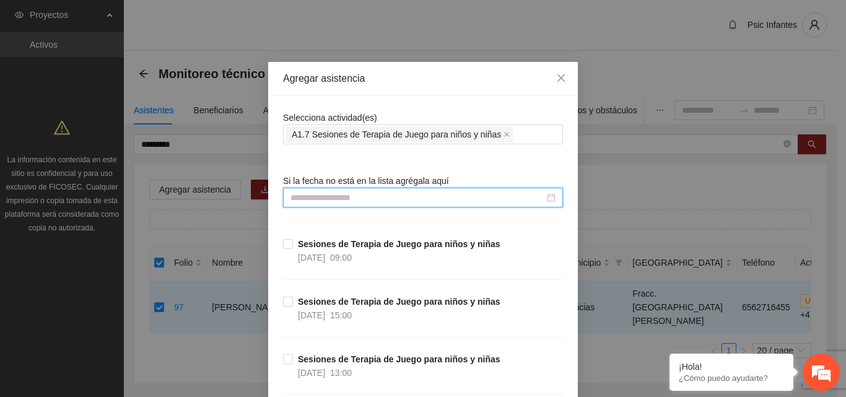
click at [337, 201] on input at bounding box center [417, 198] width 254 height 14
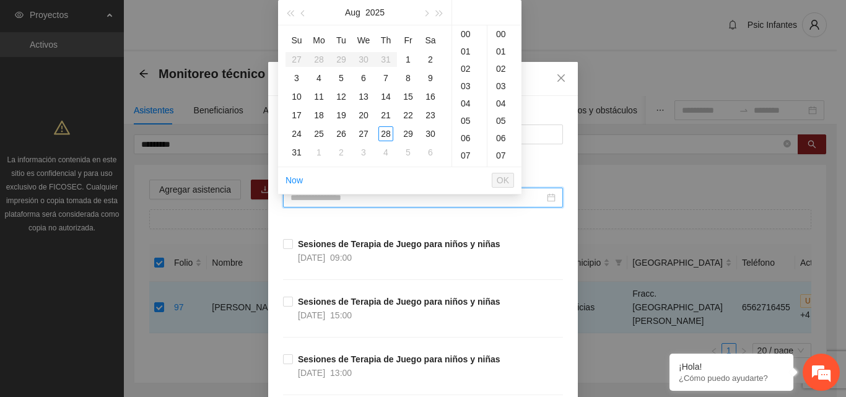
type input "**********"
click at [362, 134] on div "27" at bounding box center [363, 133] width 15 height 15
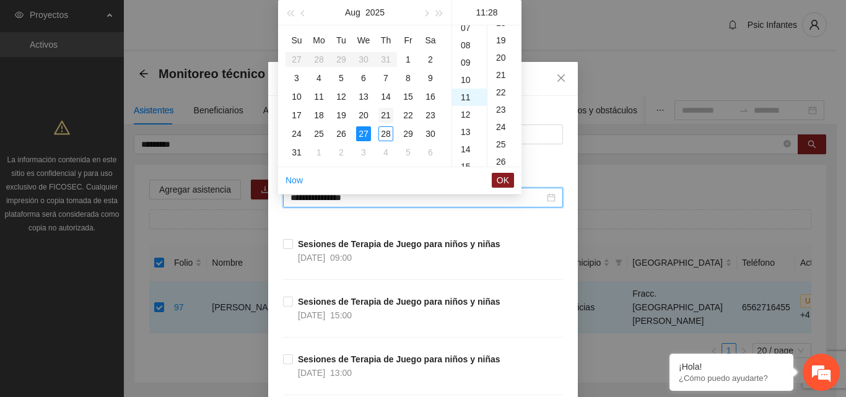
scroll to position [485, 0]
click at [466, 105] on div "15" at bounding box center [469, 103] width 35 height 17
click at [500, 37] on div "00" at bounding box center [504, 33] width 34 height 17
type input "**********"
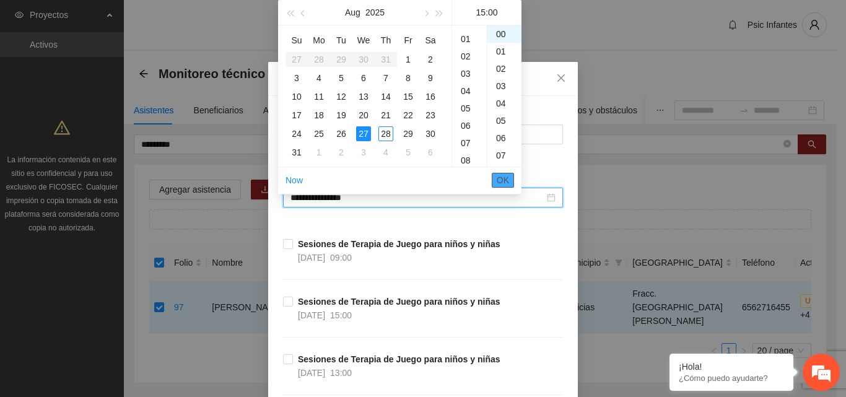
click at [494, 181] on button "OK" at bounding box center [503, 180] width 22 height 15
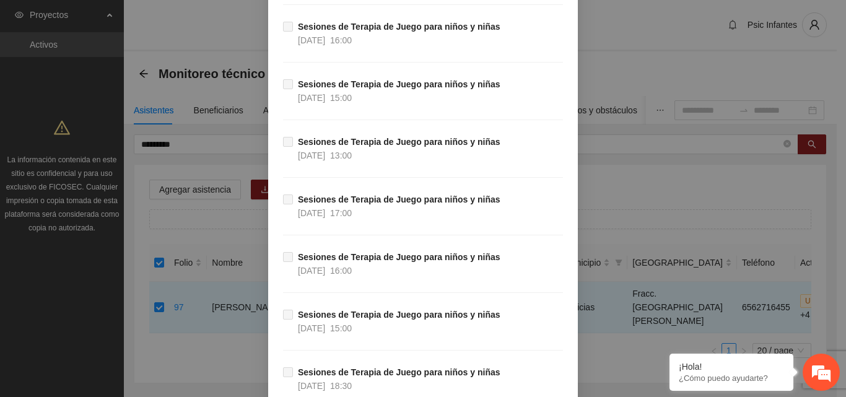
scroll to position [9721, 0]
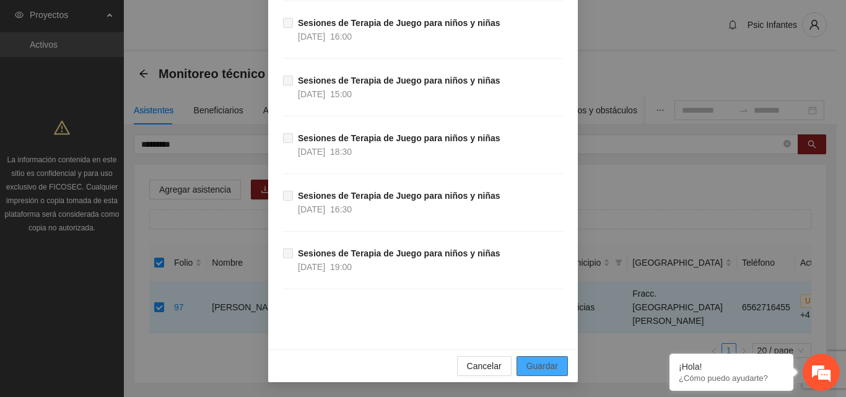
click at [556, 368] on button "Guardar" at bounding box center [541, 366] width 51 height 20
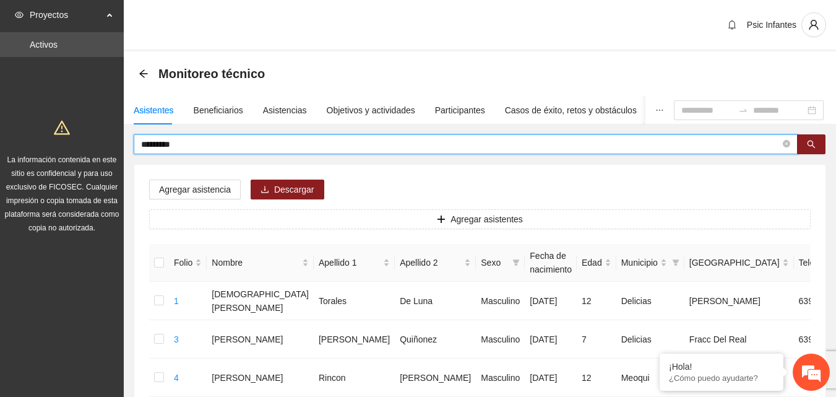
click at [194, 145] on input "*********" at bounding box center [461, 144] width 640 height 14
type input "*"
type input "**********"
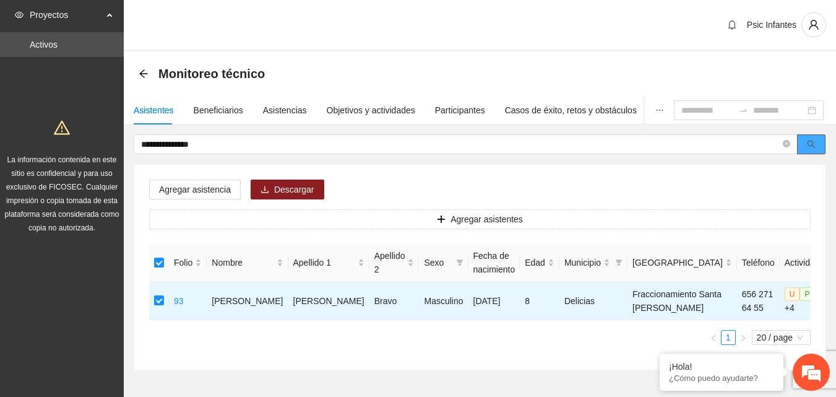
click at [815, 150] on button "button" at bounding box center [811, 144] width 28 height 20
click at [197, 187] on span "Agregar asistencia" at bounding box center [195, 190] width 72 height 14
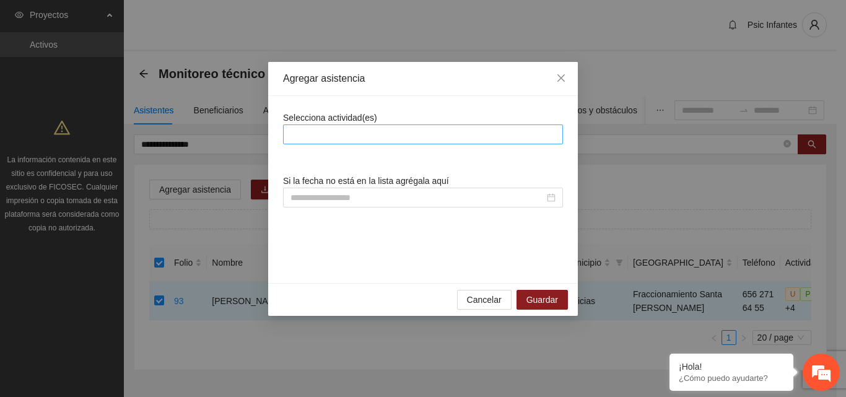
click at [387, 136] on div at bounding box center [423, 134] width 274 height 15
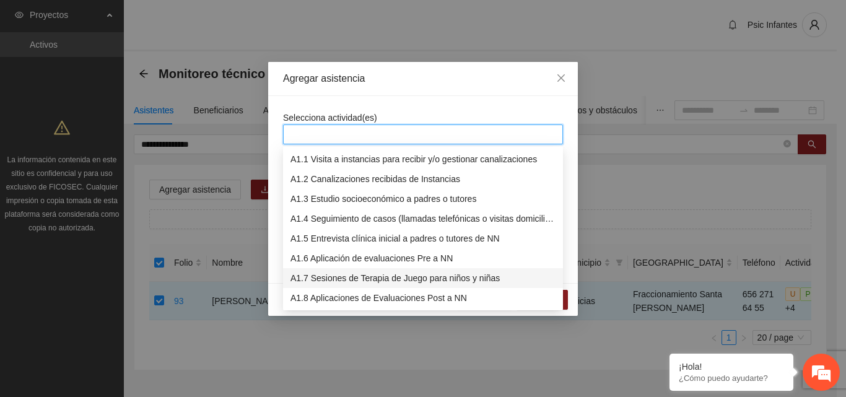
click at [345, 279] on div "A1.7 Sesiones de Terapia de Juego para niños y niñas" at bounding box center [422, 278] width 265 height 14
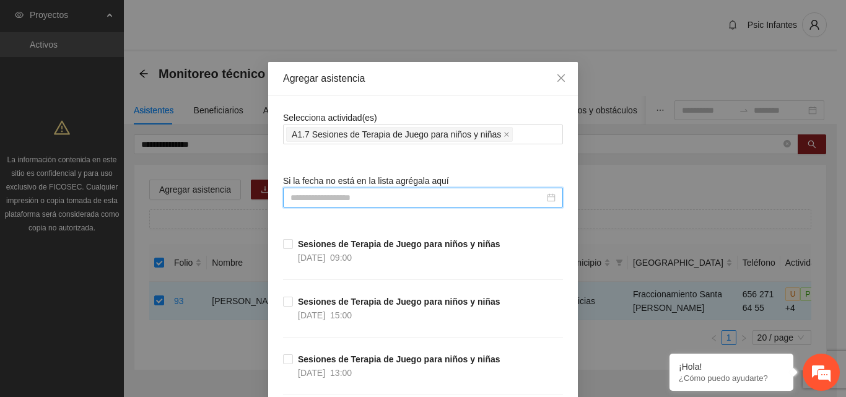
click at [342, 196] on input at bounding box center [417, 198] width 254 height 14
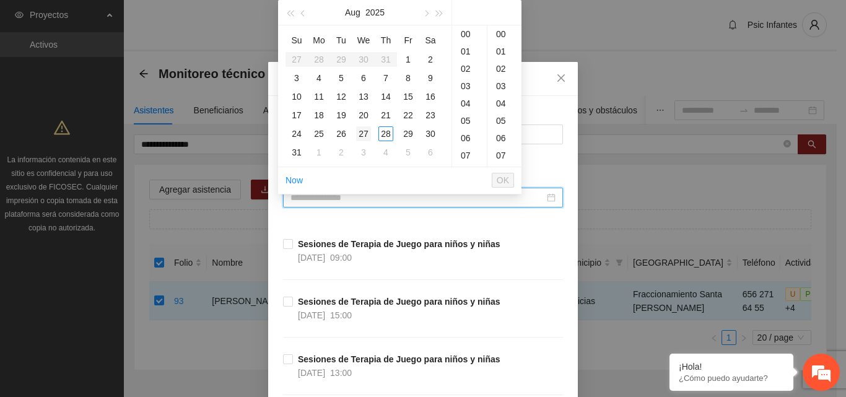
click at [365, 132] on div "27" at bounding box center [363, 133] width 15 height 15
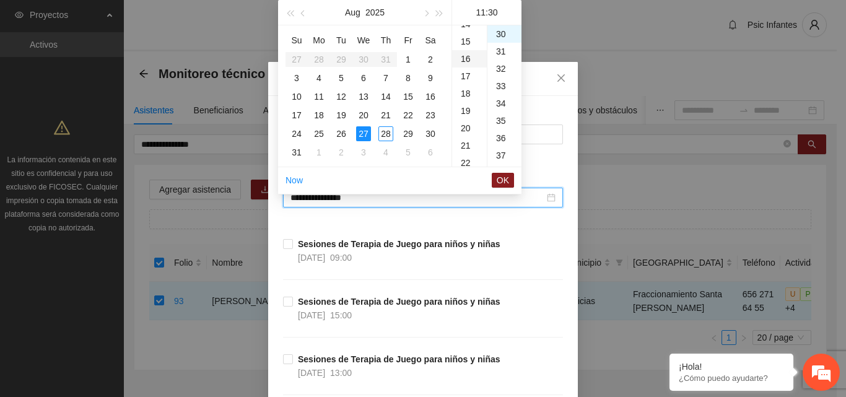
click at [466, 56] on div "16" at bounding box center [469, 58] width 35 height 17
click at [499, 30] on div "00" at bounding box center [504, 33] width 34 height 17
type input "**********"
click at [503, 177] on span "OK" at bounding box center [503, 180] width 12 height 14
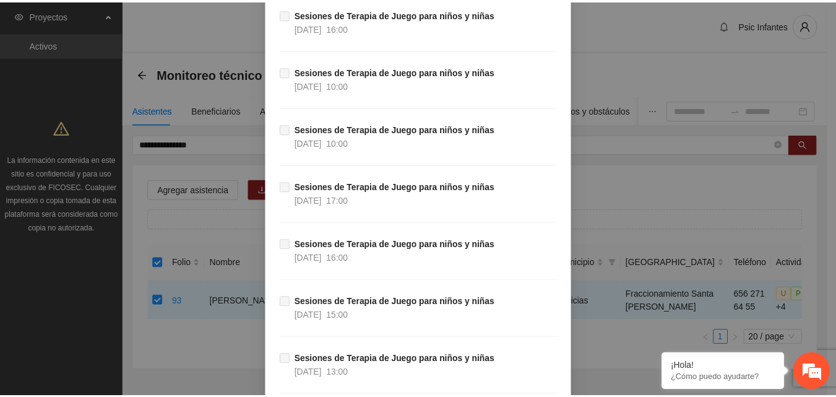
scroll to position [9721, 0]
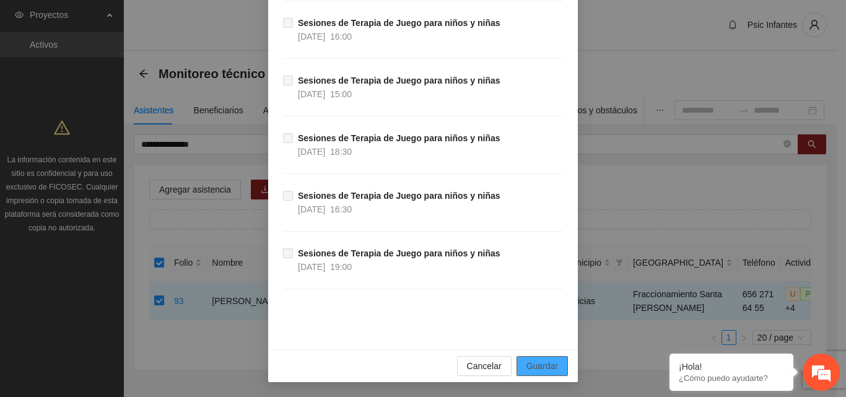
click at [531, 370] on span "Guardar" at bounding box center [542, 366] width 32 height 14
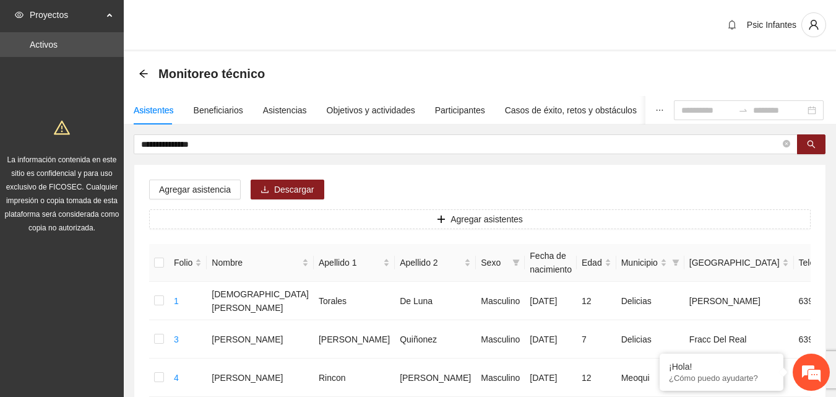
click at [379, 40] on div "Psic Infantes" at bounding box center [480, 25] width 713 height 51
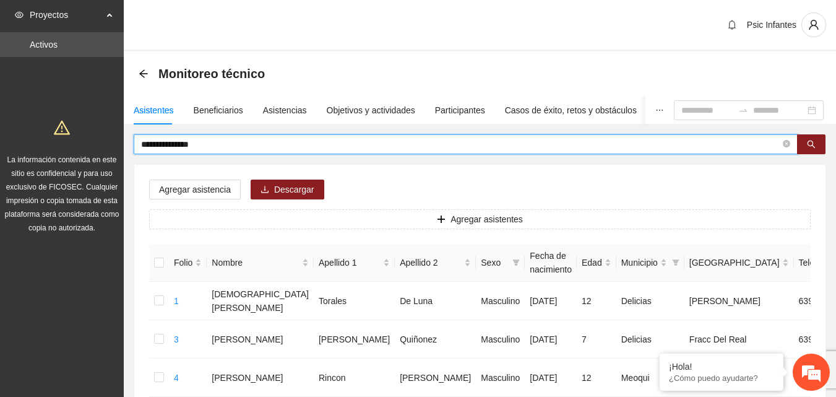
click at [232, 150] on input "**********" at bounding box center [461, 144] width 640 height 14
click at [295, 109] on div "Asistencias" at bounding box center [285, 110] width 44 height 14
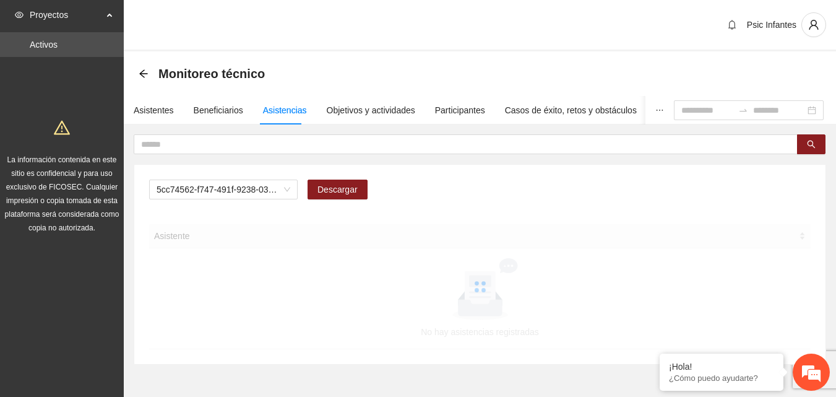
click at [482, 54] on div "Monitoreo técnico" at bounding box center [480, 73] width 713 height 45
click at [296, 152] on span at bounding box center [466, 144] width 664 height 20
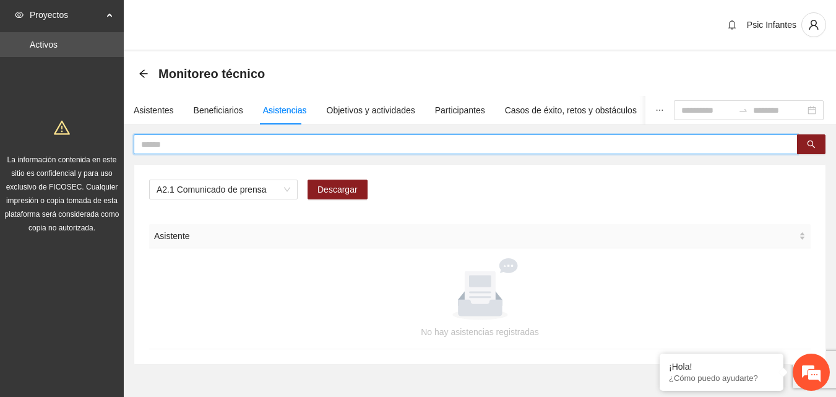
click at [296, 150] on input "text" at bounding box center [461, 144] width 640 height 14
click at [271, 186] on span "A2.1 Comunicado de prensa" at bounding box center [224, 189] width 134 height 19
type input "*****"
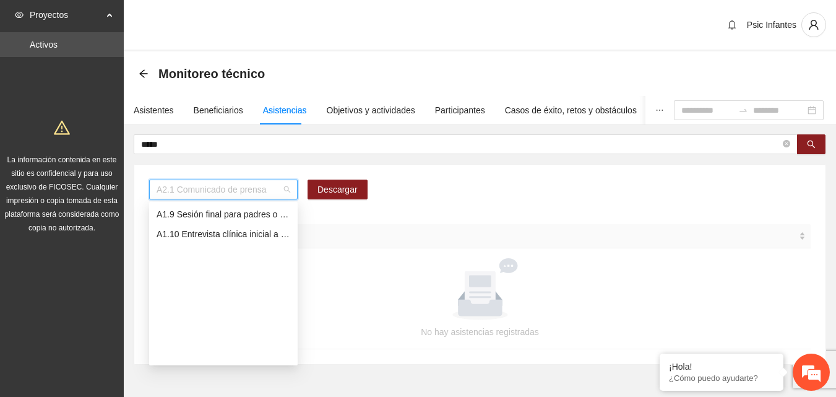
scroll to position [0, 0]
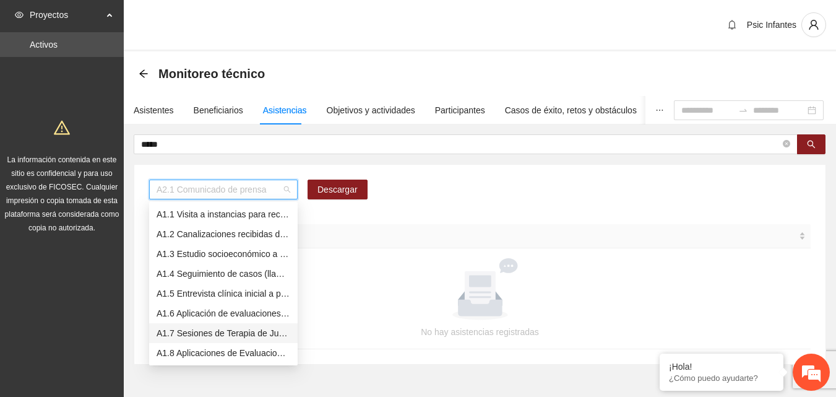
click at [236, 329] on div "A1.7 Sesiones de Terapia de Juego para niños y niñas" at bounding box center [224, 333] width 134 height 14
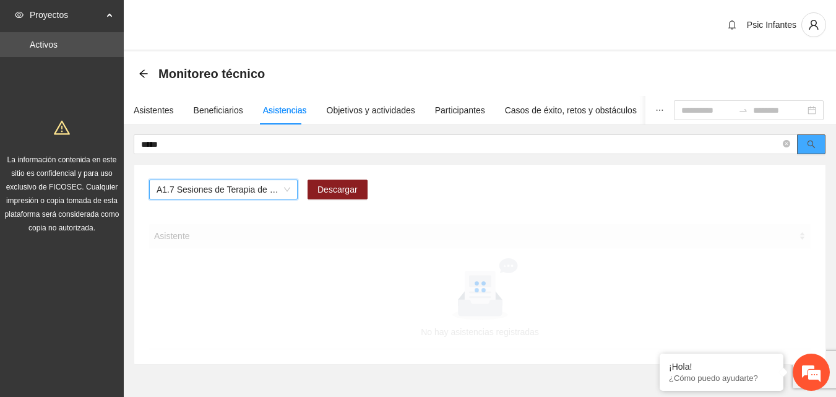
click at [815, 152] on button "button" at bounding box center [811, 144] width 28 height 20
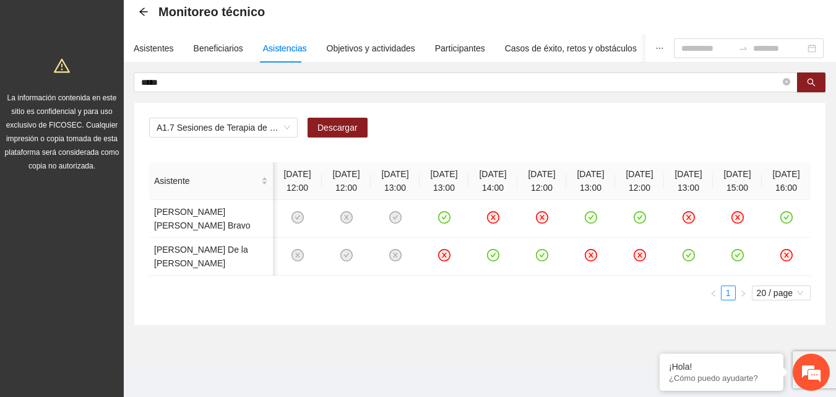
scroll to position [0, 4]
